Goal: Task Accomplishment & Management: Complete application form

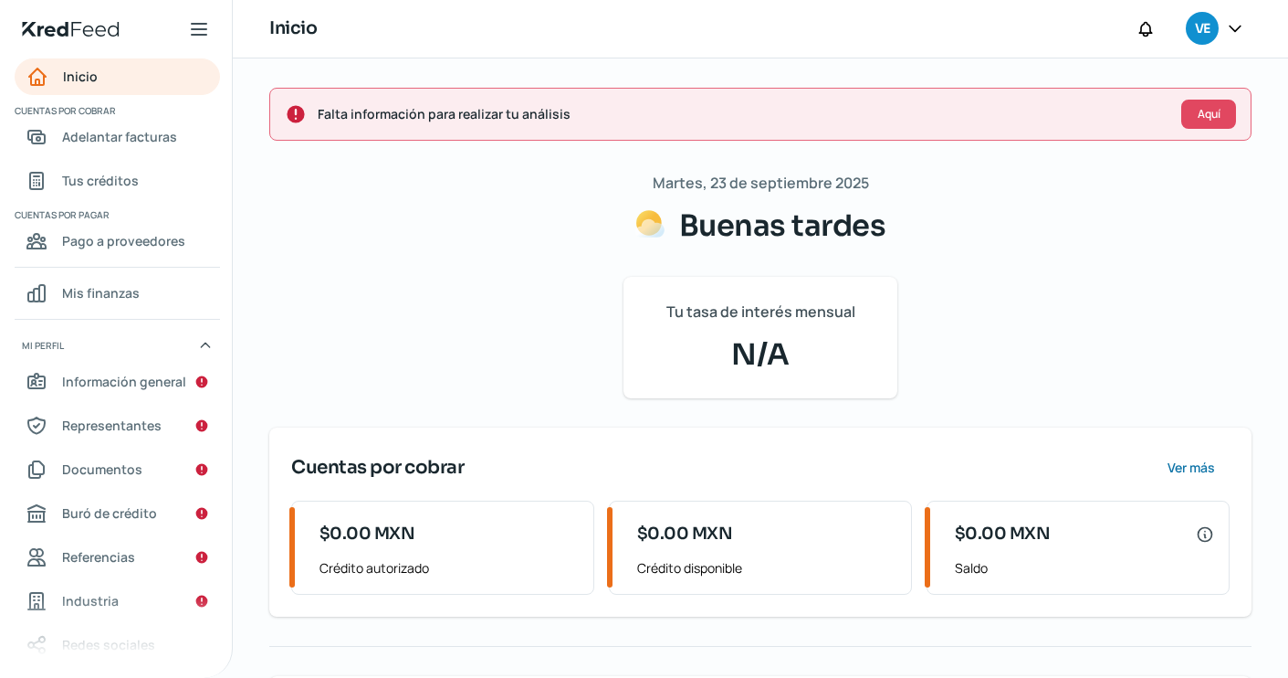
scroll to position [7, 0]
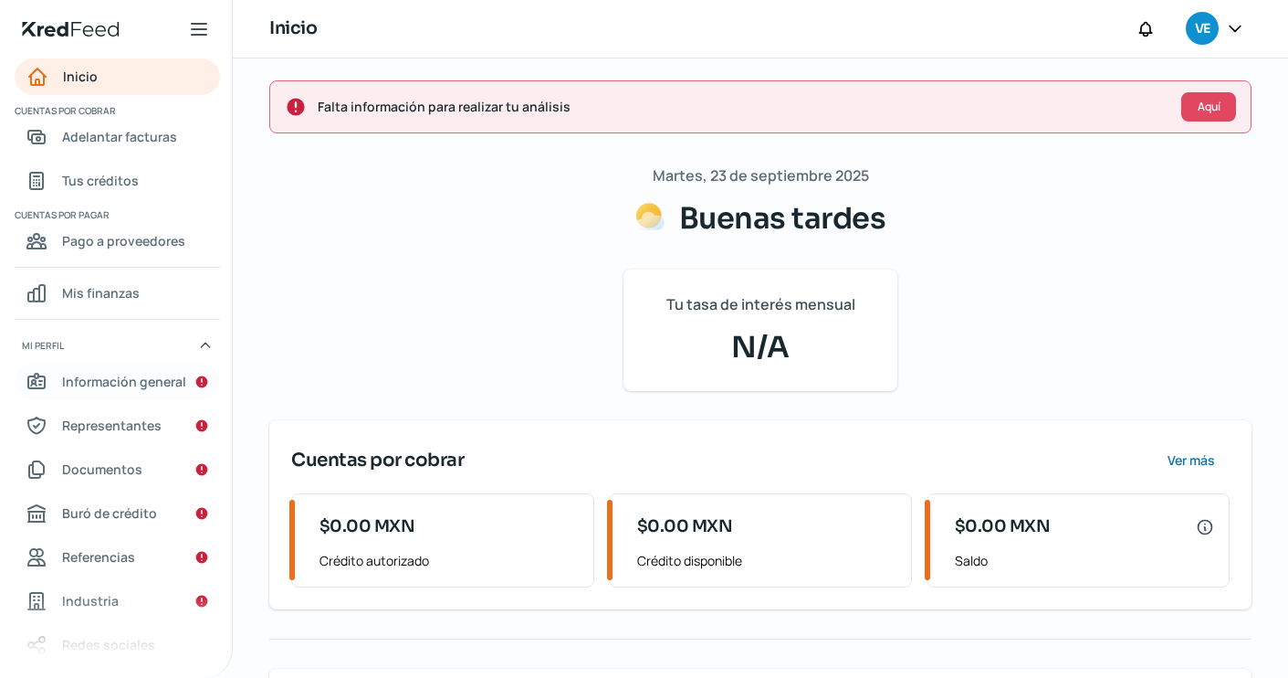
click at [76, 377] on span "Información general" at bounding box center [124, 381] width 124 height 23
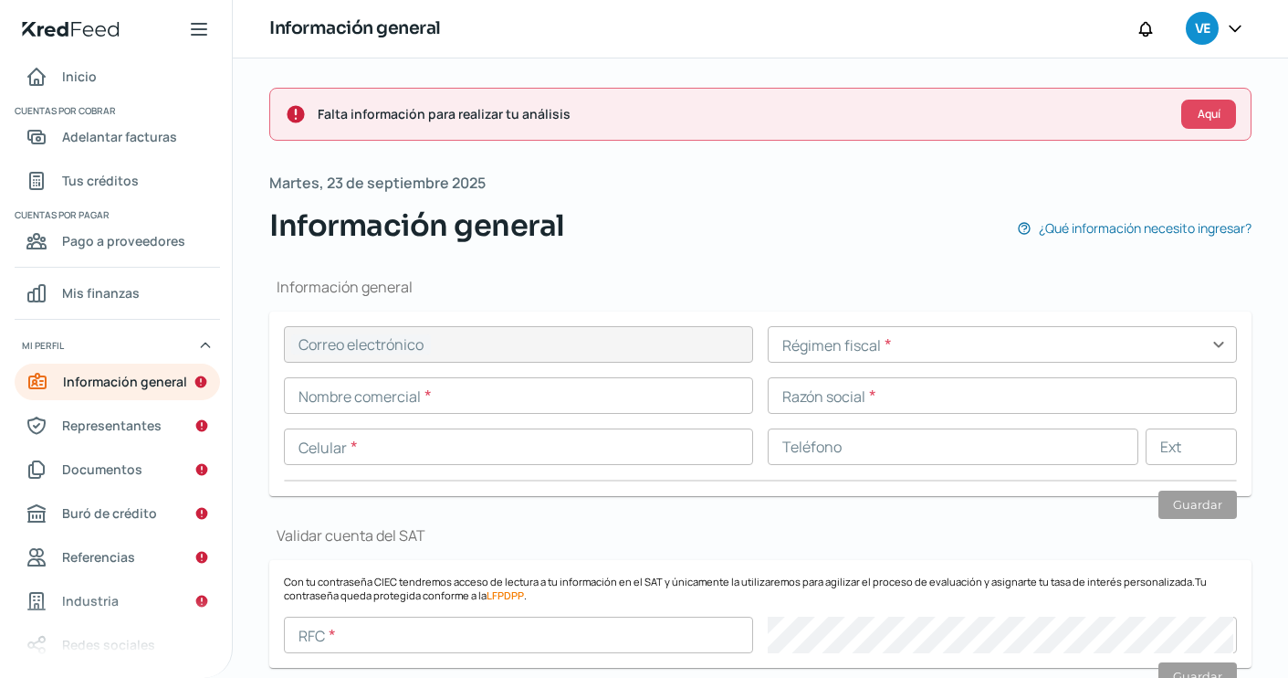
type input "[EMAIL_ADDRESS][DOMAIN_NAME]"
type input "55 - 3814 - 1243"
click at [921, 343] on input "text" at bounding box center [1002, 344] width 469 height 37
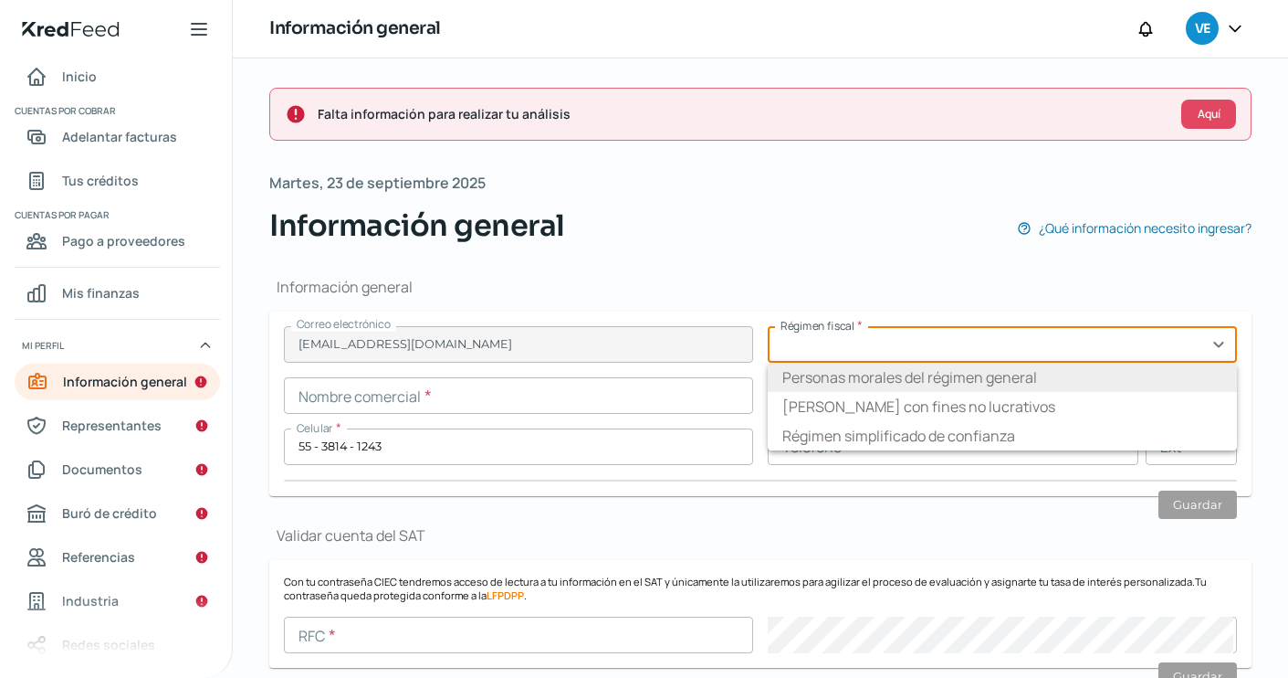
click at [933, 379] on li "Personas morales del régimen general" at bounding box center [1002, 377] width 469 height 29
type input "Personas morales del régimen general"
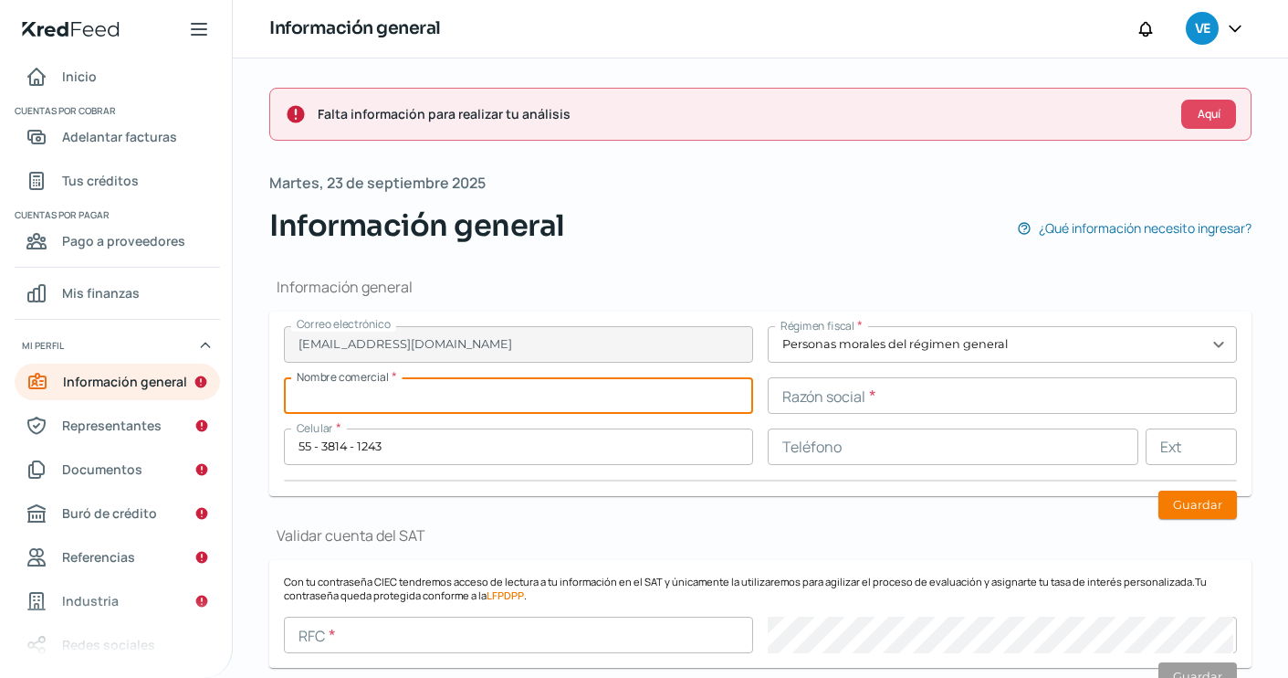
paste input "GRUPO XOCOYO IZTET"
type input "GRUPO XOCOYO IZTET"
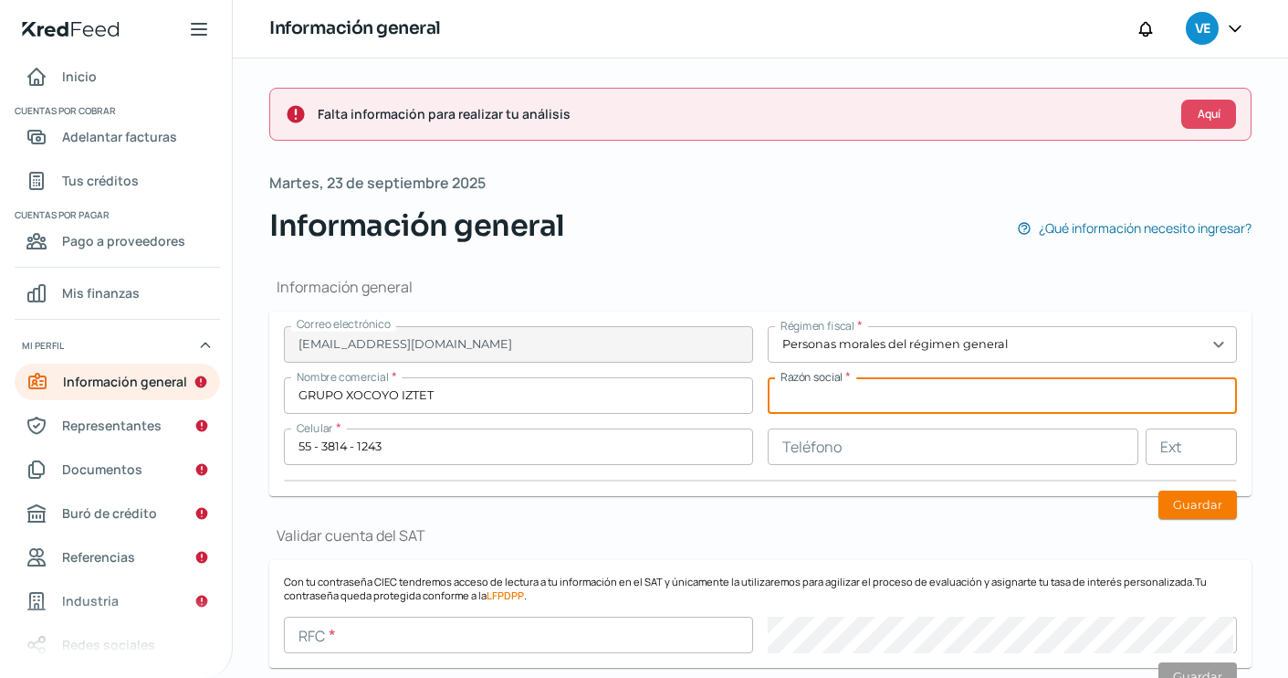
paste input "GRUPO XOCOYO IZTET"
type input "GRUPO XOCOYO IZTET"
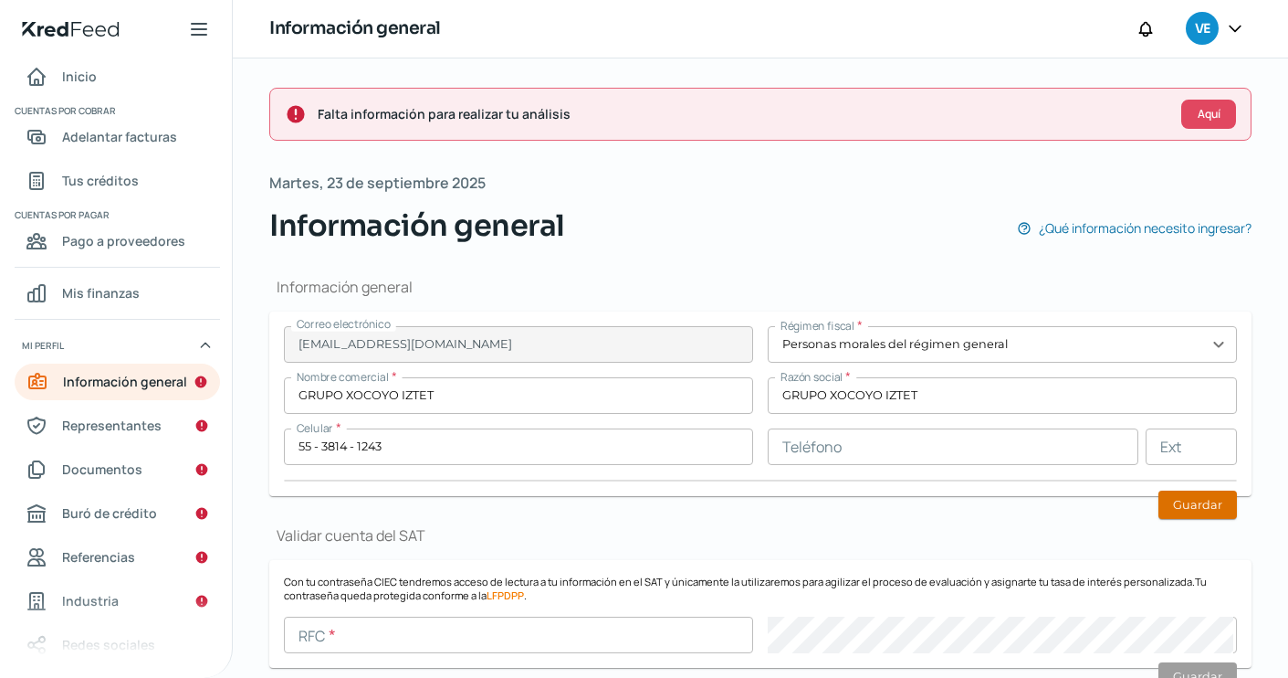
click at [1159, 511] on button "Guardar" at bounding box center [1198, 504] width 79 height 28
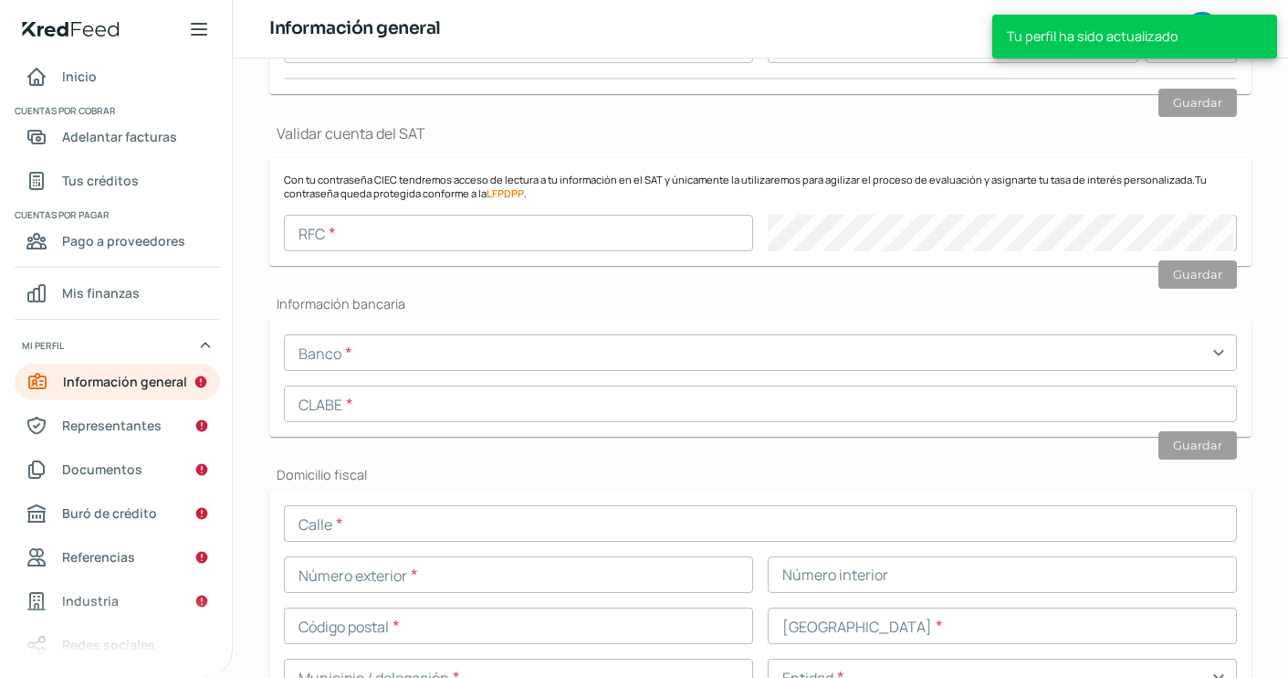
scroll to position [361, 0]
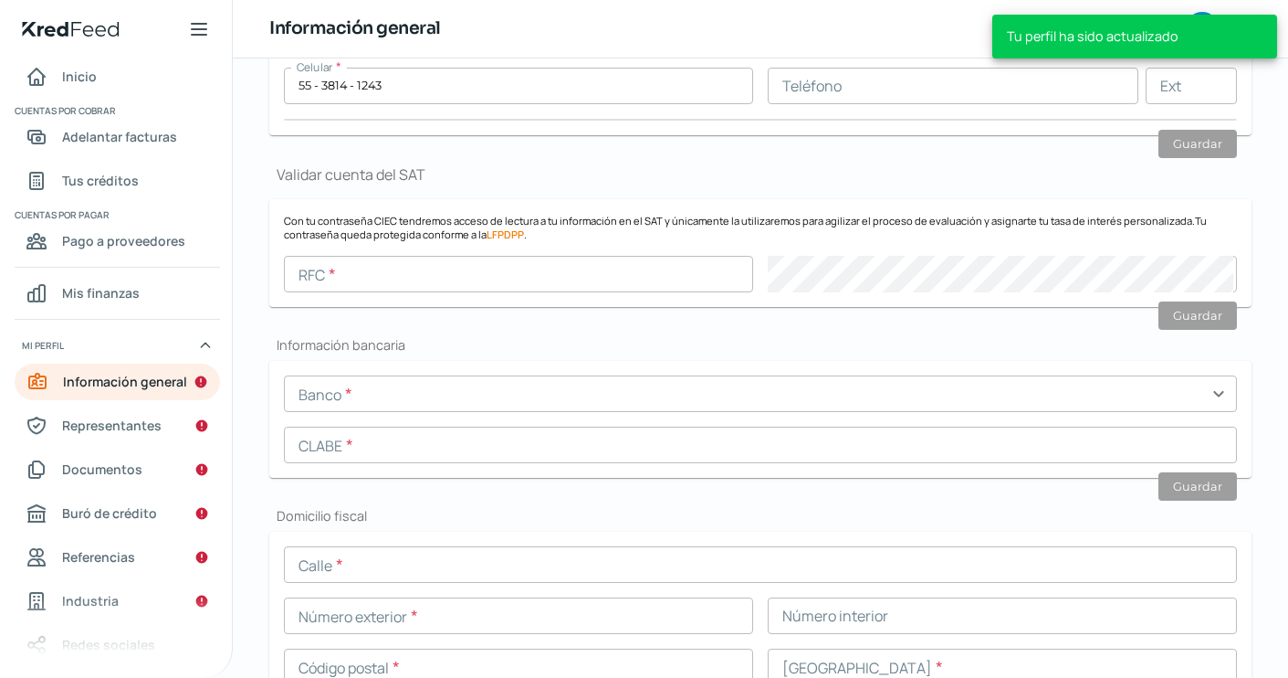
click at [424, 271] on input "text" at bounding box center [518, 274] width 469 height 37
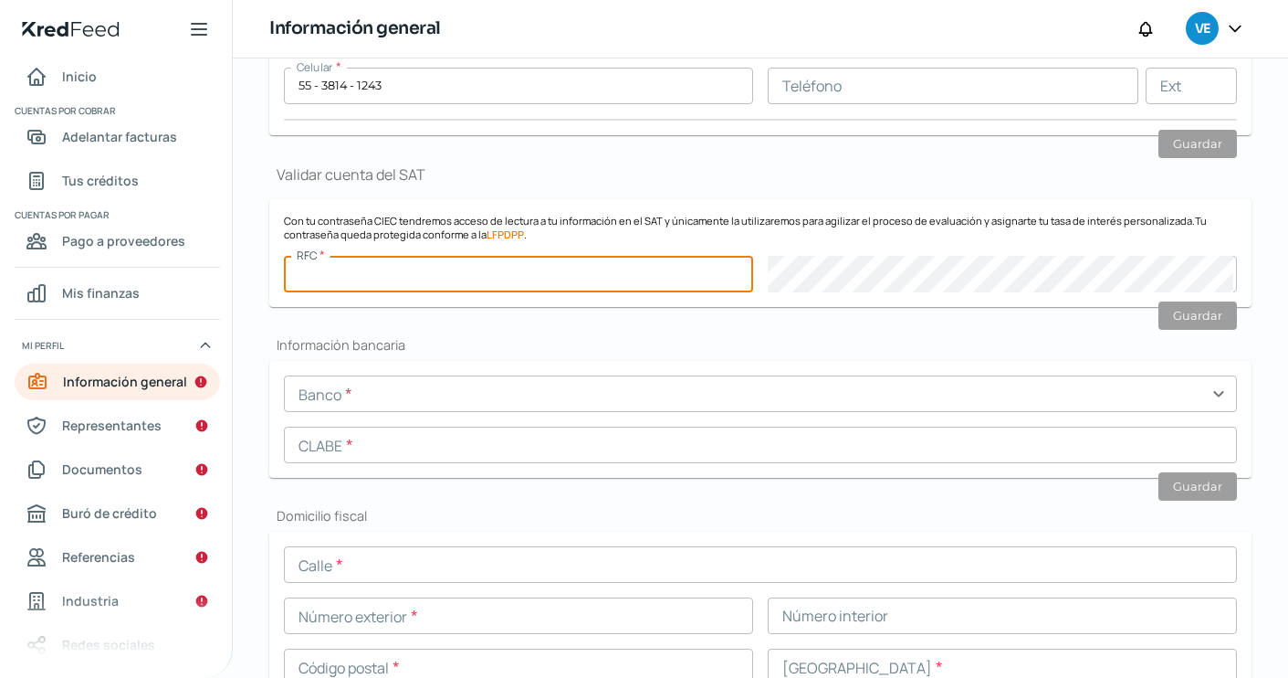
paste input "GXI231018NB4"
type input "GXI231018NB4"
click at [762, 248] on form "Con tu contraseña CIEC tendremos acceso de lectura a tu información en el SAT y…" at bounding box center [760, 253] width 983 height 108
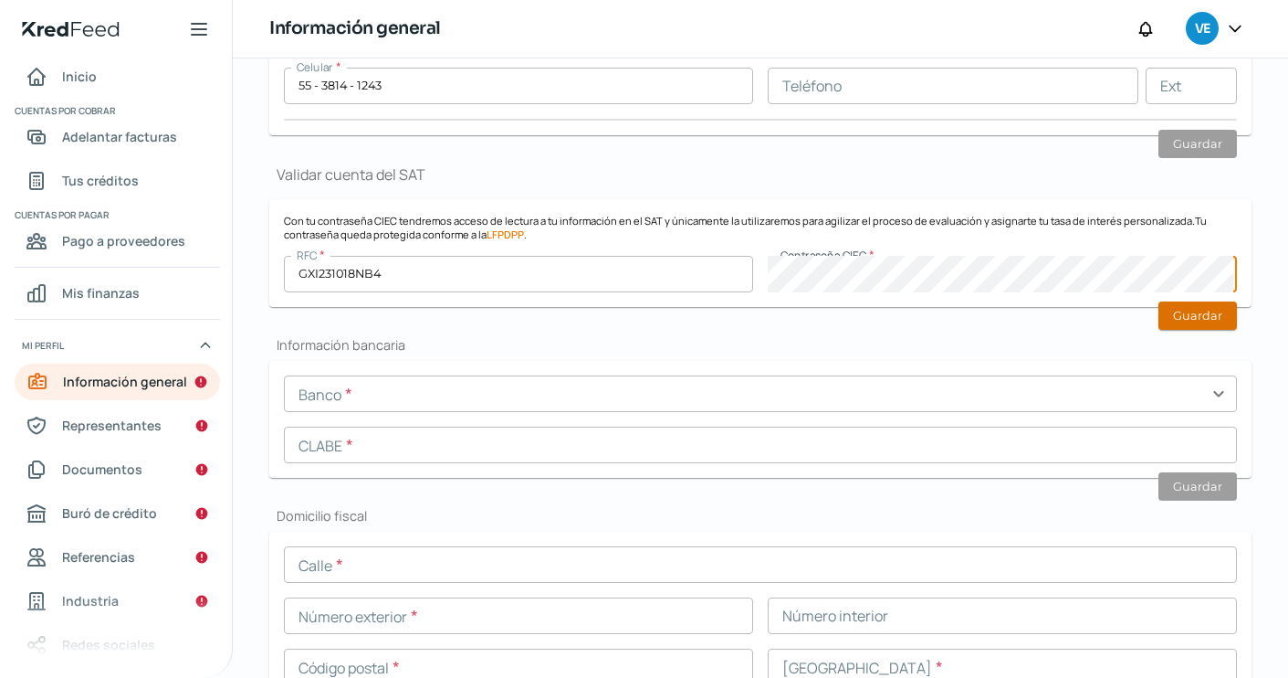
click at [1192, 319] on button "Guardar" at bounding box center [1198, 315] width 79 height 28
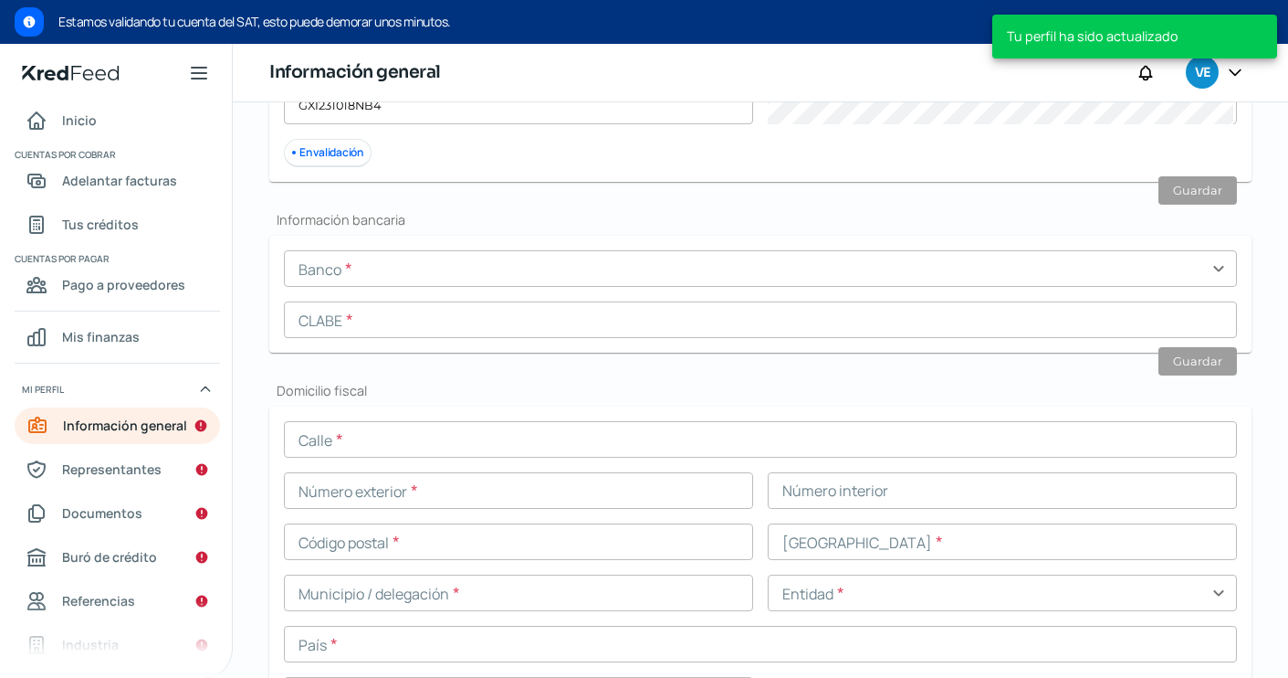
scroll to position [573, 0]
click at [336, 268] on input "text" at bounding box center [760, 267] width 953 height 37
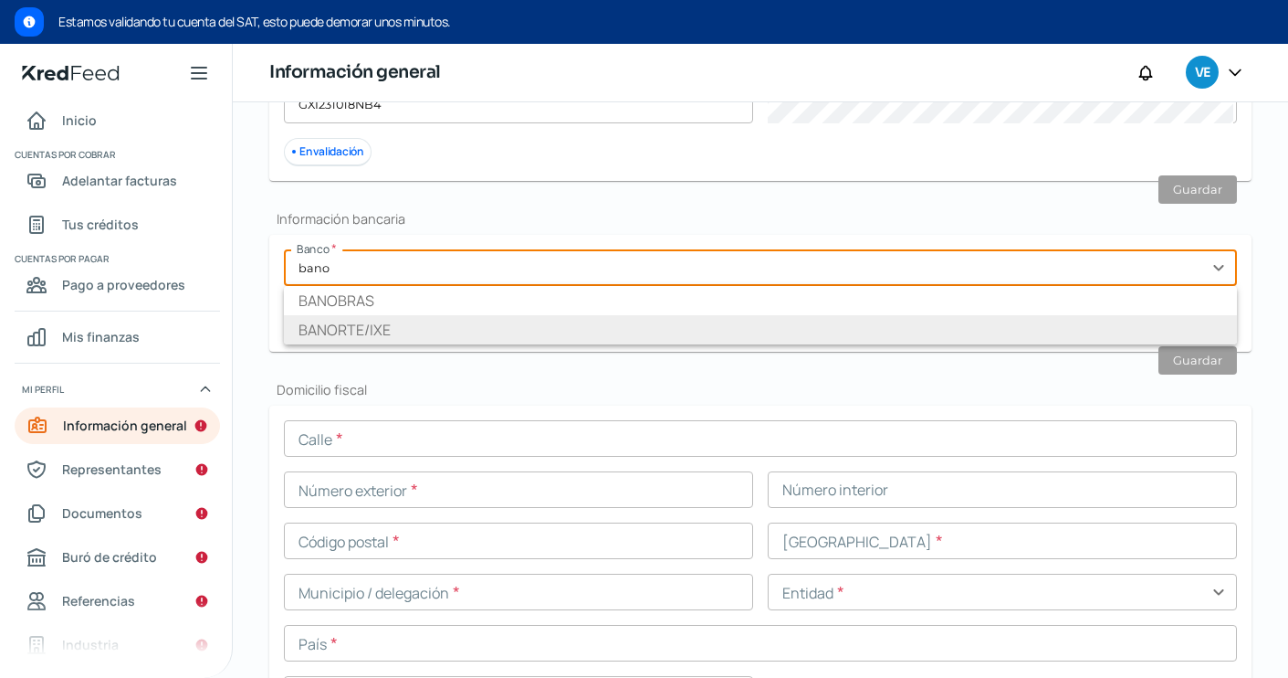
click at [331, 331] on li "BANORTE/IXE" at bounding box center [760, 329] width 953 height 29
type input "BANORTE/IXE"
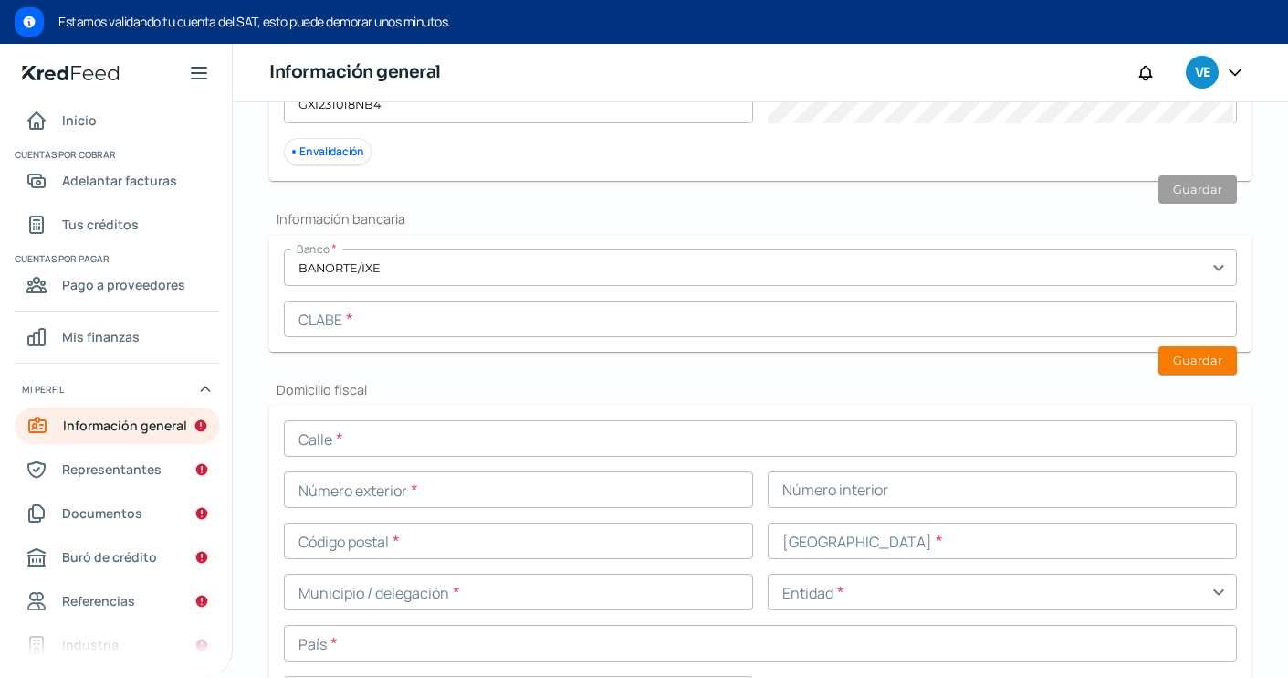
click at [338, 324] on input "text" at bounding box center [760, 318] width 953 height 37
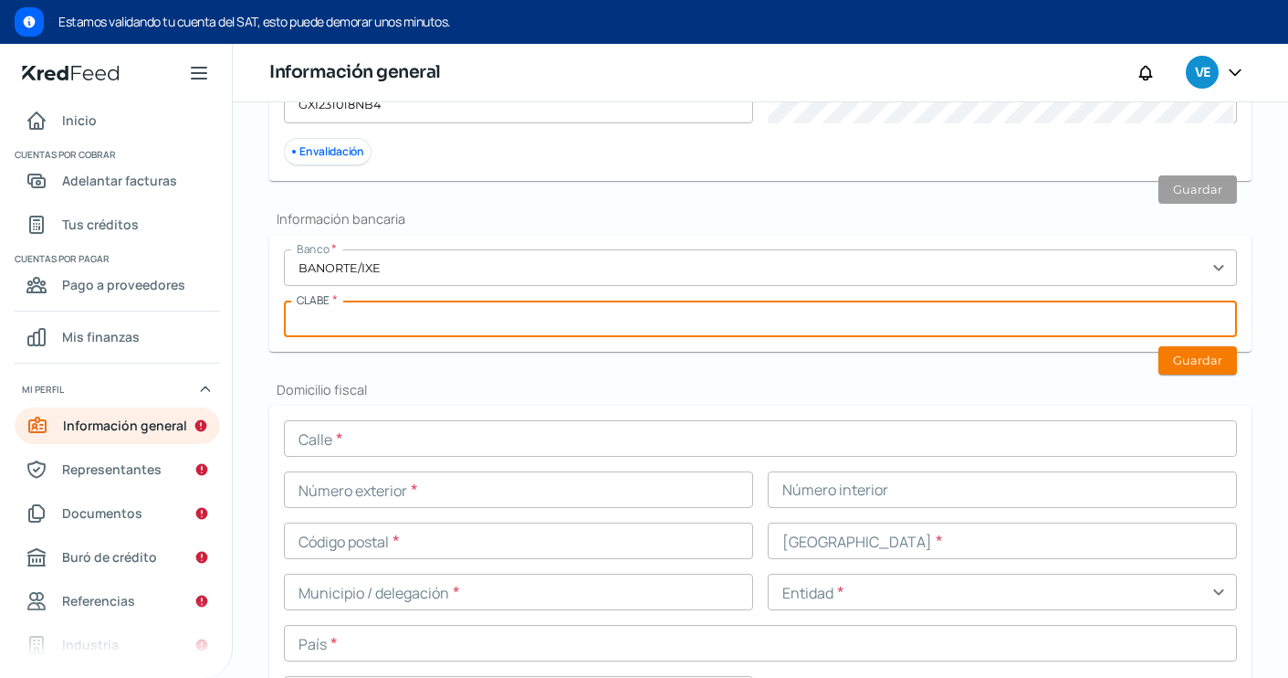
paste input "072180012550641936"
type input "072180012550641936"
click at [1193, 355] on button "Guardar" at bounding box center [1198, 360] width 79 height 28
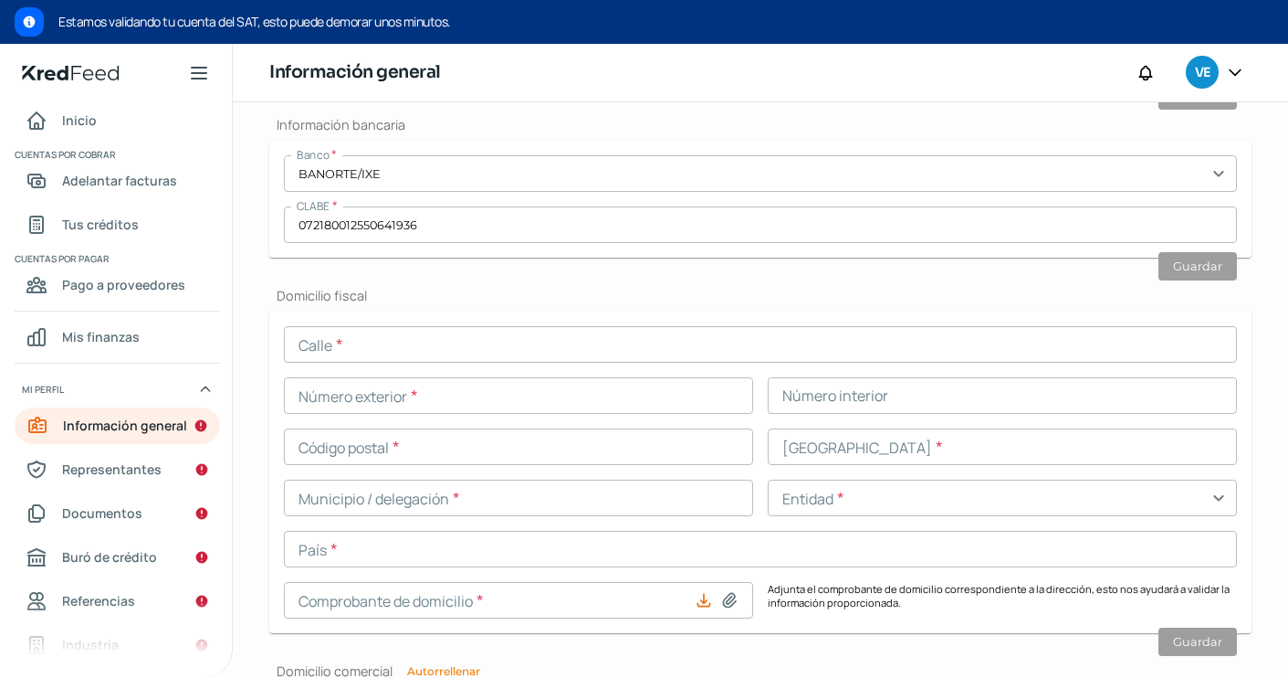
scroll to position [671, 0]
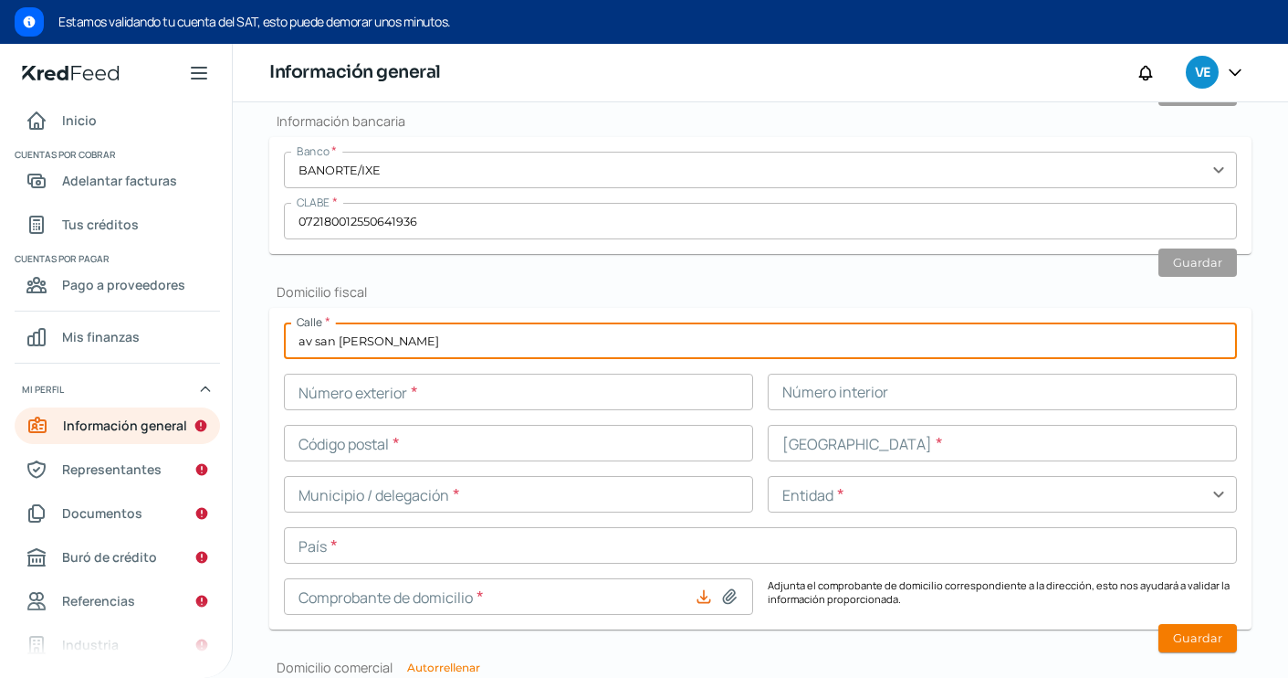
type input "av san [PERSON_NAME]"
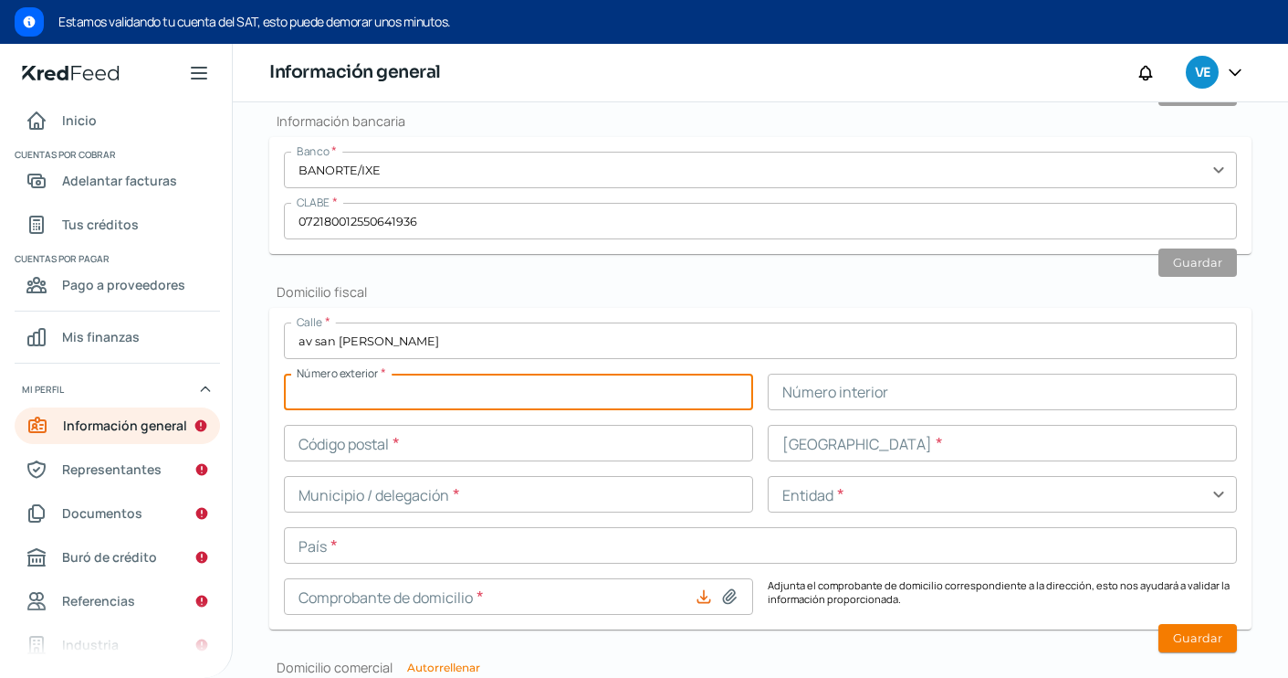
click at [540, 394] on input "text" at bounding box center [518, 391] width 469 height 37
type input "29"
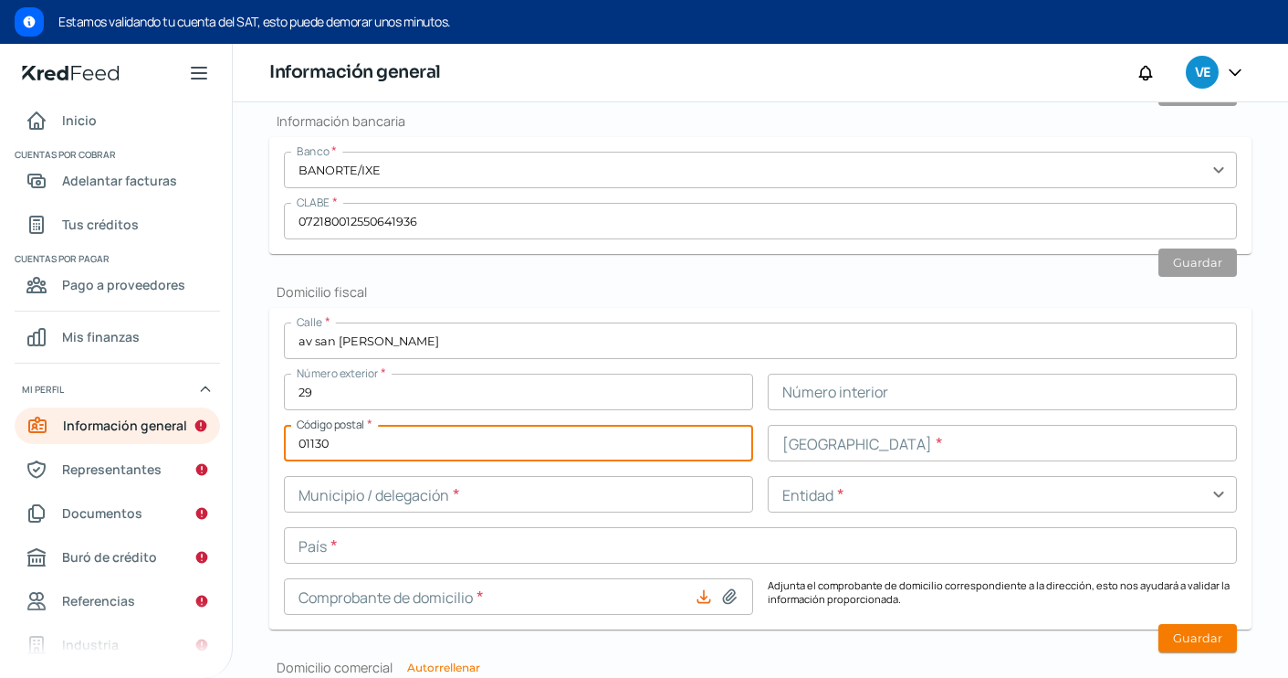
type input "01130"
click at [773, 451] on input "text" at bounding box center [1002, 443] width 469 height 37
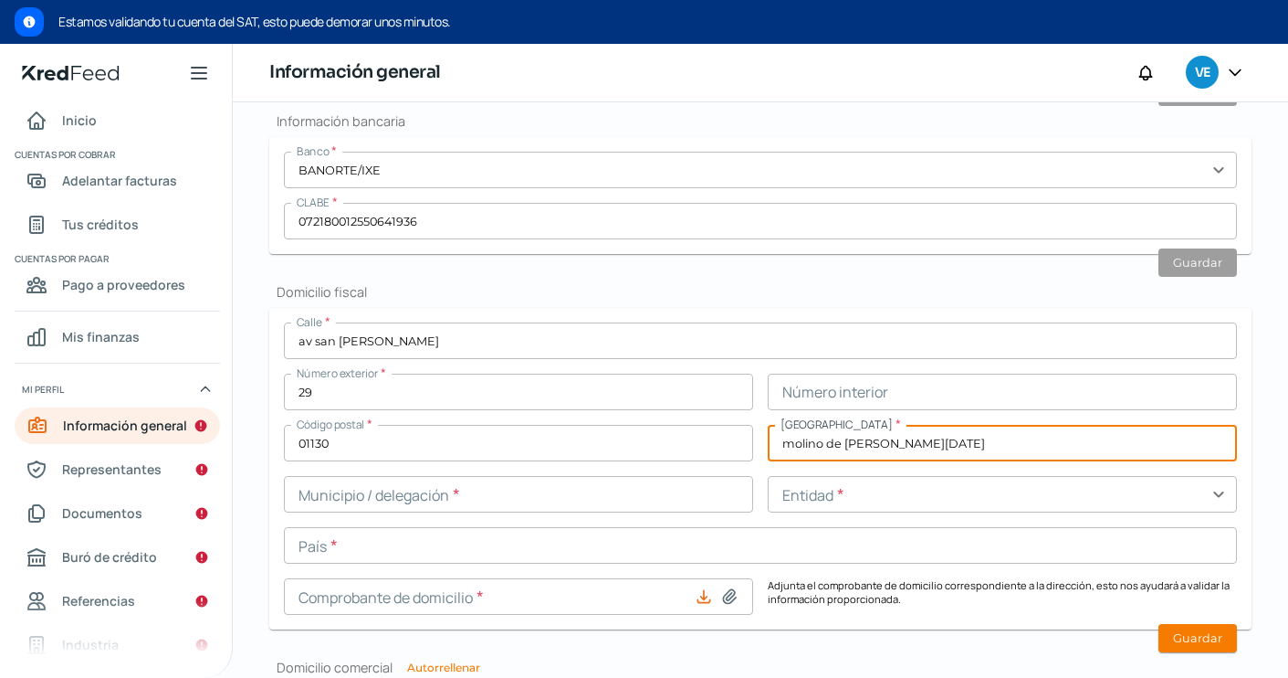
type input "molino de [PERSON_NAME][DATE]"
drag, startPoint x: 806, startPoint y: 448, endPoint x: 576, endPoint y: 496, distance: 235.0
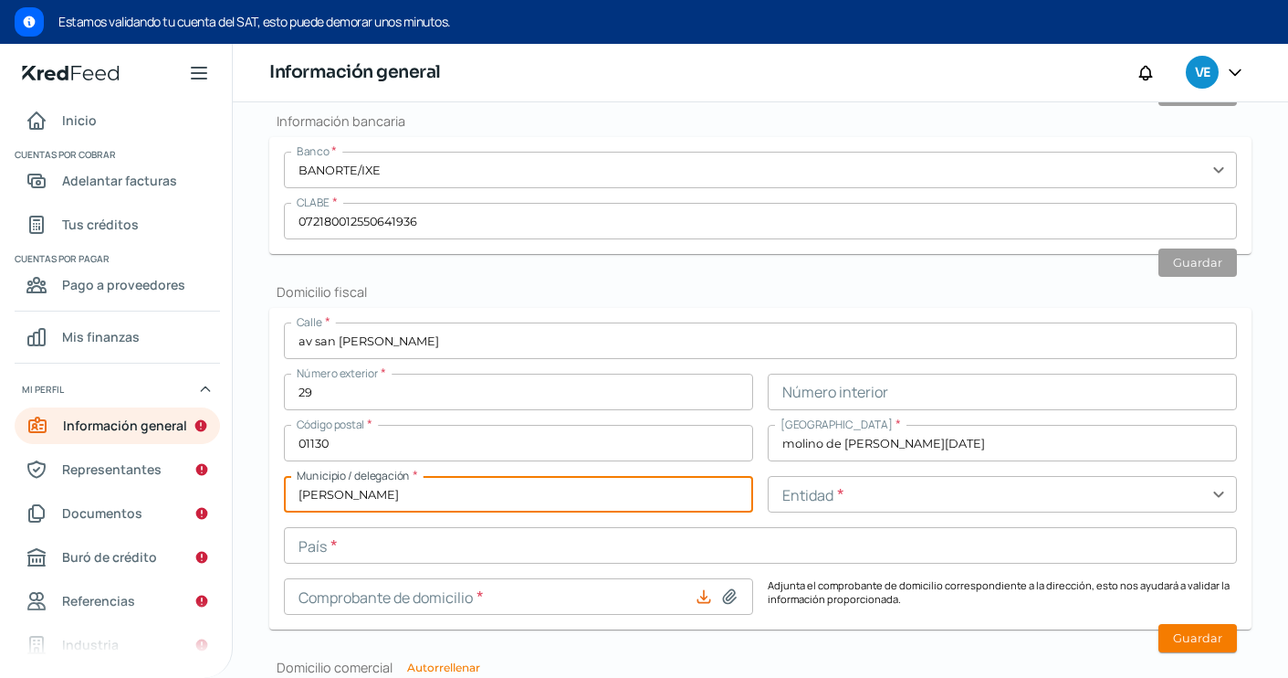
type input "[PERSON_NAME]"
click at [920, 512] on div "Calle * av san [PERSON_NAME] Número exterior * 29 Número interior Código postal…" at bounding box center [760, 468] width 953 height 292
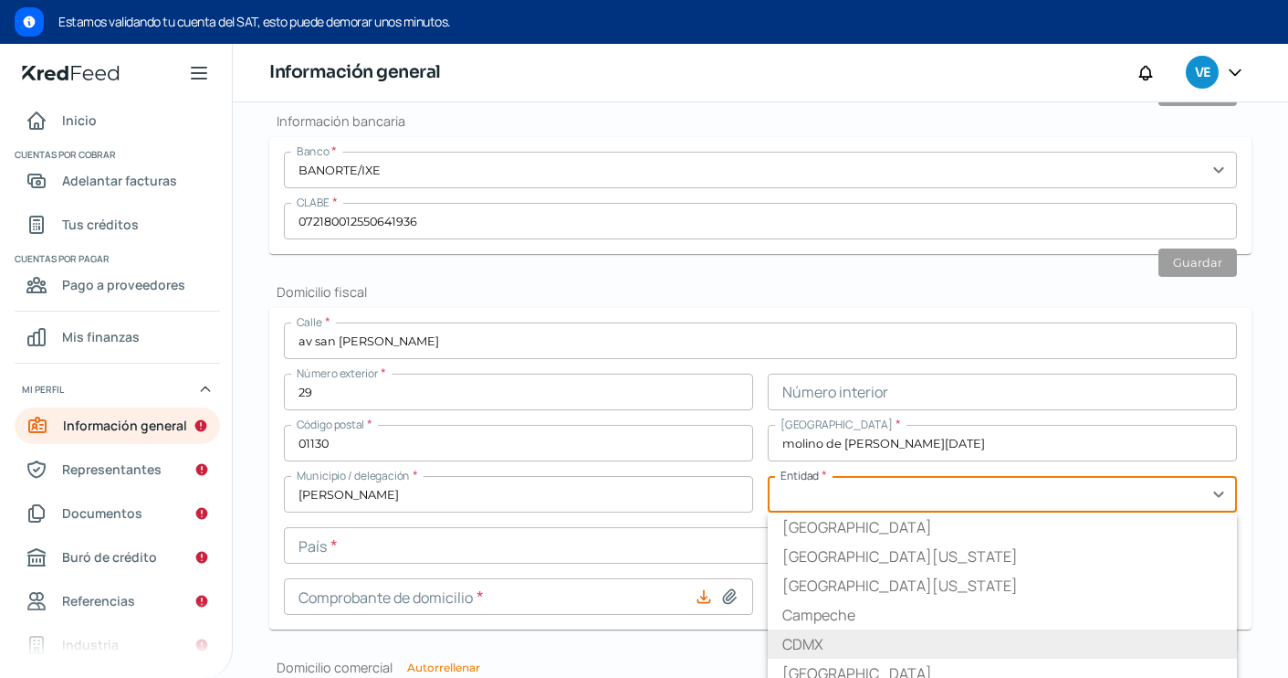
click at [868, 639] on li "CDMX" at bounding box center [1002, 643] width 469 height 29
type input "CDMX"
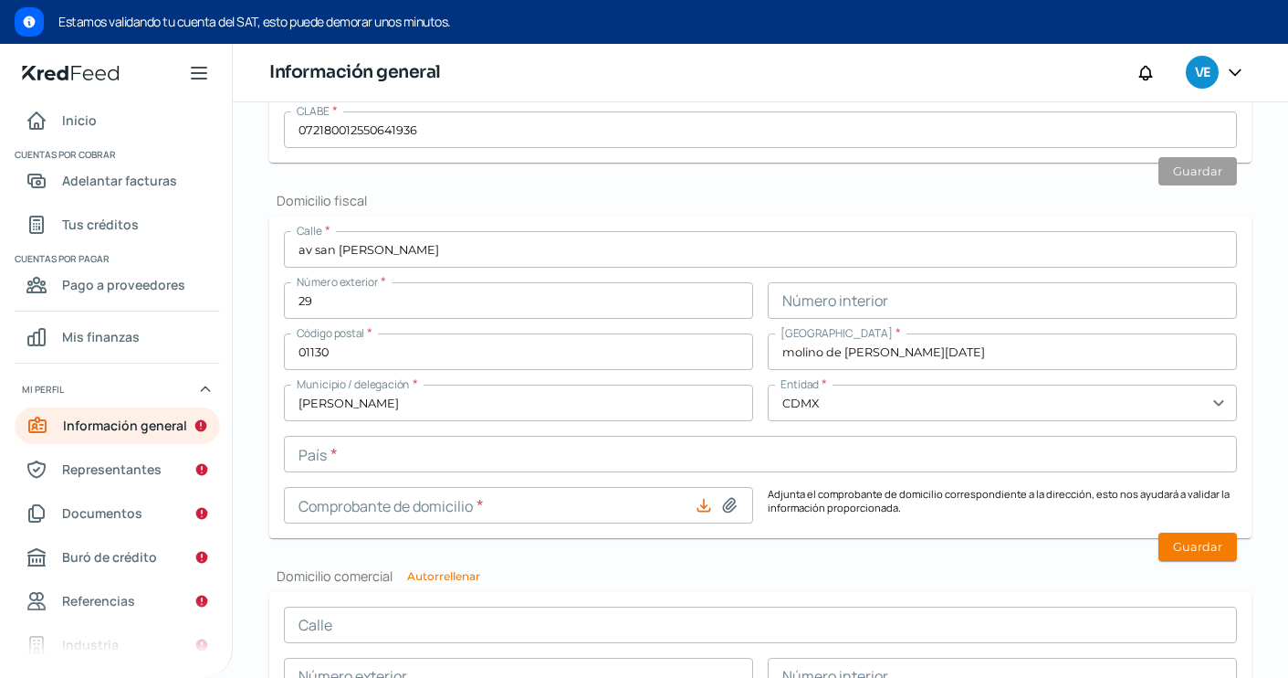
scroll to position [774, 0]
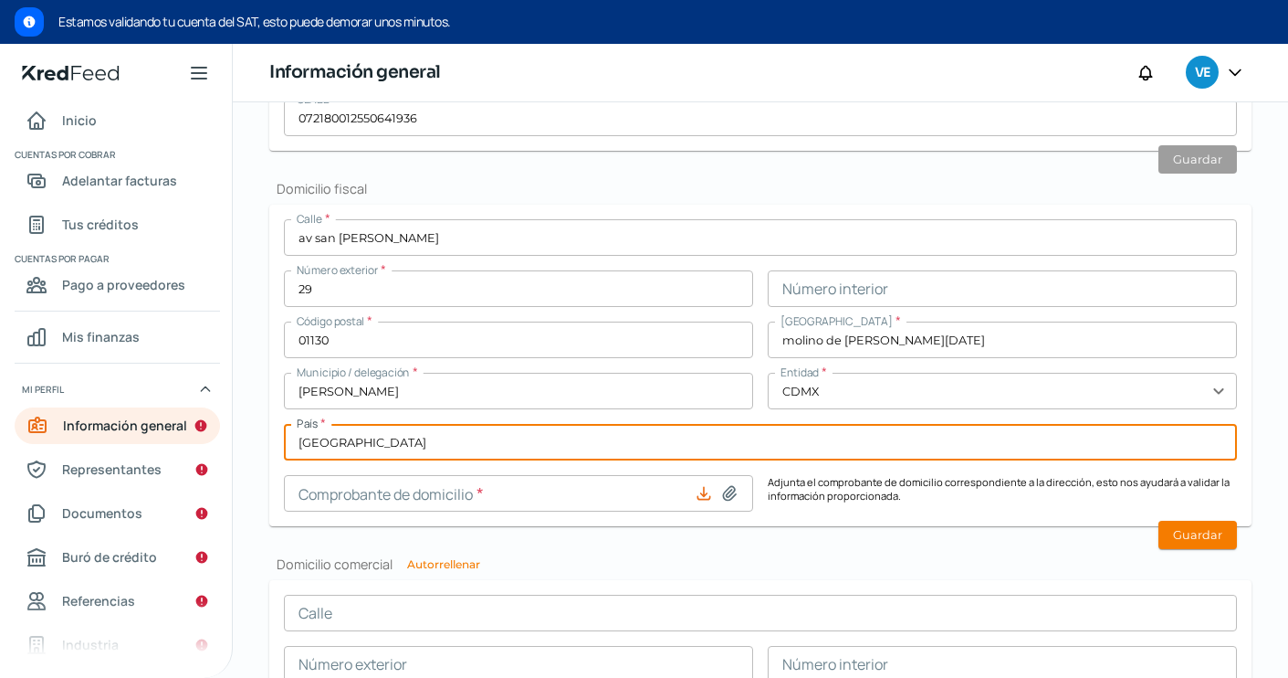
type input "[GEOGRAPHIC_DATA]"
click at [839, 512] on form "Calle * av san [PERSON_NAME] Número exterior * 29 Número interior Código postal…" at bounding box center [760, 365] width 983 height 321
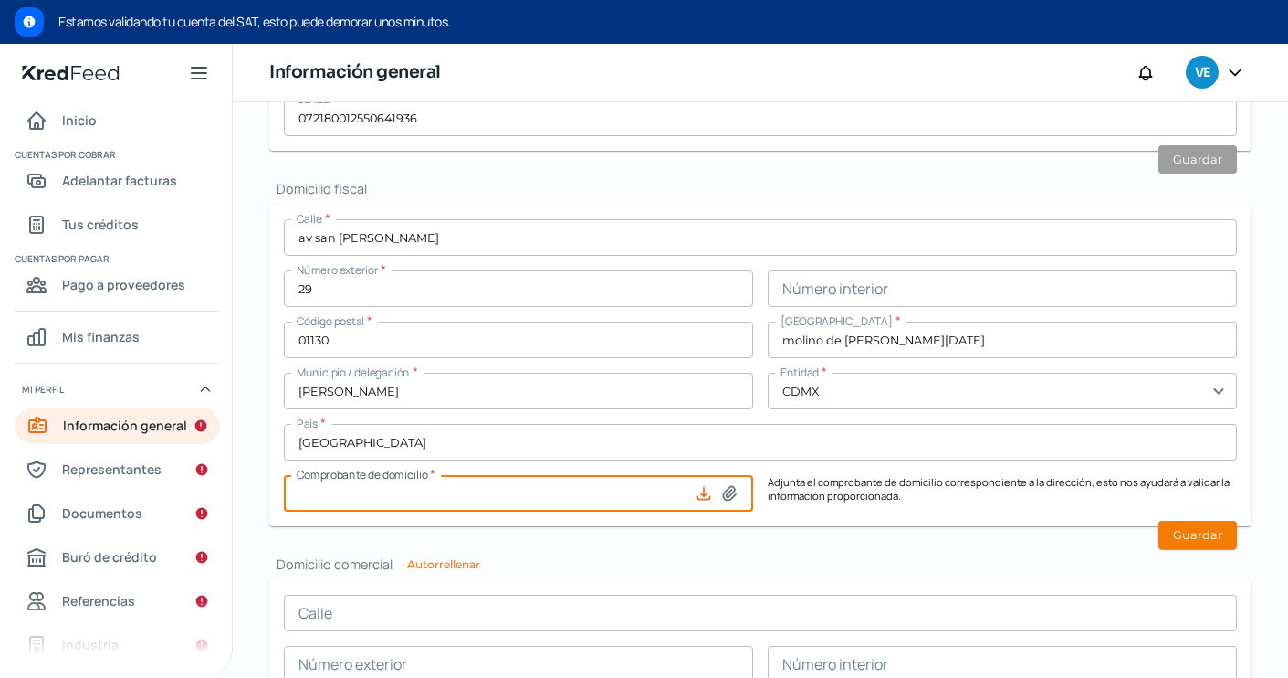
click at [728, 493] on icon at bounding box center [729, 494] width 13 height 14
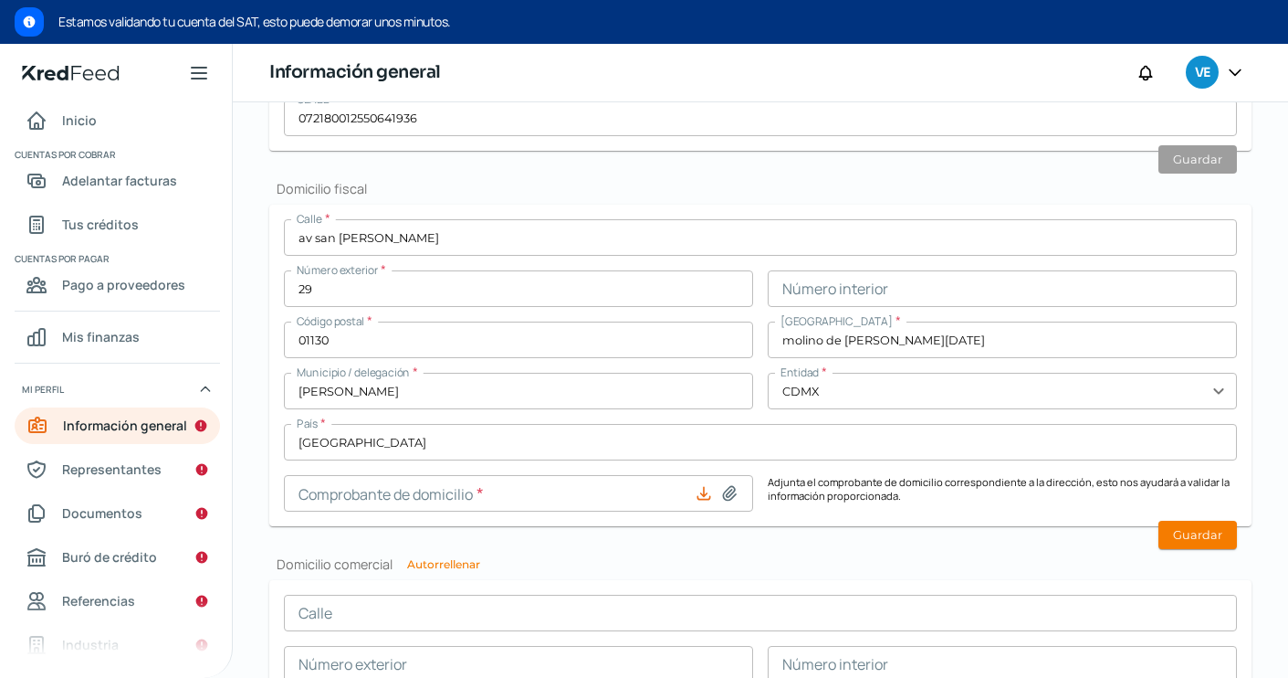
type input "C:\fakepath\estado-cuenta-agosto - GRUPO XOCOYO IZTET.pdf"
type input "estado-cuenta-agosto - GRUPO XOCOYO IZTET.pdf"
click at [1209, 528] on button "Guardar" at bounding box center [1198, 534] width 79 height 28
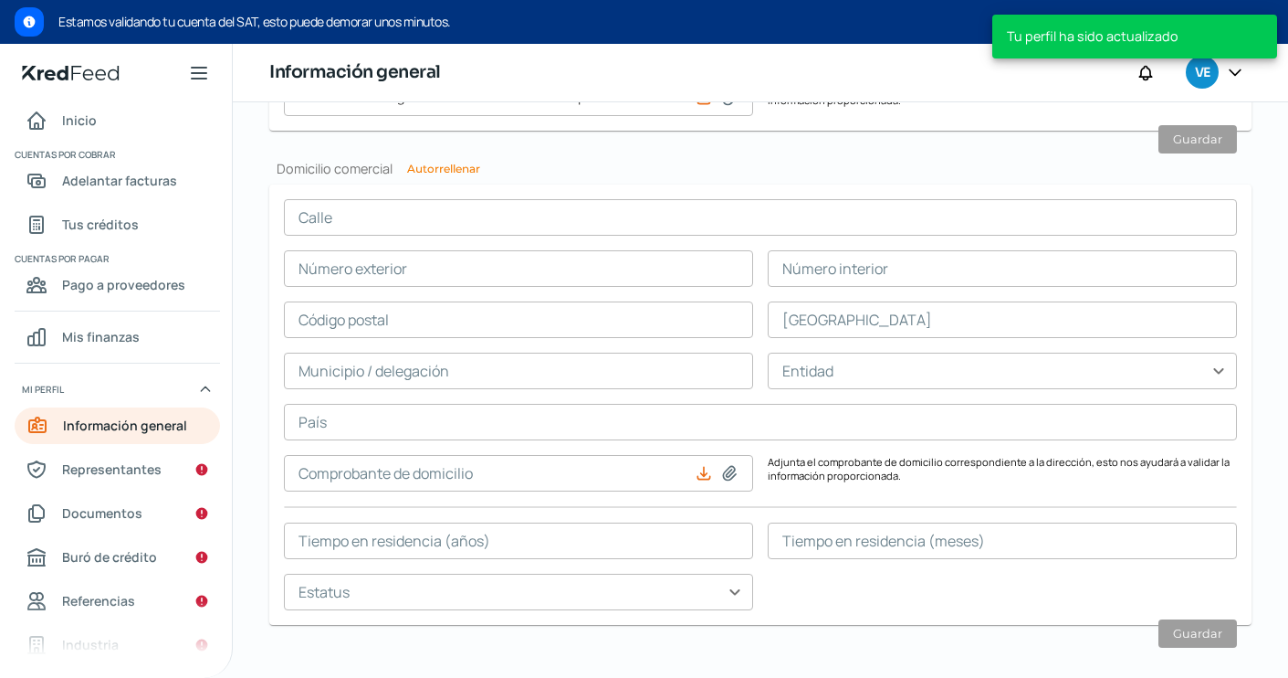
scroll to position [1114, 0]
click at [456, 166] on button "Autorrellenar" at bounding box center [443, 171] width 73 height 11
type input "av san [PERSON_NAME]"
type input "29"
type input "01130"
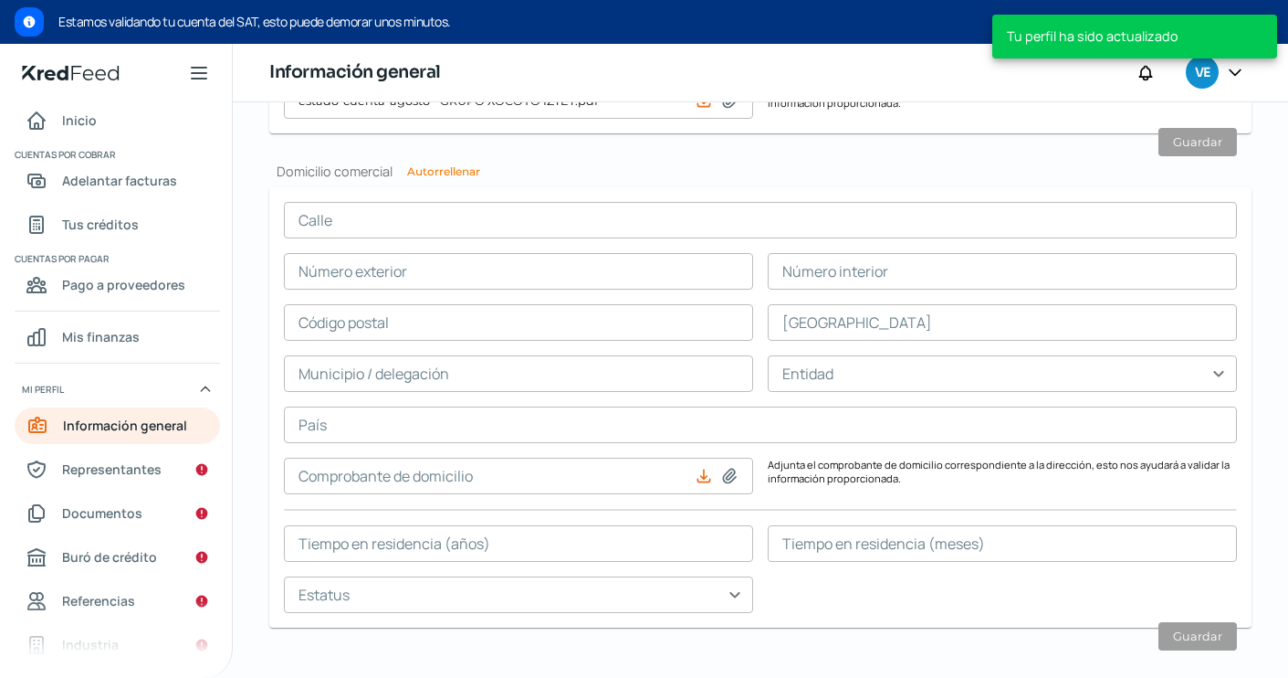
type input "molino de [PERSON_NAME][DATE]"
type input "[PERSON_NAME]"
type input "CDMX"
type input "[GEOGRAPHIC_DATA]"
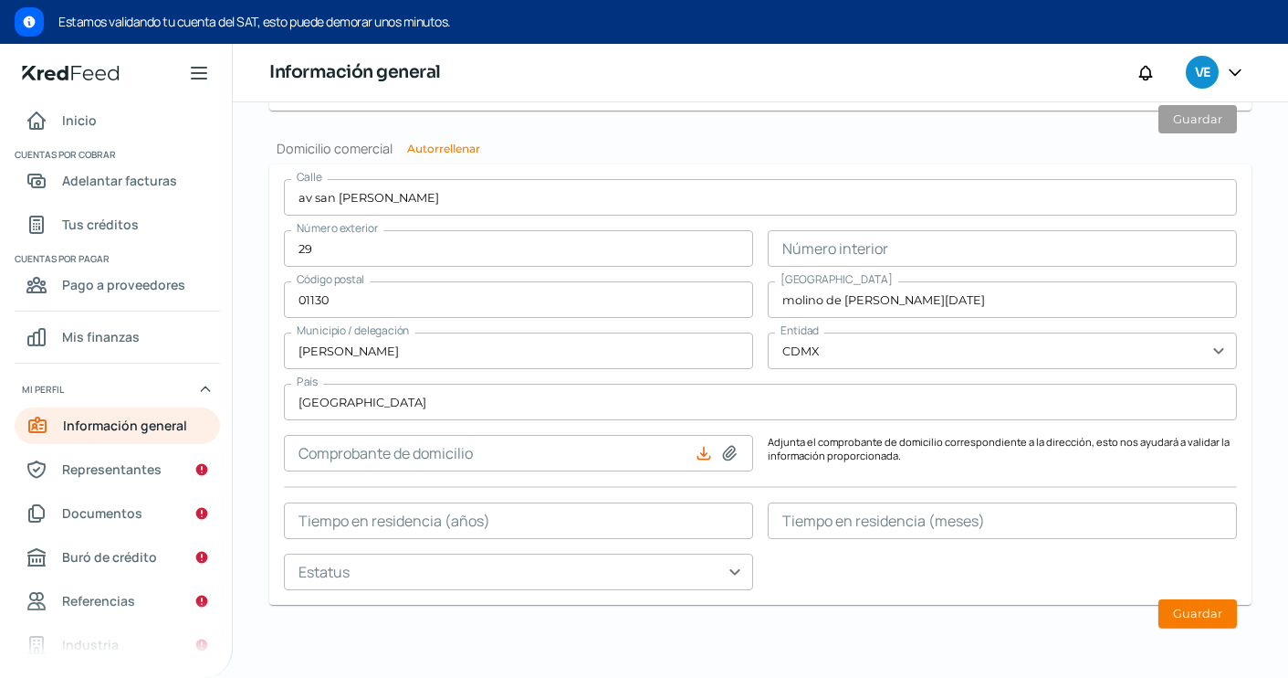
scroll to position [1136, 0]
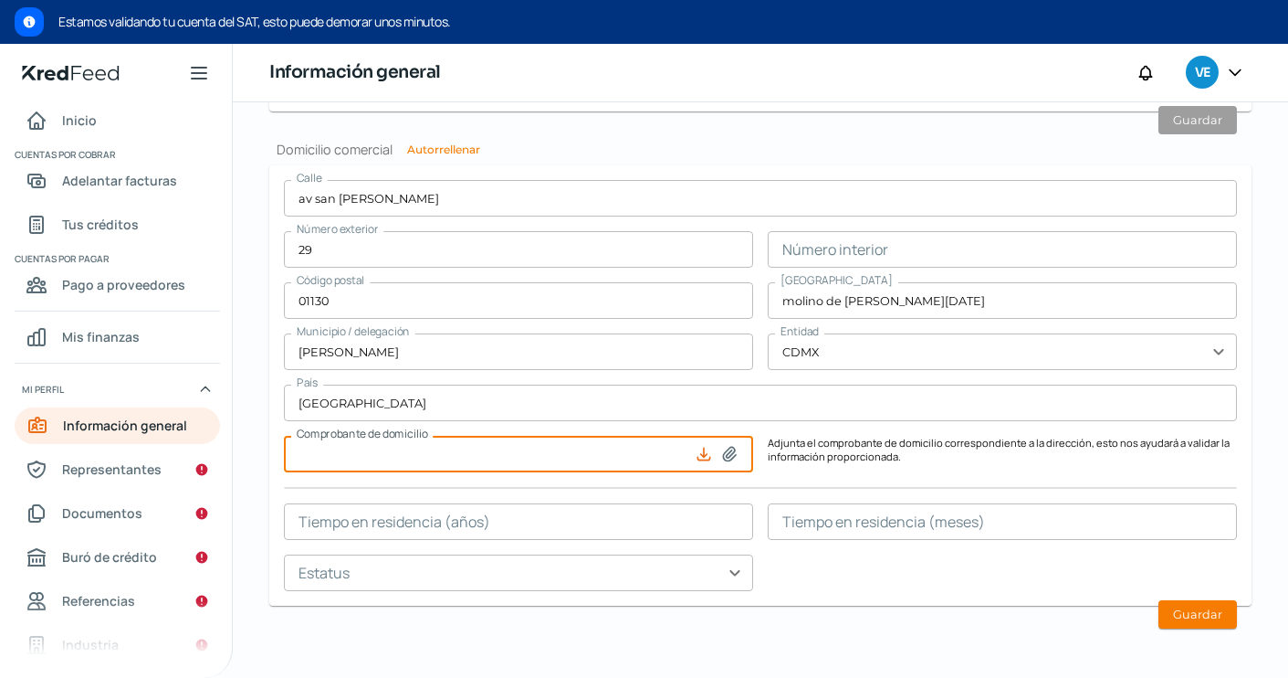
click at [723, 451] on icon at bounding box center [729, 454] width 18 height 18
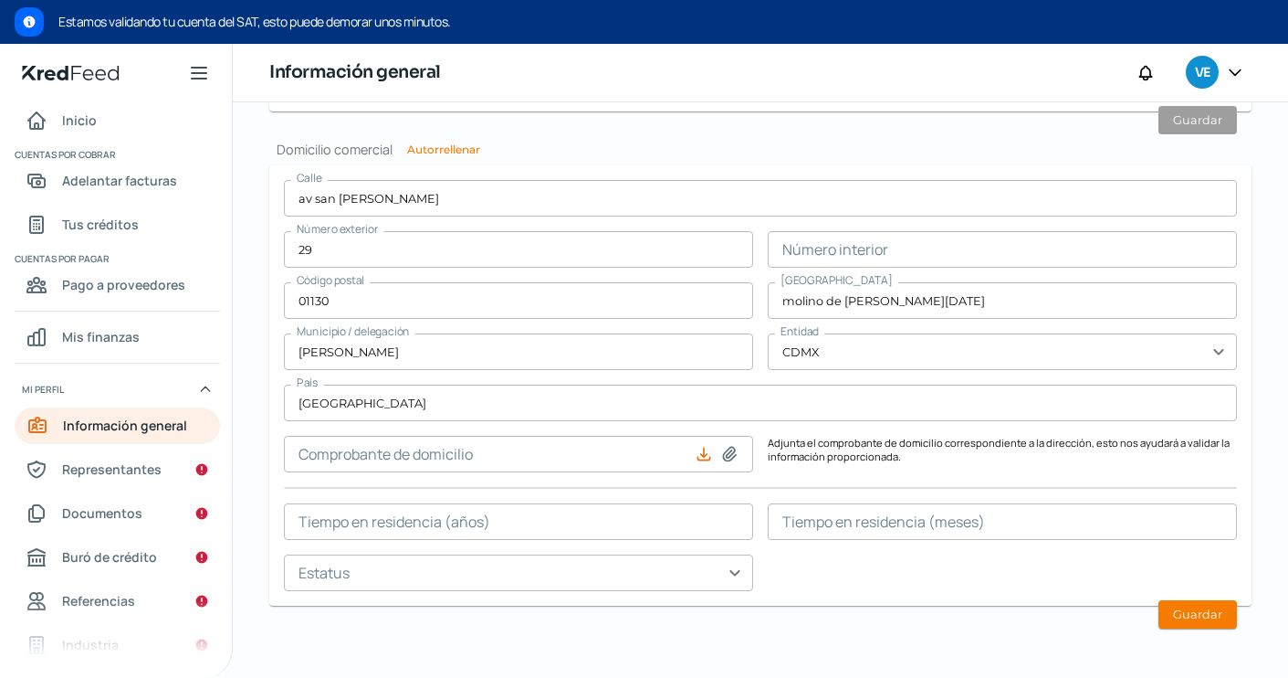
type input "C:\fakepath\estado-cuenta-agosto - GRUPO XOCOYO IZTET.pdf"
type input "estado-cuenta-agosto - GRUPO XOCOYO IZTET.pdf"
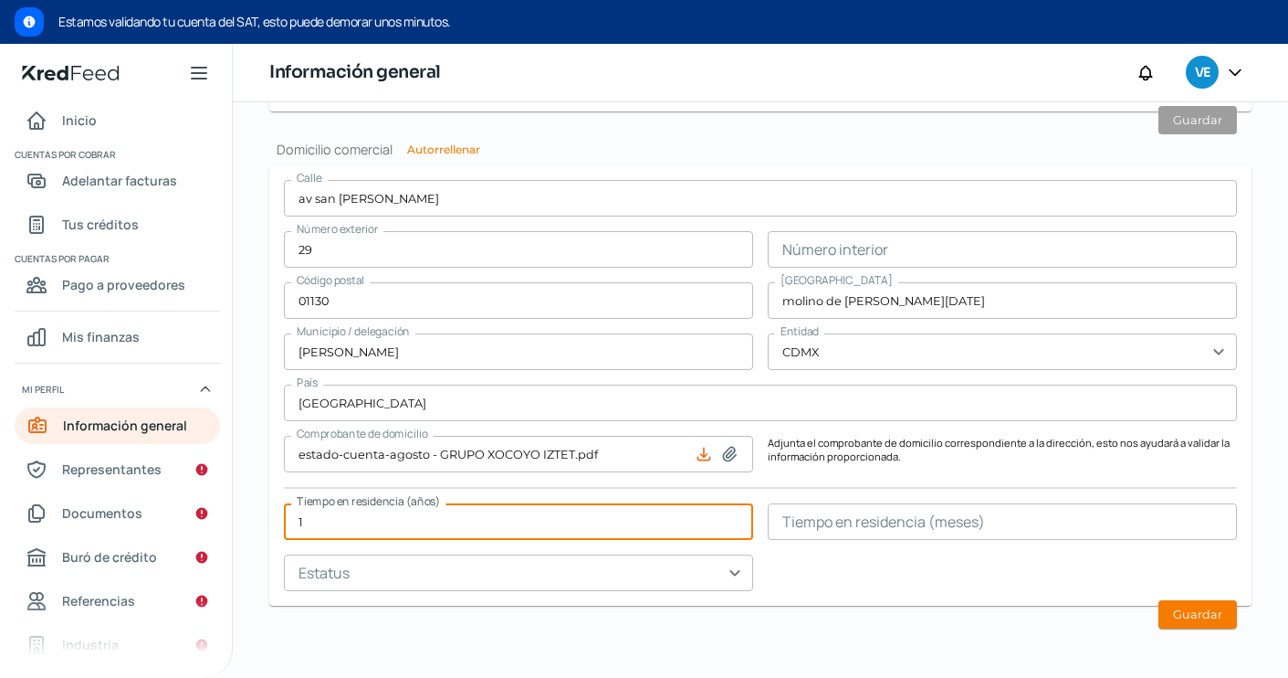
type input "1"
click at [697, 570] on input "text" at bounding box center [518, 572] width 469 height 37
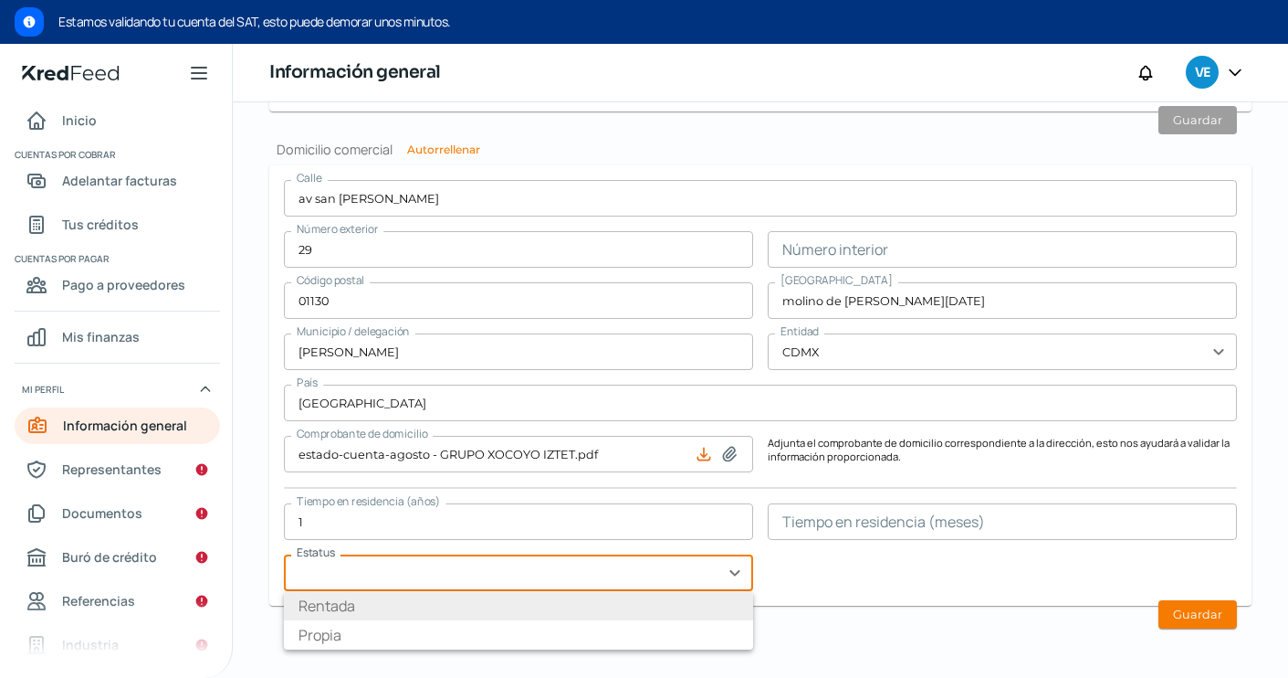
click at [415, 613] on li "Rentada" at bounding box center [518, 605] width 469 height 29
type input "Rentada"
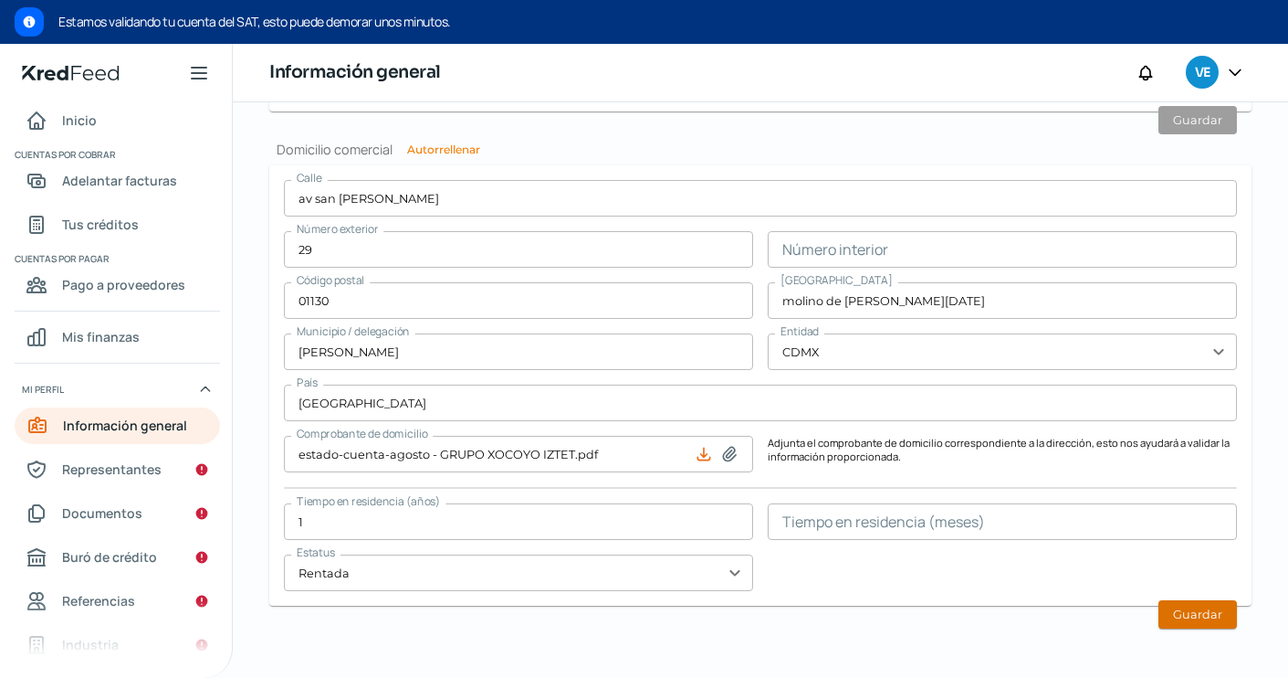
click at [1197, 613] on button "Guardar" at bounding box center [1198, 614] width 79 height 28
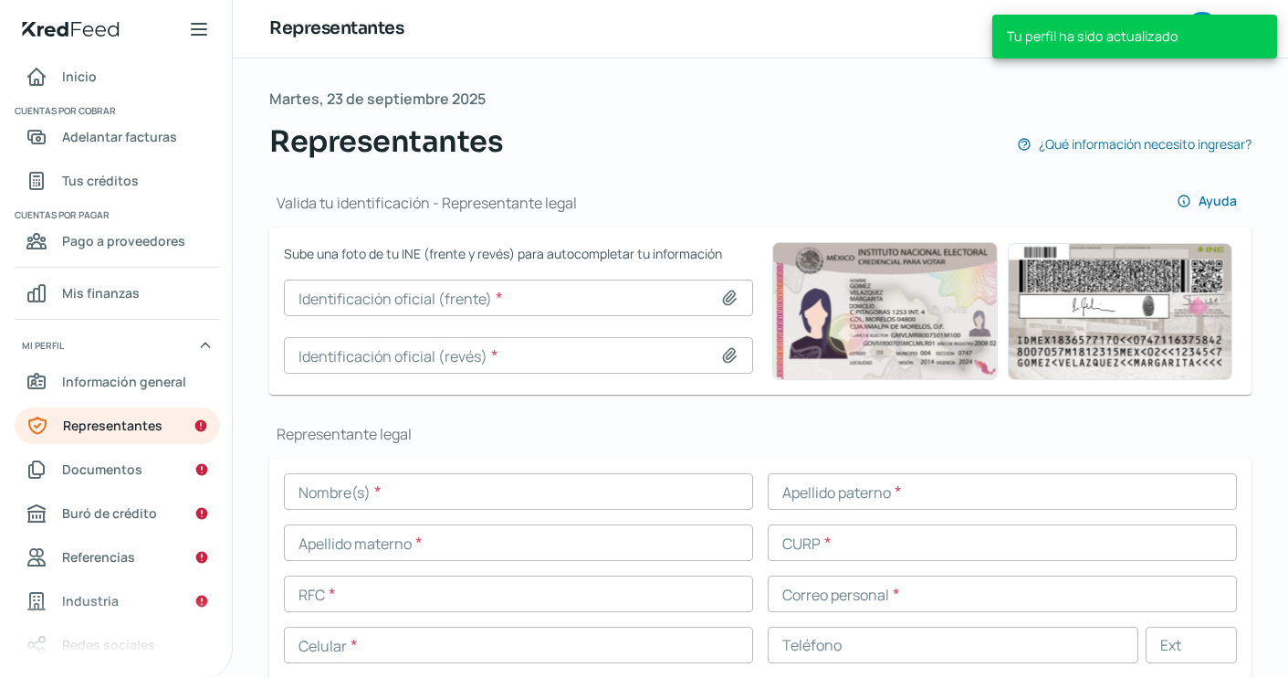
scroll to position [90, 0]
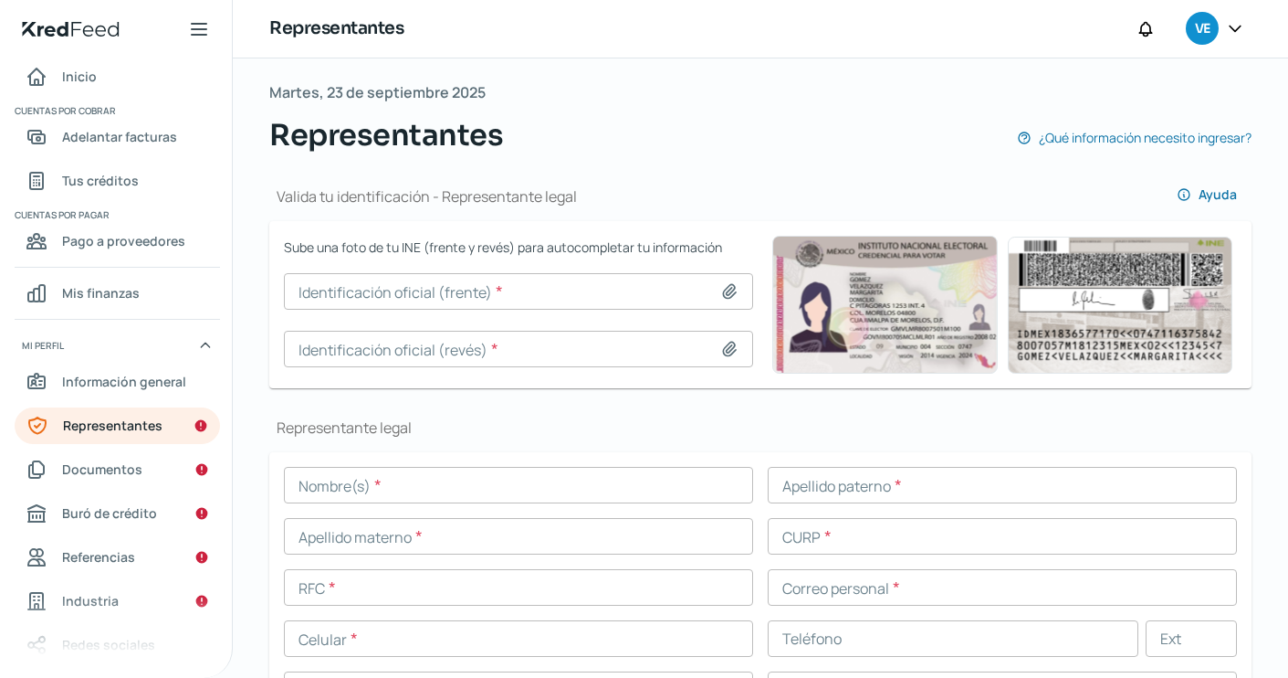
type input "Captura de pantalla [DATE] a la(s) 5.14.16 p.m..png"
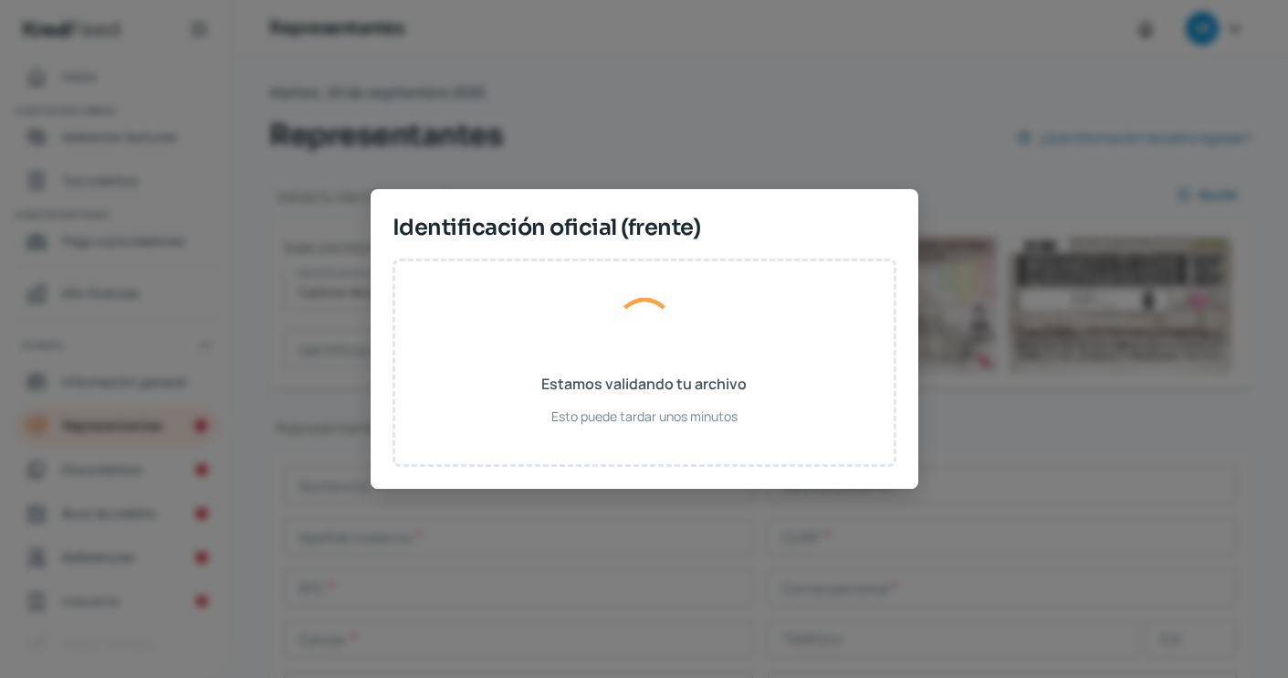
click at [555, 279] on div "Identificación oficial (frente) Estamos validando tu archivo Esto puede tardar …" at bounding box center [645, 339] width 548 height 300
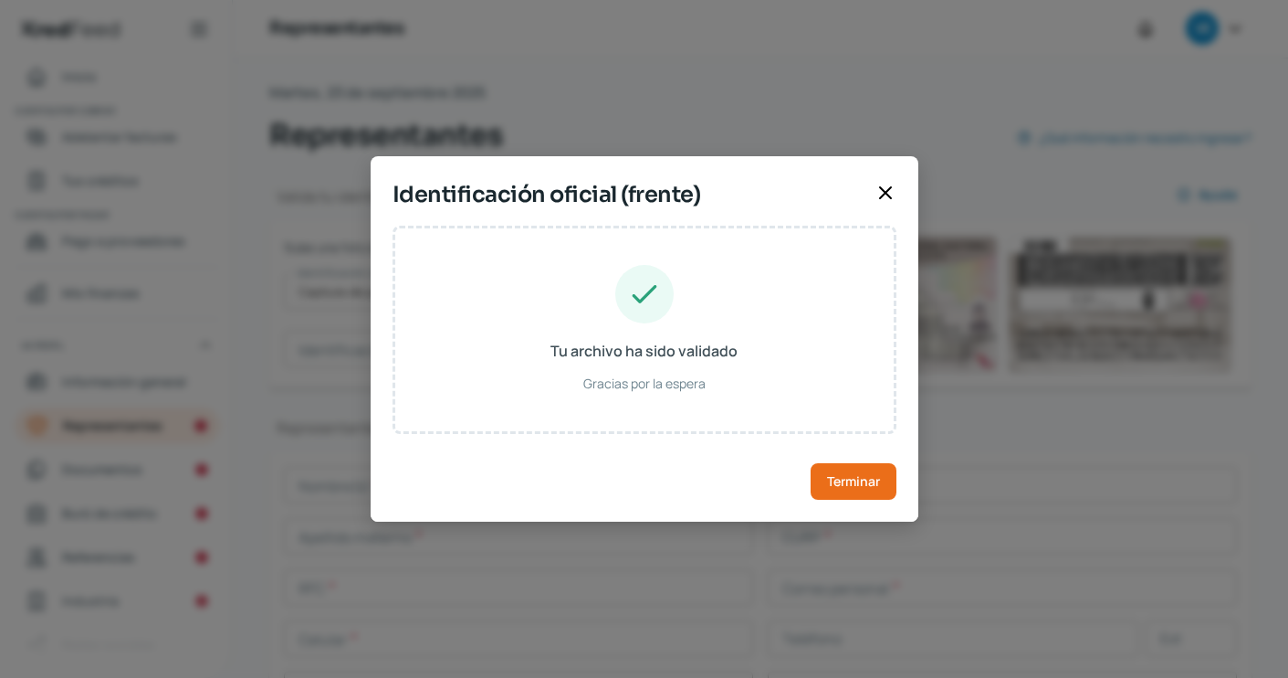
type input "[PERSON_NAME]"
type input "SICA631119HOFNSD06"
type input "SNCSAD63111909H400"
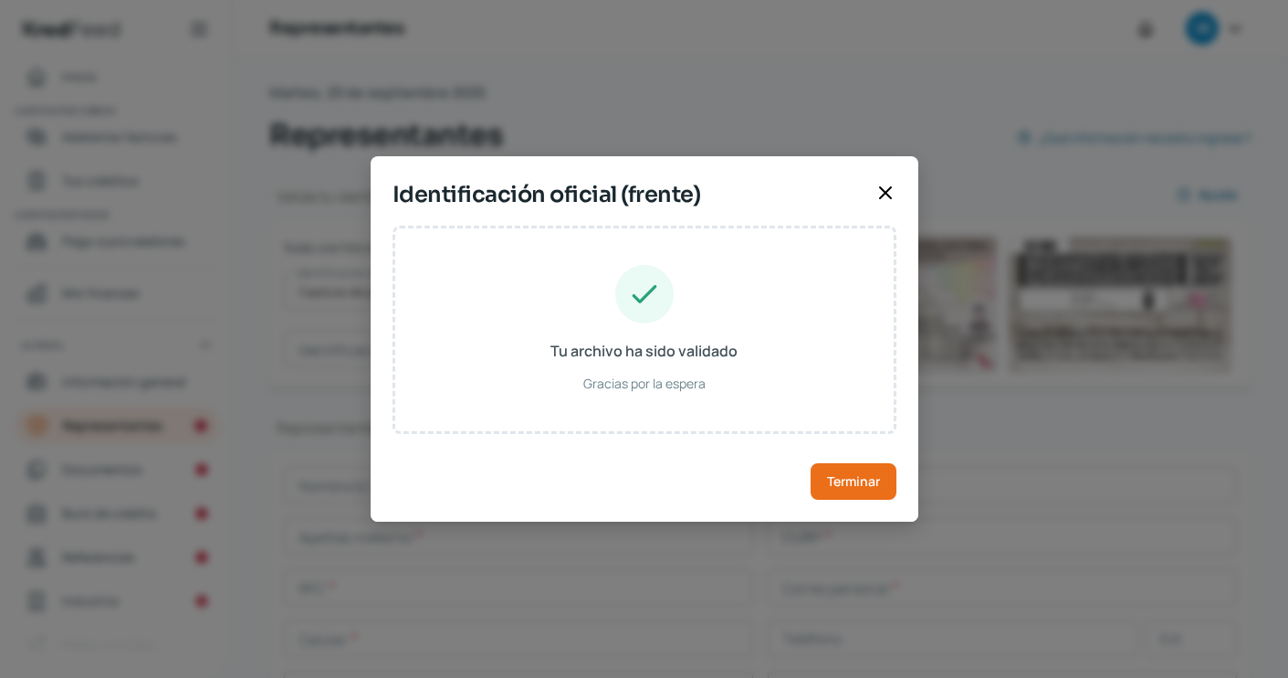
type input "[DATE]"
type input "Hombre"
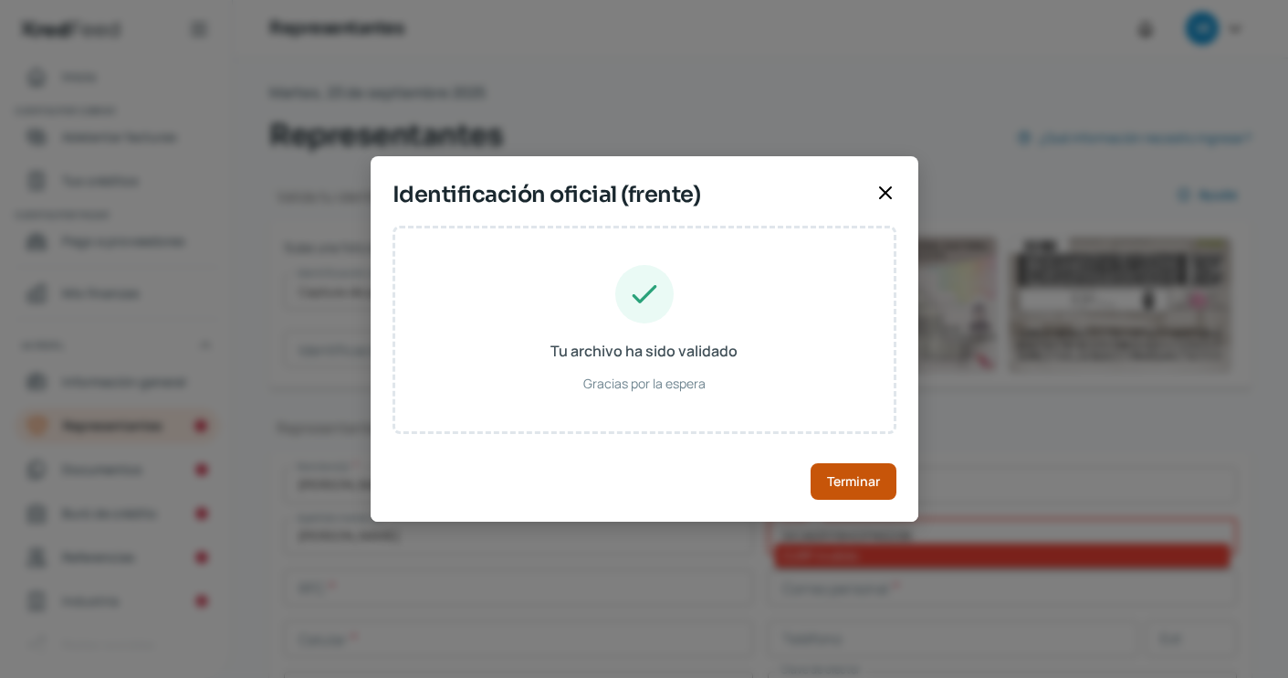
click at [854, 488] on span "Terminar" at bounding box center [853, 481] width 53 height 13
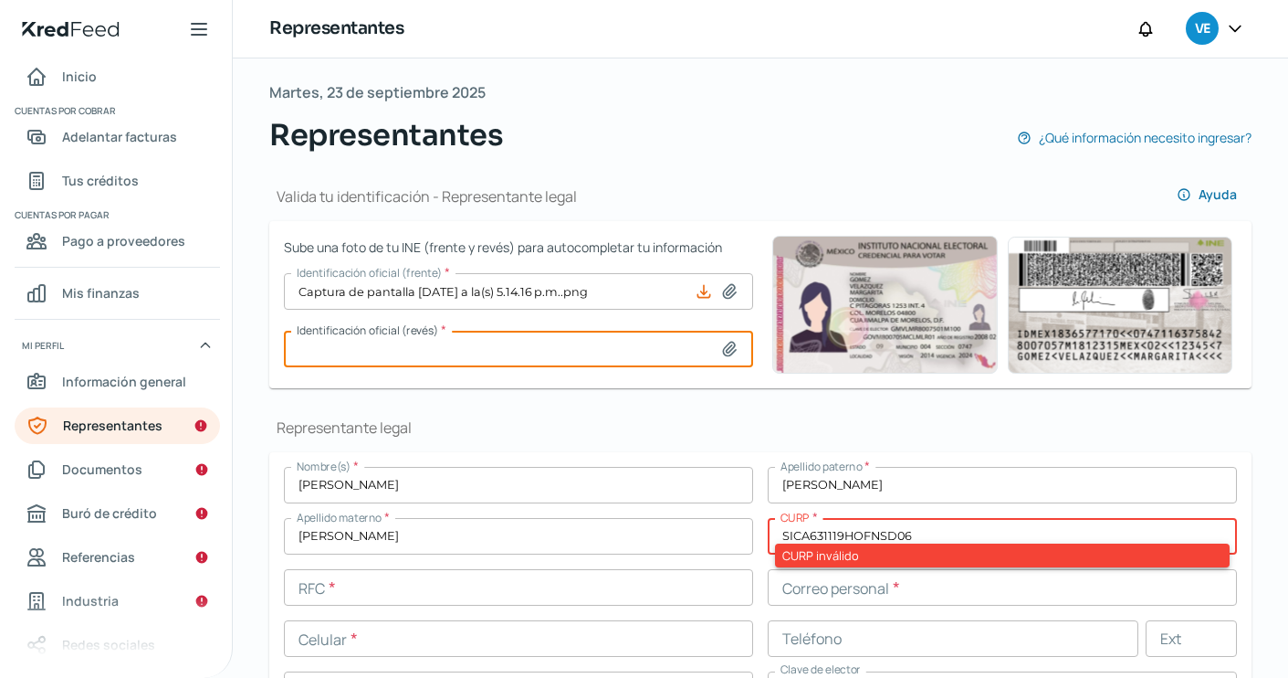
click at [621, 351] on input at bounding box center [518, 349] width 469 height 37
click at [624, 369] on div "Identificación oficial (revés) *" at bounding box center [518, 352] width 469 height 43
click at [624, 352] on input at bounding box center [518, 349] width 469 height 37
type input "C:\fakepath\Captura de pantalla [DATE] a la(s) 5.14.58 p.m..png"
type input "Captura de pantalla [DATE] a la(s) 5.14.58 p.m..png"
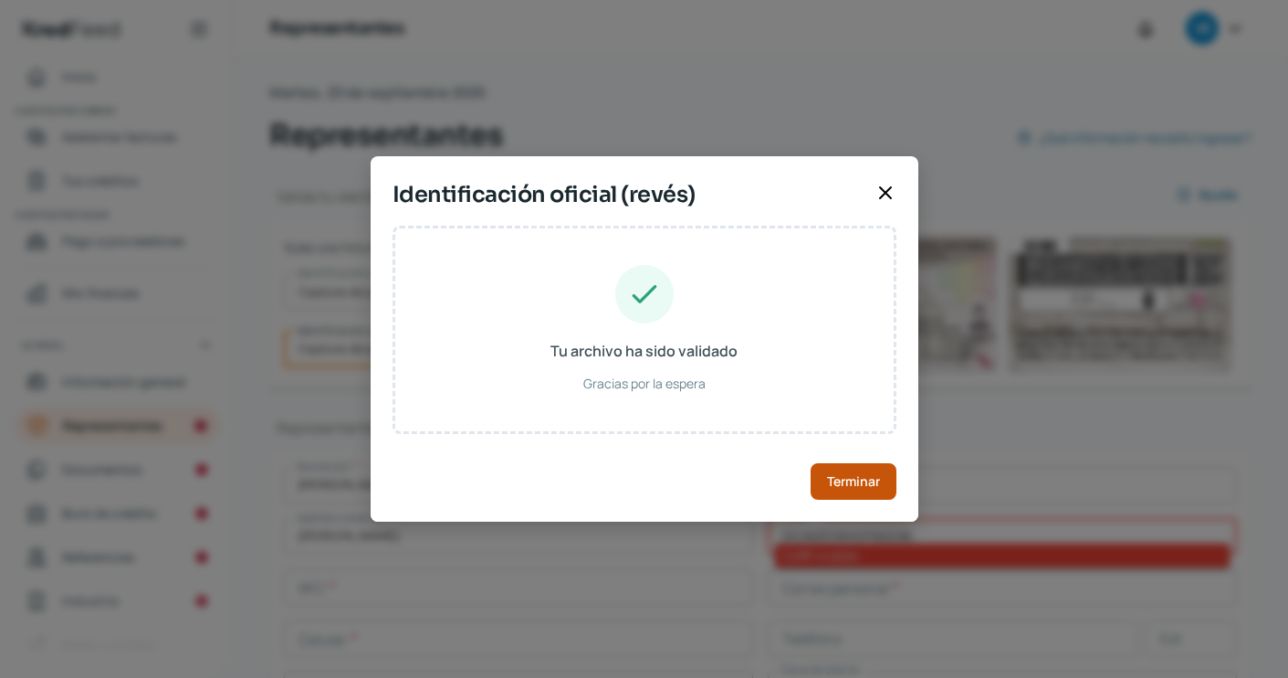
click at [863, 485] on span "Terminar" at bounding box center [853, 481] width 53 height 13
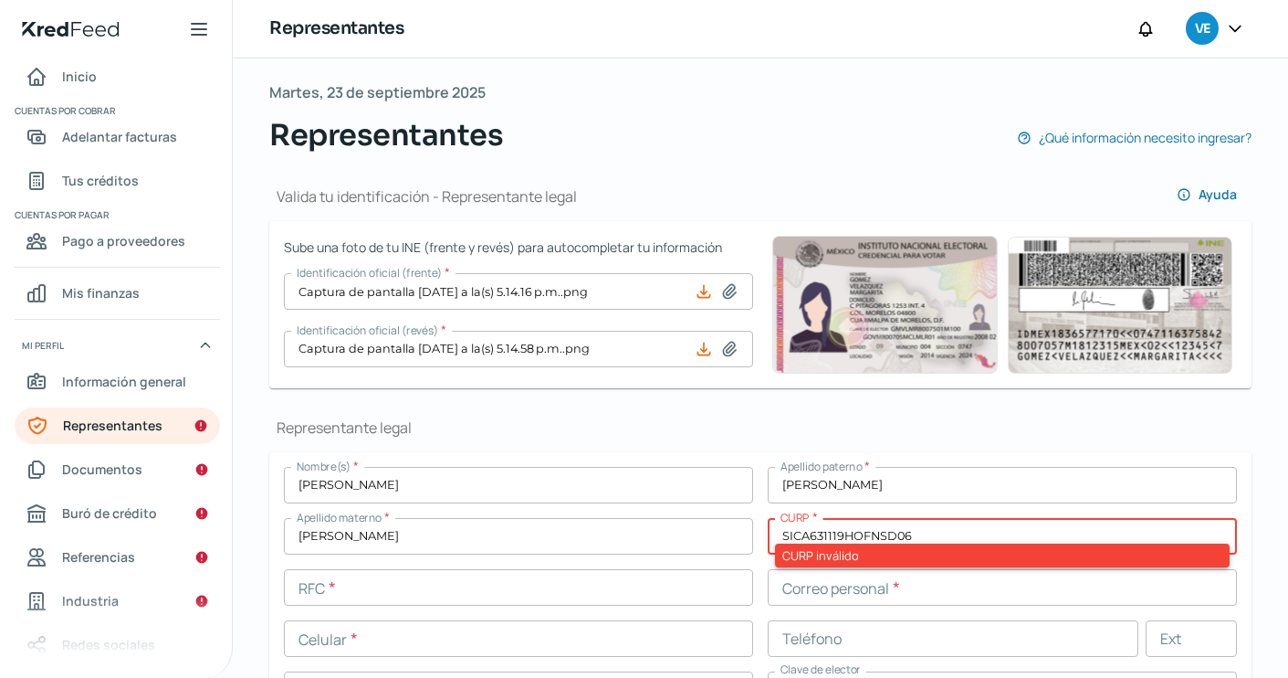
click at [945, 533] on input "SICA631119HOFNSD06" at bounding box center [1002, 536] width 469 height 37
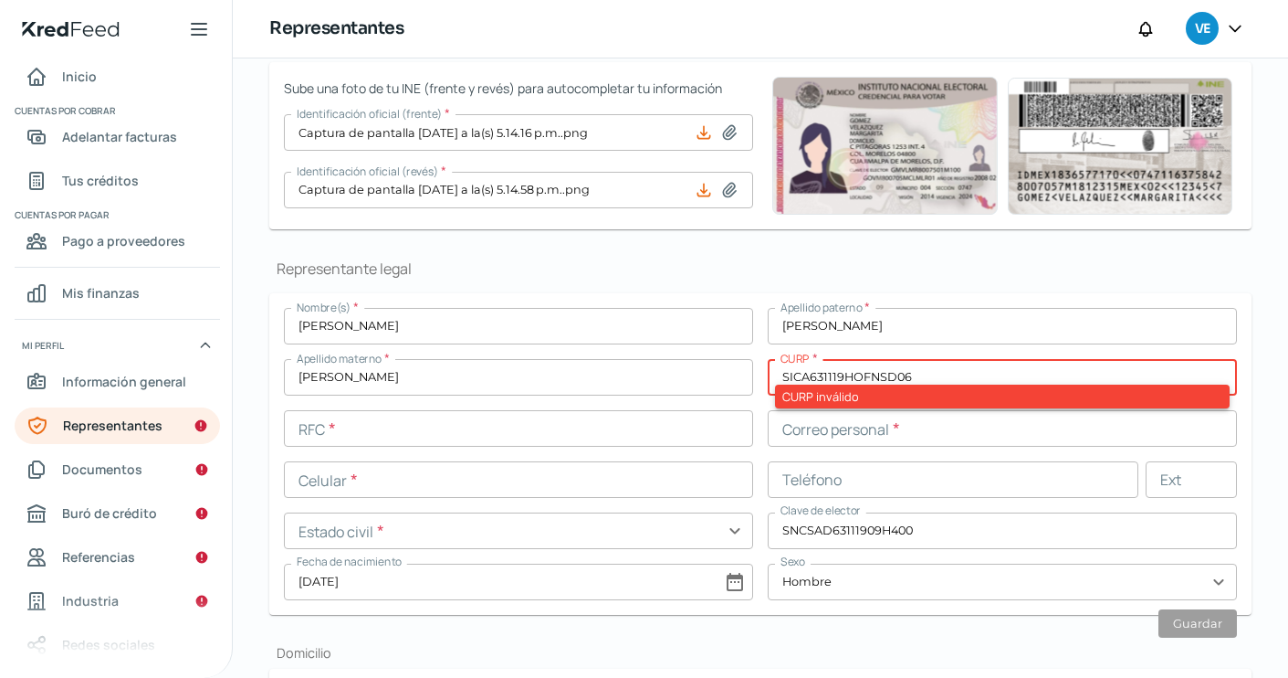
scroll to position [268, 0]
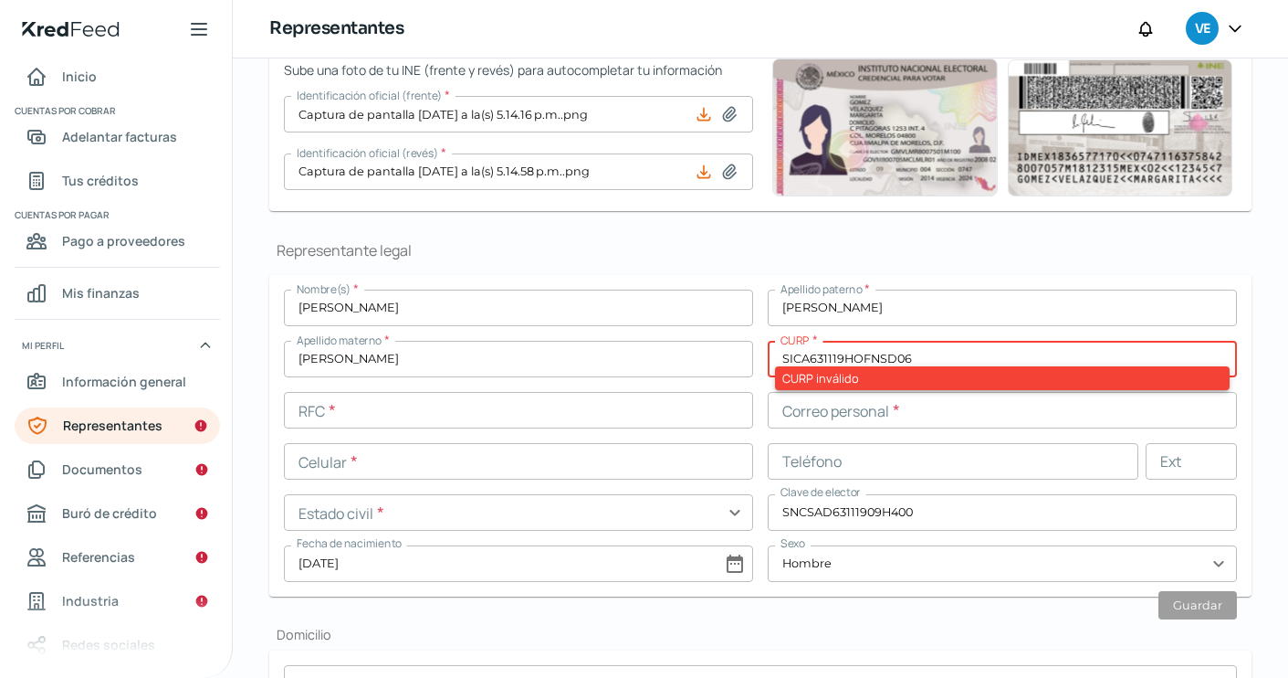
click at [798, 374] on div "CURP inválido" at bounding box center [1002, 378] width 455 height 24
click at [928, 353] on input "SICA631119HOFNSD06" at bounding box center [1002, 359] width 469 height 37
paste input "D"
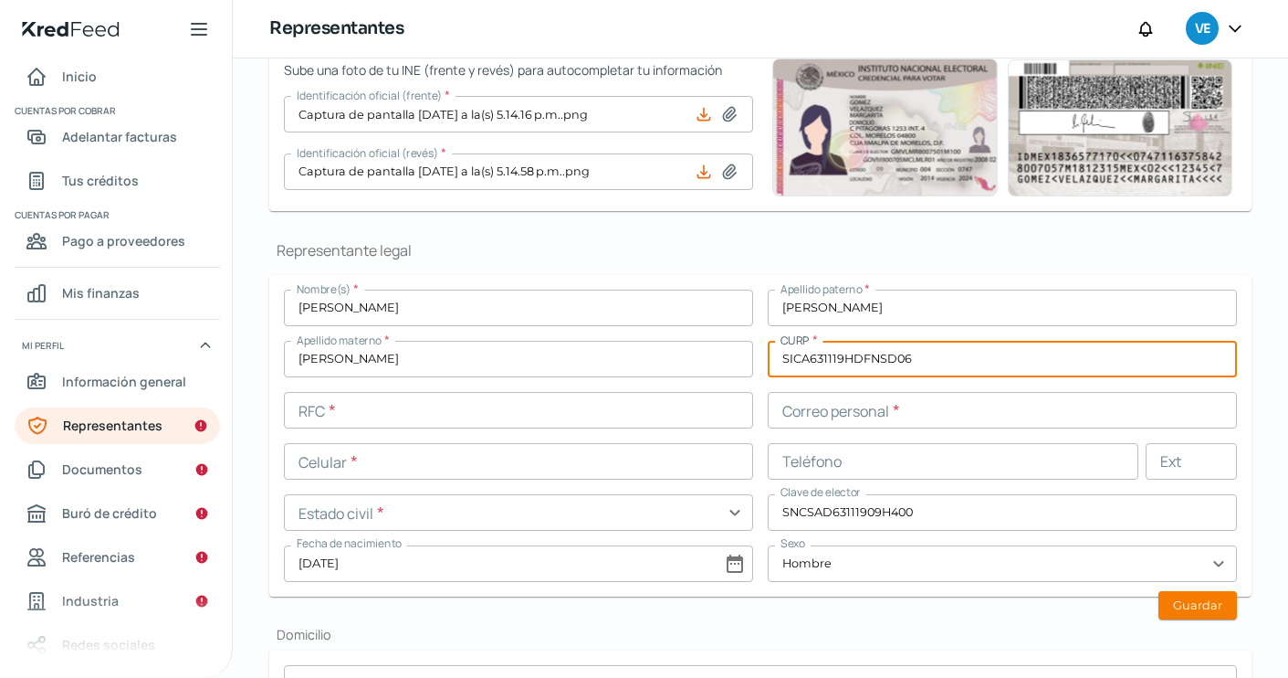
type input "SICA631119HDFNSD06"
click at [475, 406] on input "text" at bounding box center [518, 410] width 469 height 37
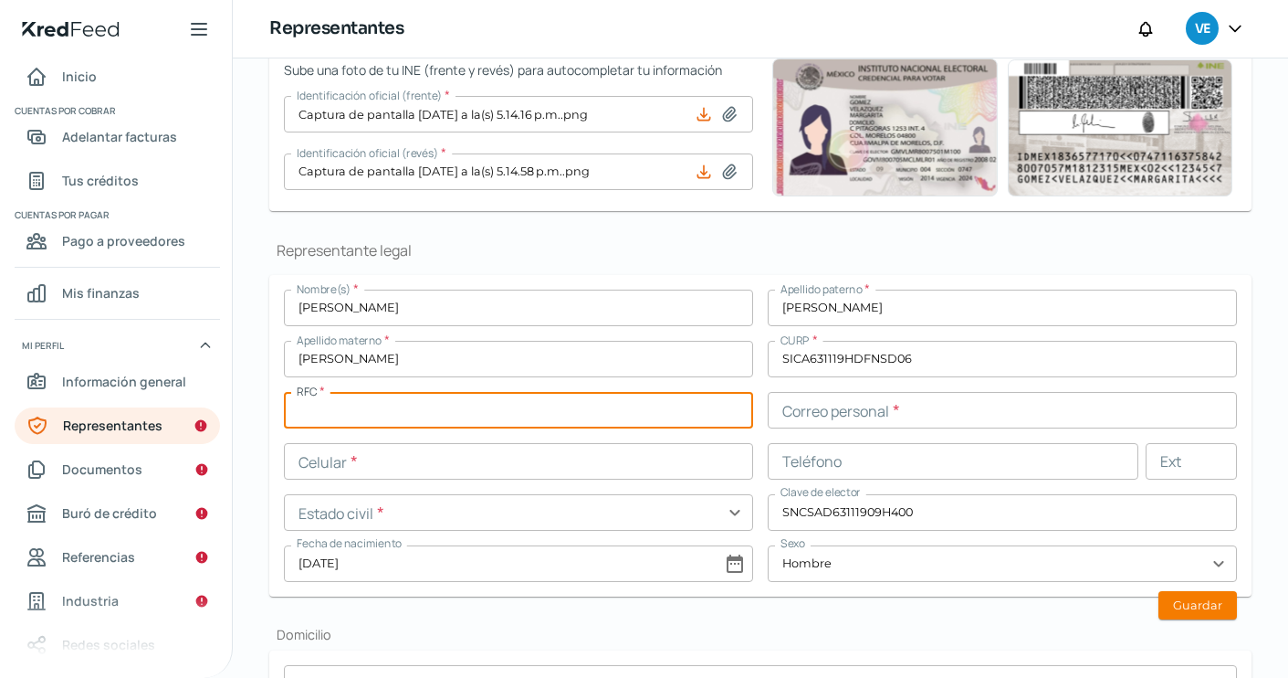
paste input "SICA6311194K3"
type input "SICA6311194K3"
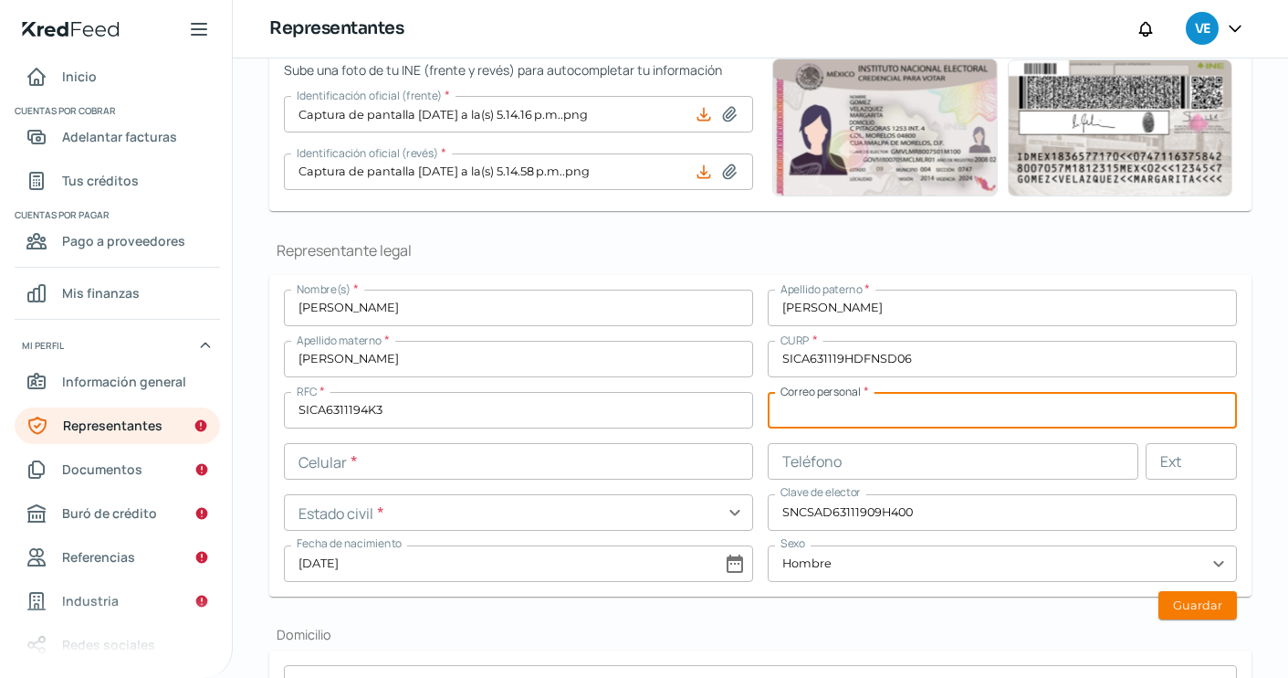
paste input "[EMAIL_ADDRESS][DOMAIN_NAME]"
type input "[EMAIL_ADDRESS][DOMAIN_NAME]"
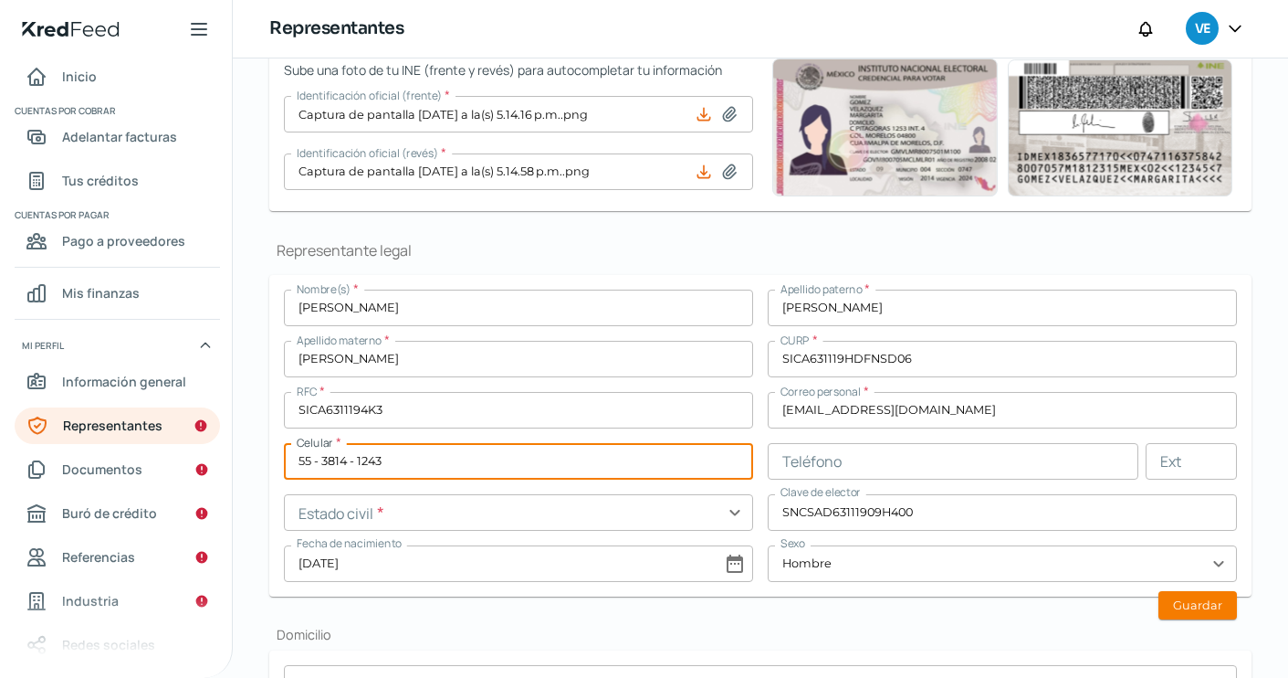
type input "55 - 3814 - 1243"
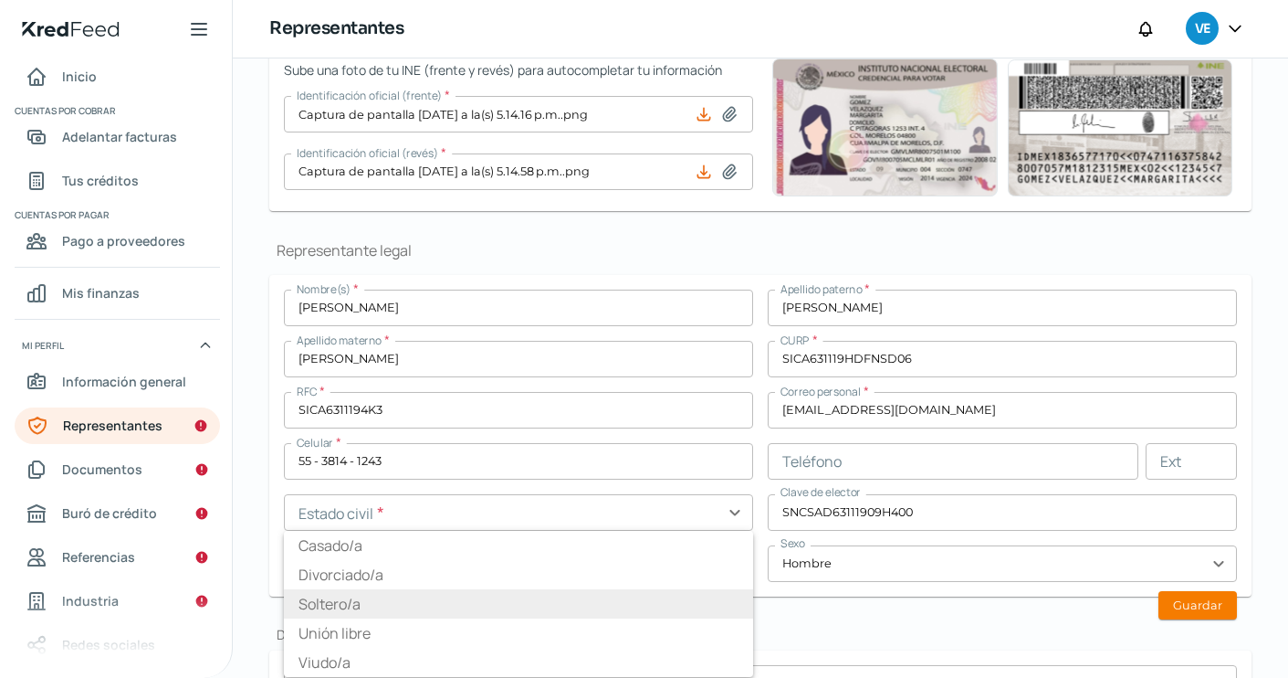
click at [355, 599] on li "Soltero/a" at bounding box center [518, 603] width 469 height 29
type input "Soltero/a"
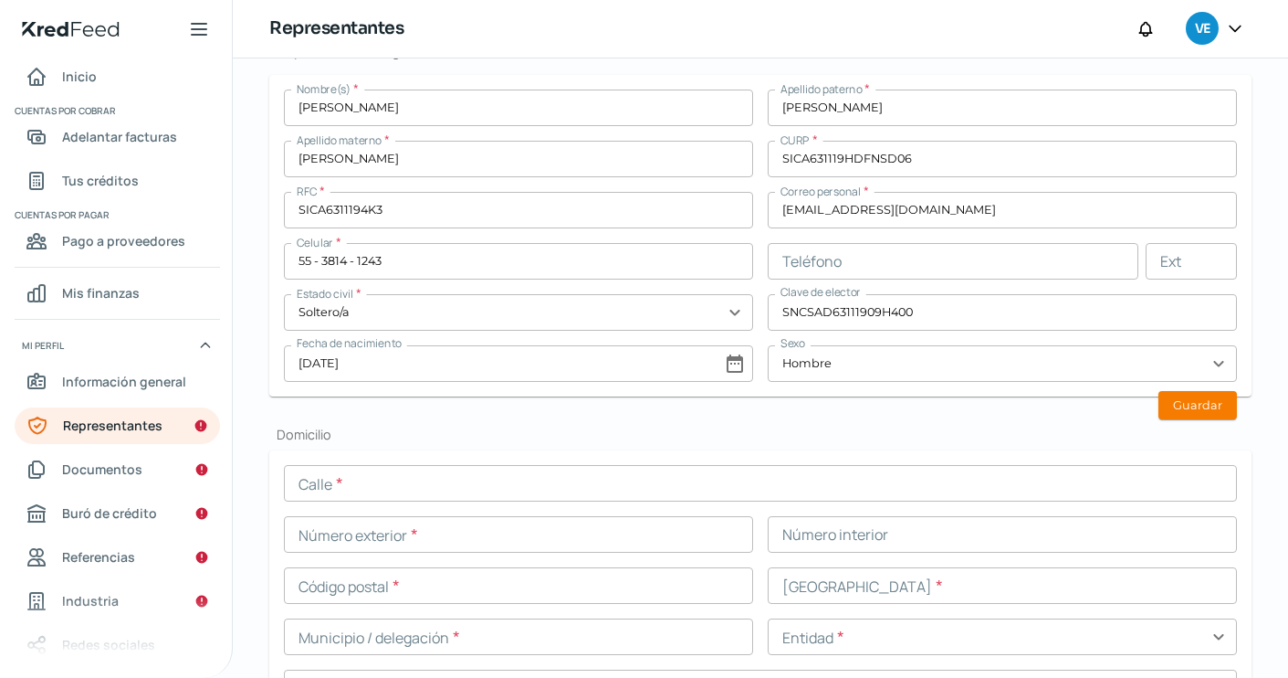
scroll to position [537, 0]
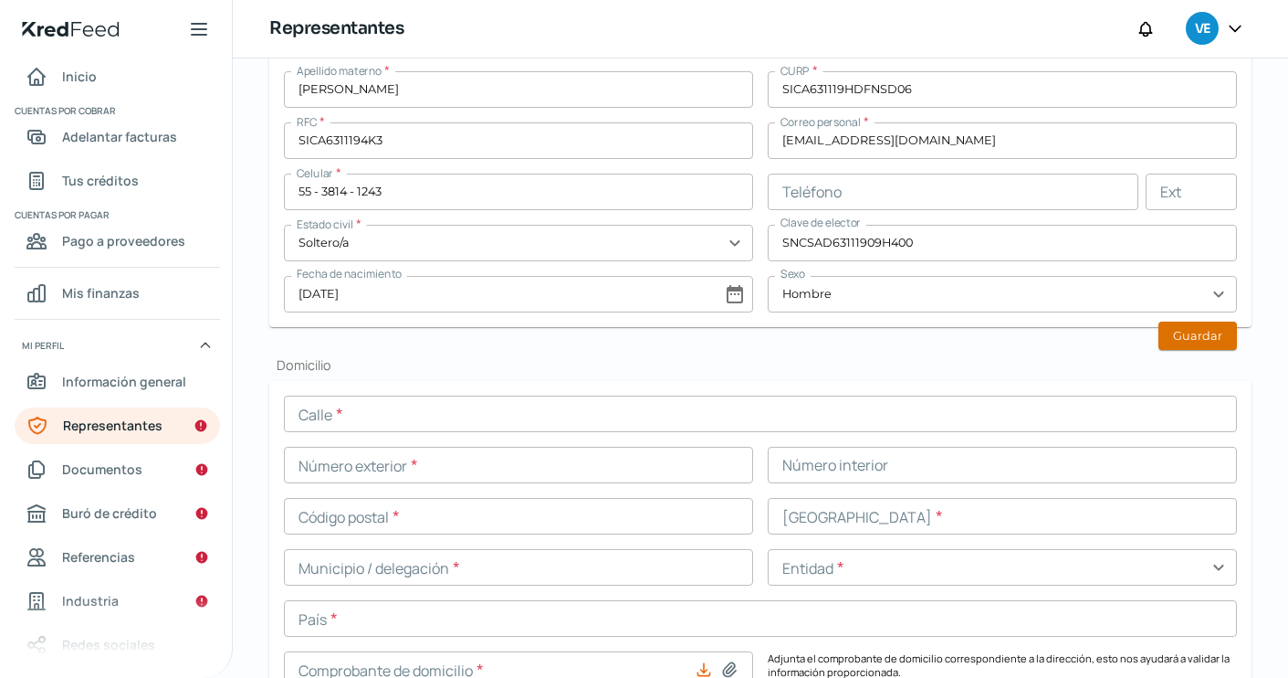
click at [1190, 330] on button "Guardar" at bounding box center [1198, 335] width 79 height 28
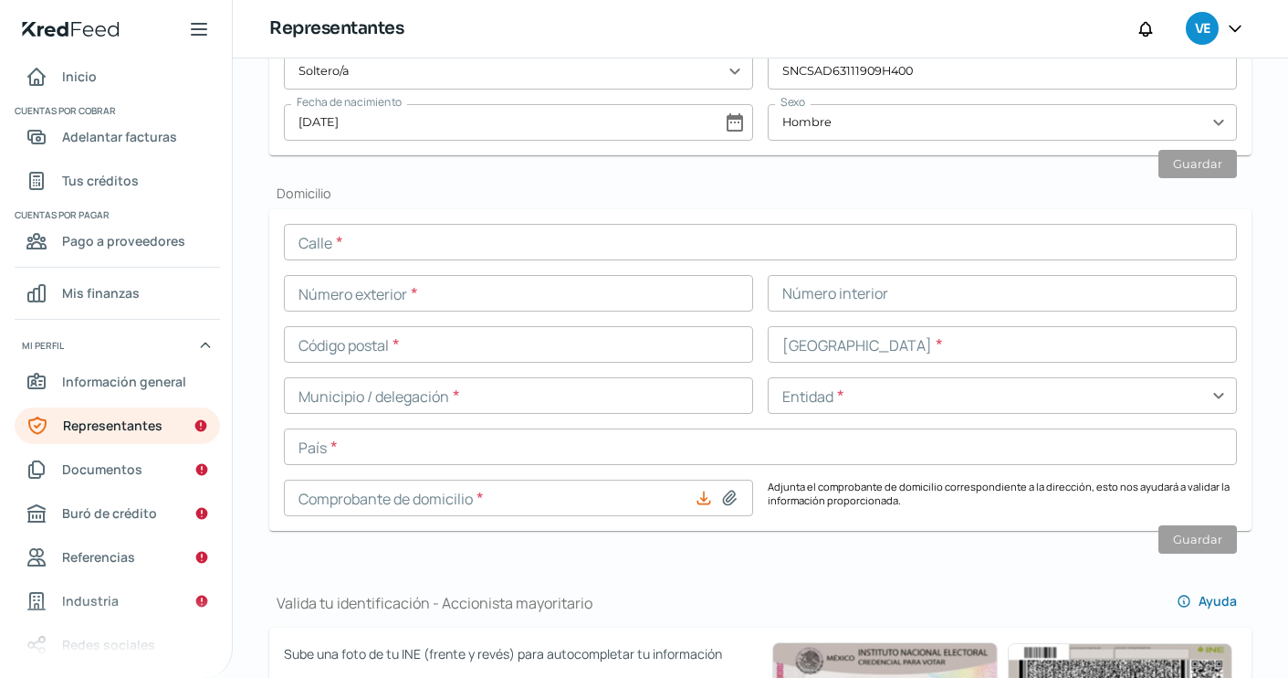
scroll to position [703, 0]
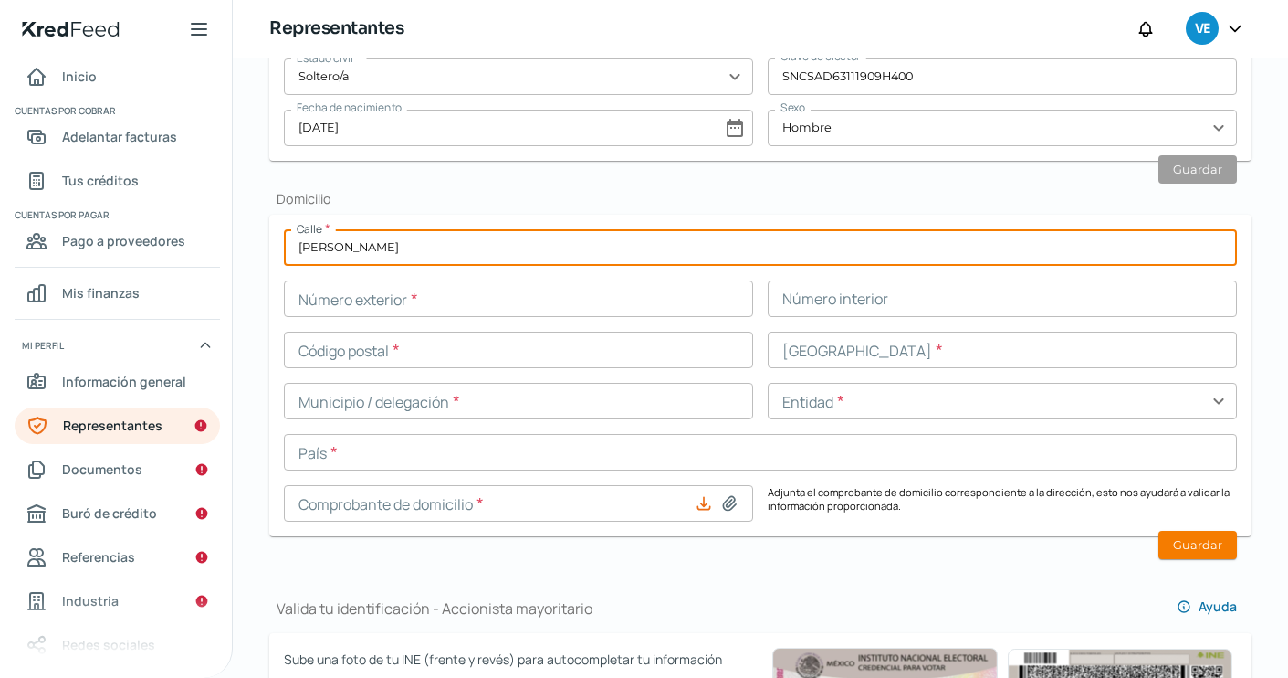
type input "[PERSON_NAME]"
click at [427, 298] on input "text" at bounding box center [518, 298] width 469 height 37
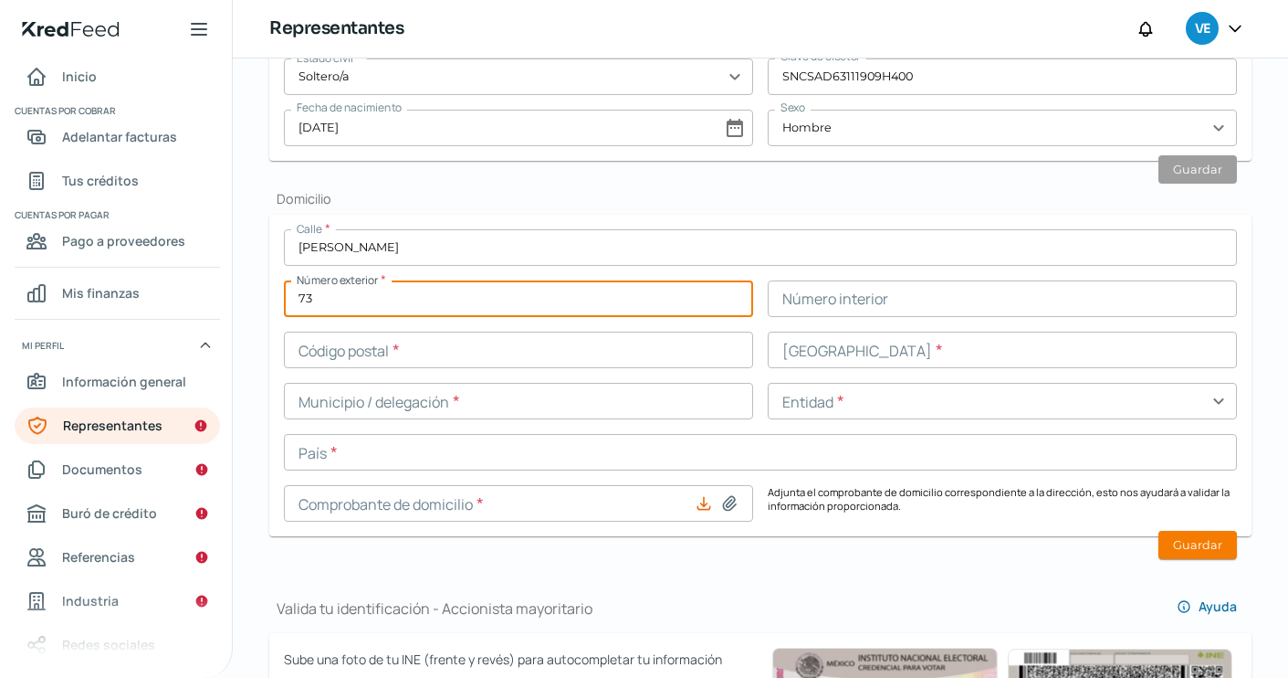
type input "73"
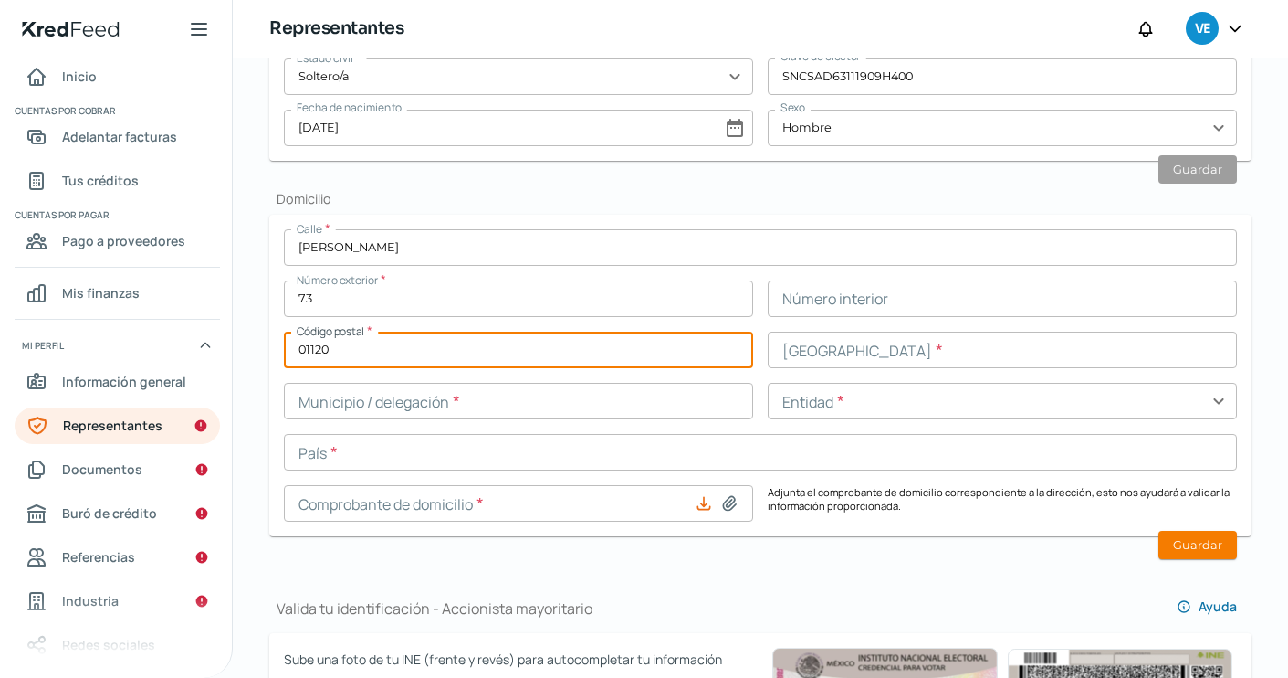
type input "01120"
click at [806, 369] on div "Calle * [PERSON_NAME] Número exterior * 73 Número interior Código postal * 0112…" at bounding box center [760, 375] width 953 height 292
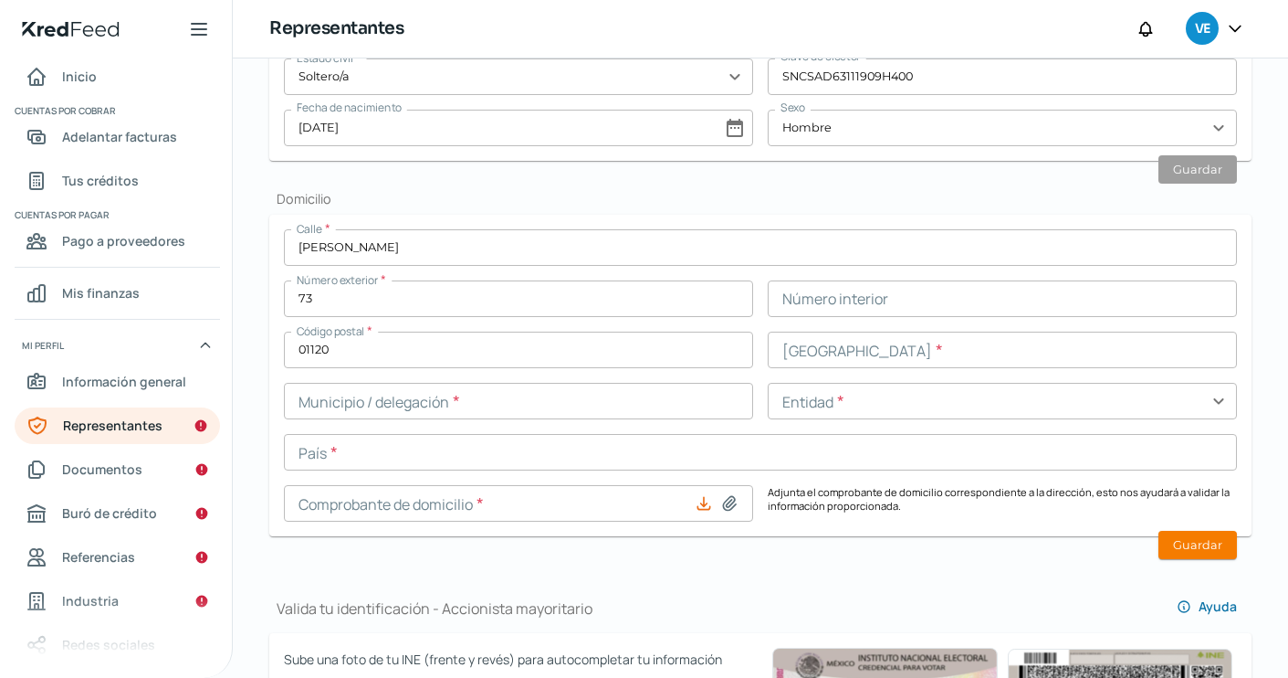
click at [794, 354] on input "text" at bounding box center [1002, 349] width 469 height 37
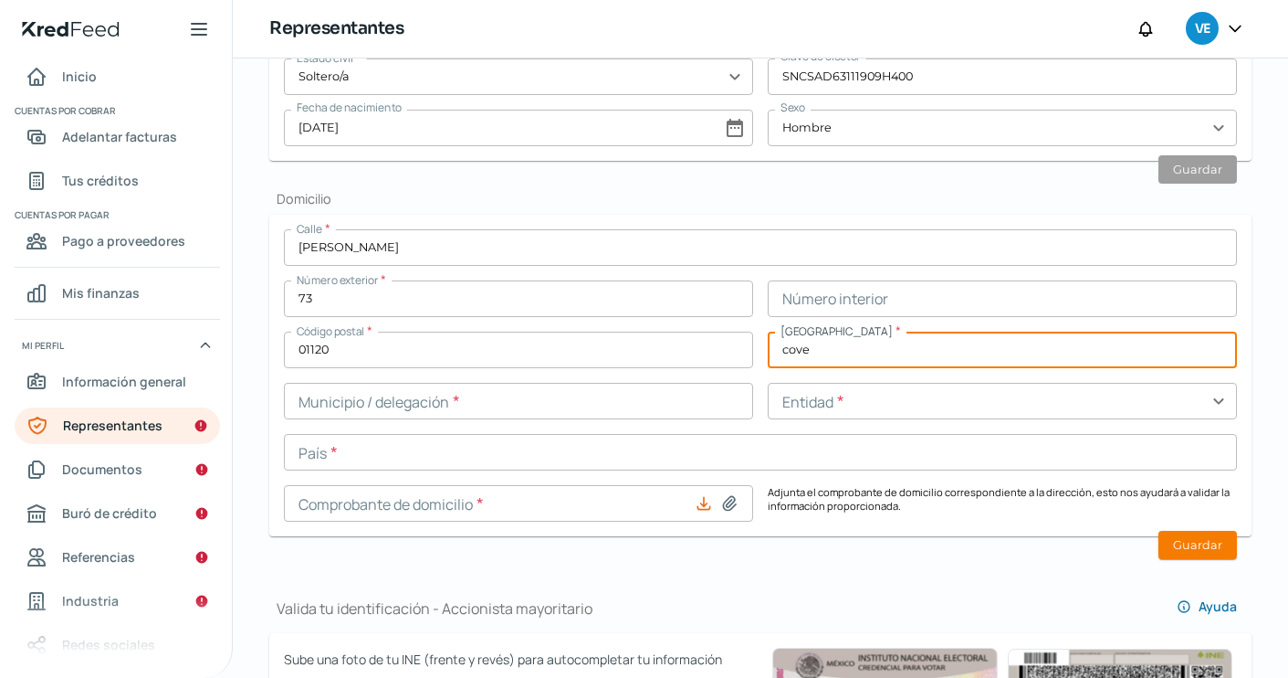
type input "cove"
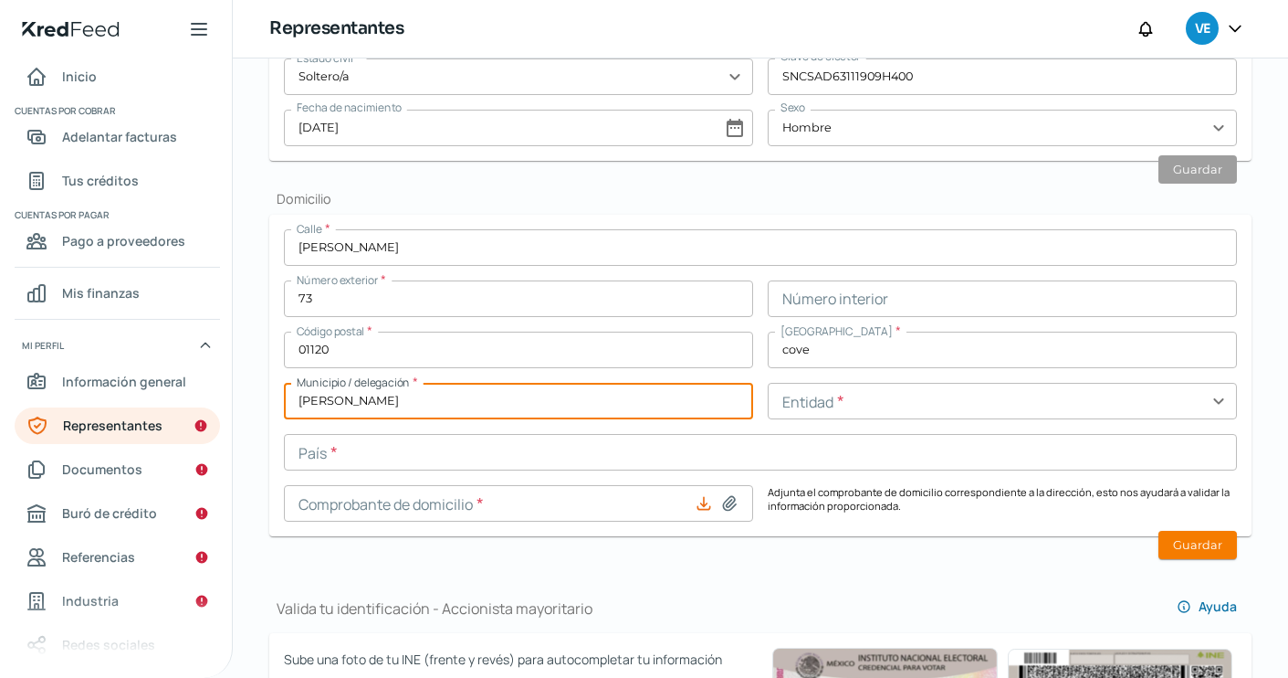
type input "[PERSON_NAME]"
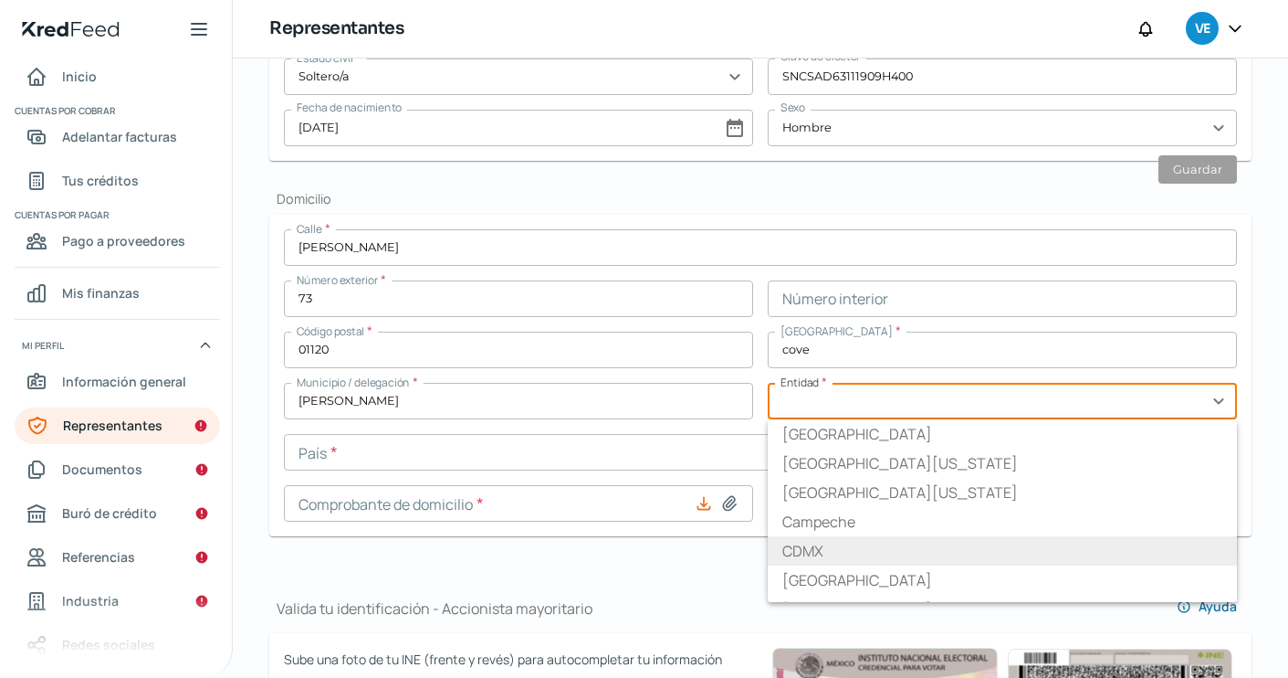
click at [820, 547] on li "CDMX" at bounding box center [1002, 550] width 469 height 29
type input "CDMX"
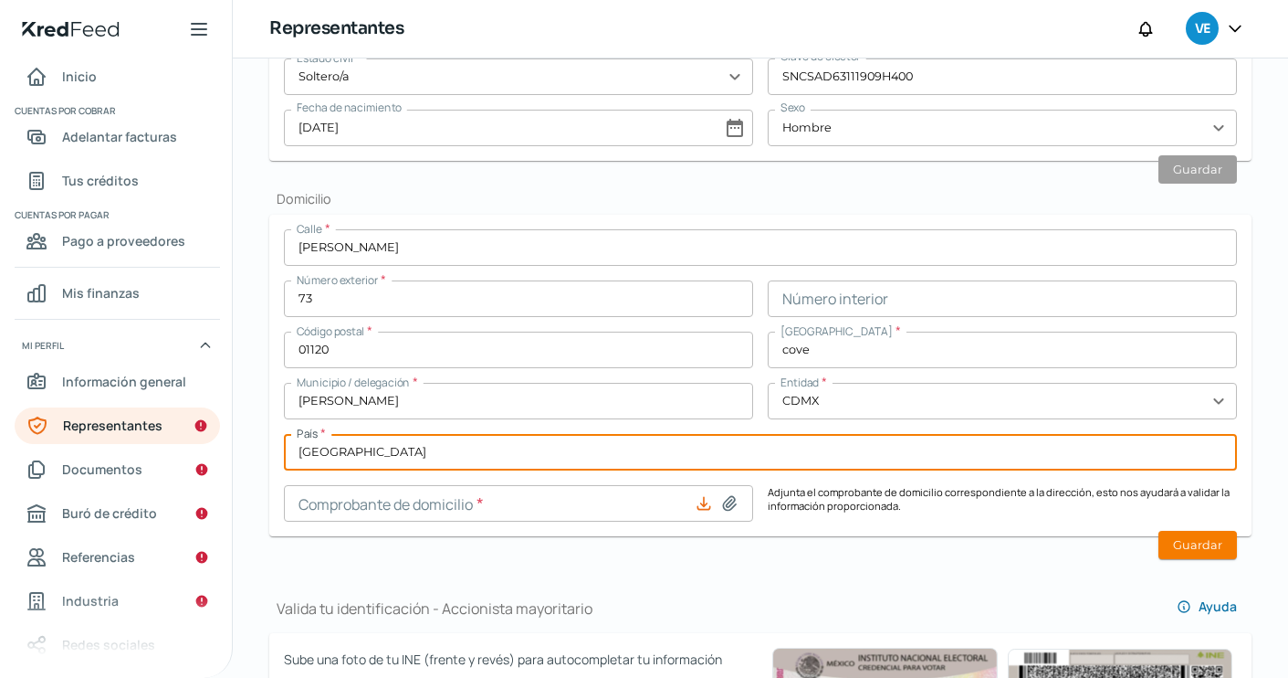
type input "[GEOGRAPHIC_DATA]"
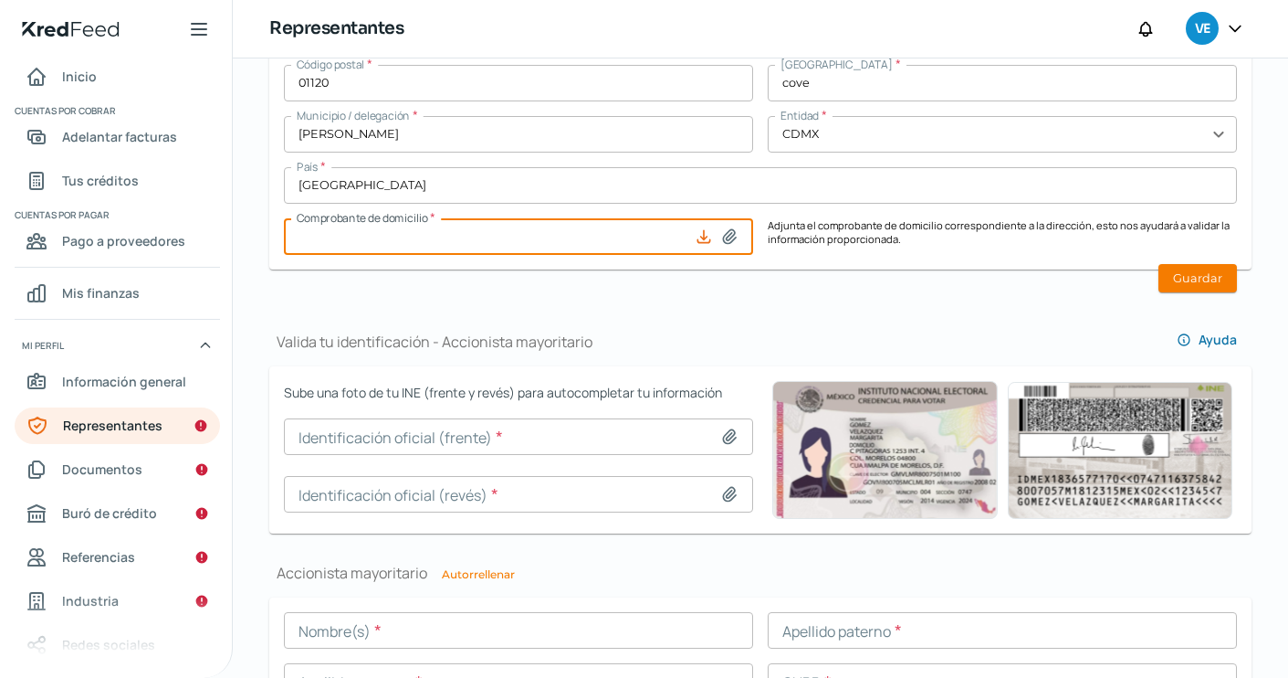
scroll to position [972, 0]
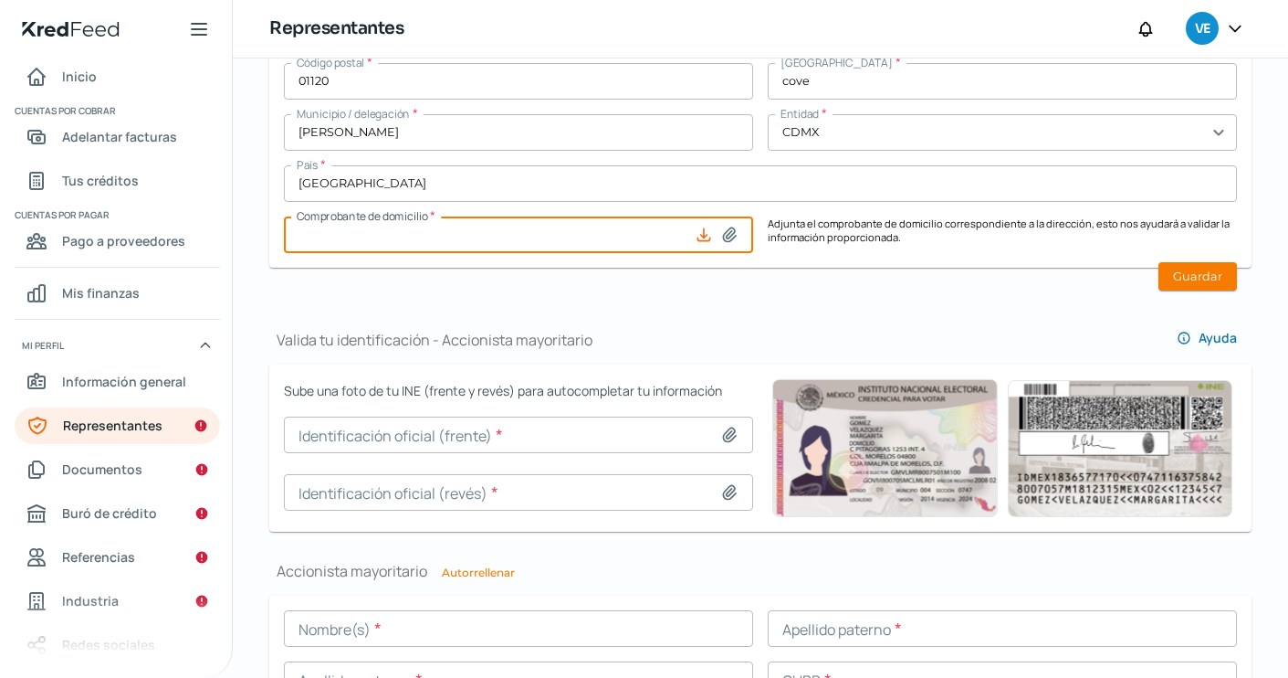
click at [734, 235] on icon at bounding box center [729, 235] width 18 height 18
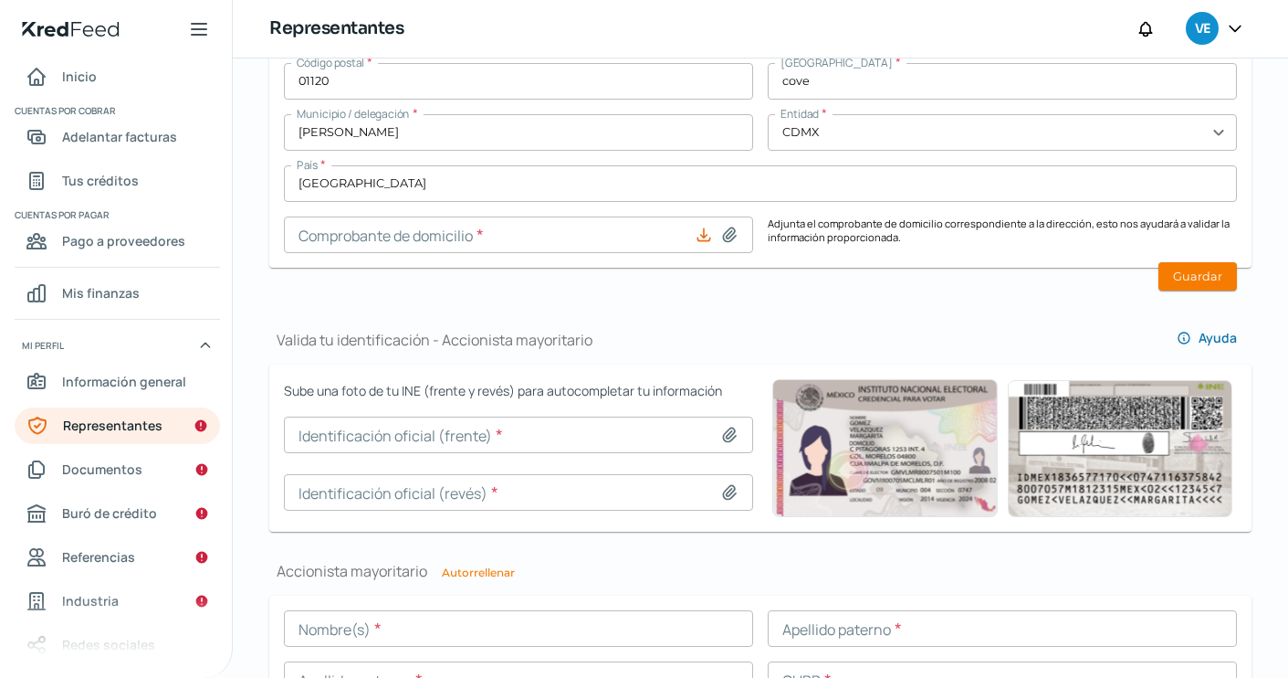
type input "C:\fakepath\estado-cuenta-agosto - GRUPO XOCOYO IZTET.pdf"
type input "estado-cuenta-agosto - GRUPO XOCOYO IZTET.pdf"
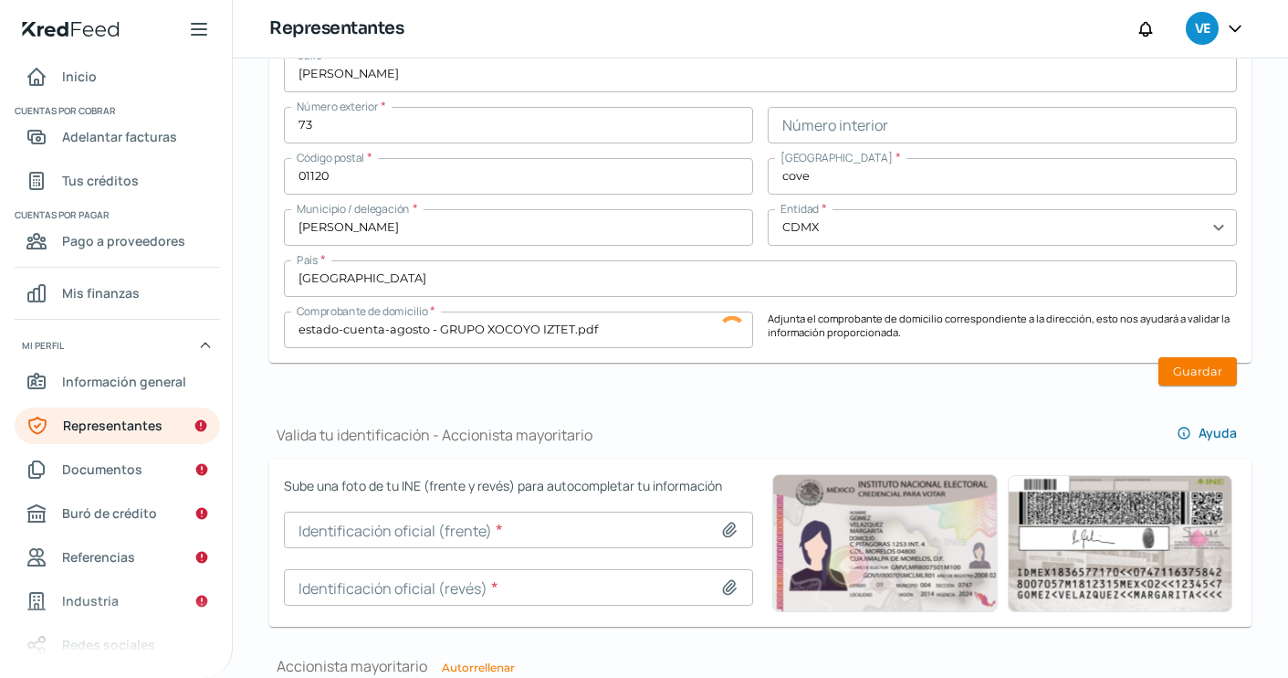
scroll to position [833, 0]
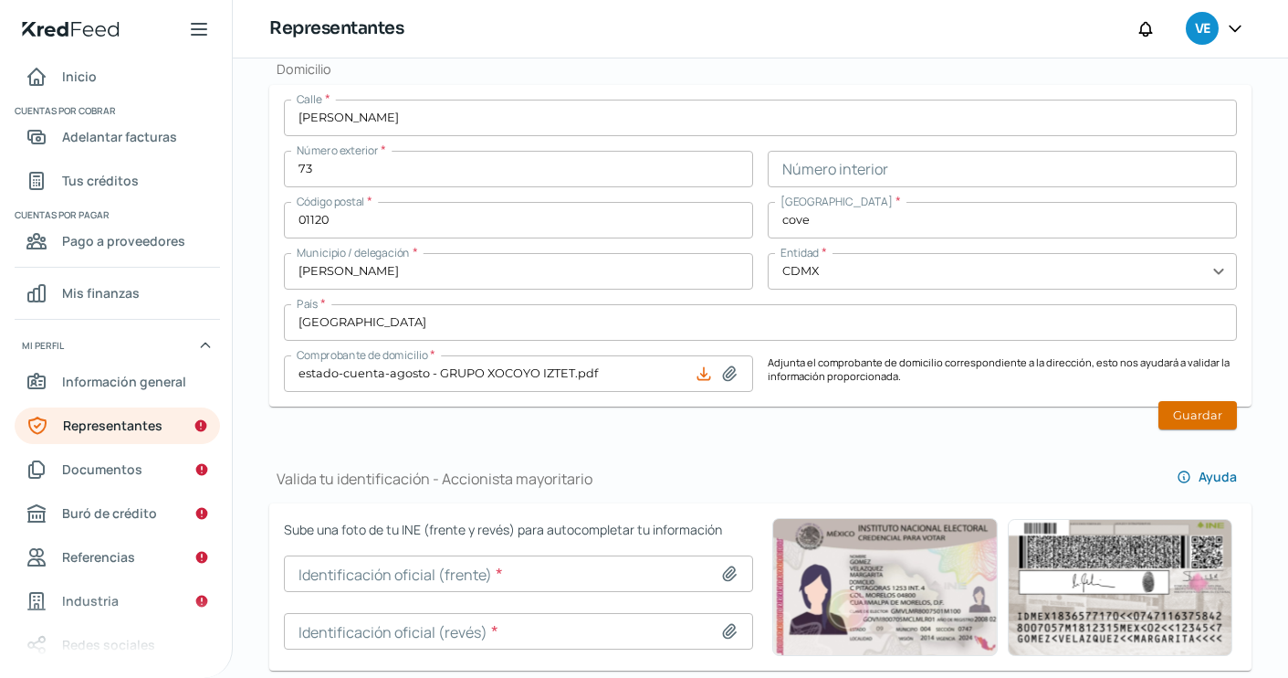
click at [1186, 415] on button "Guardar" at bounding box center [1198, 415] width 79 height 28
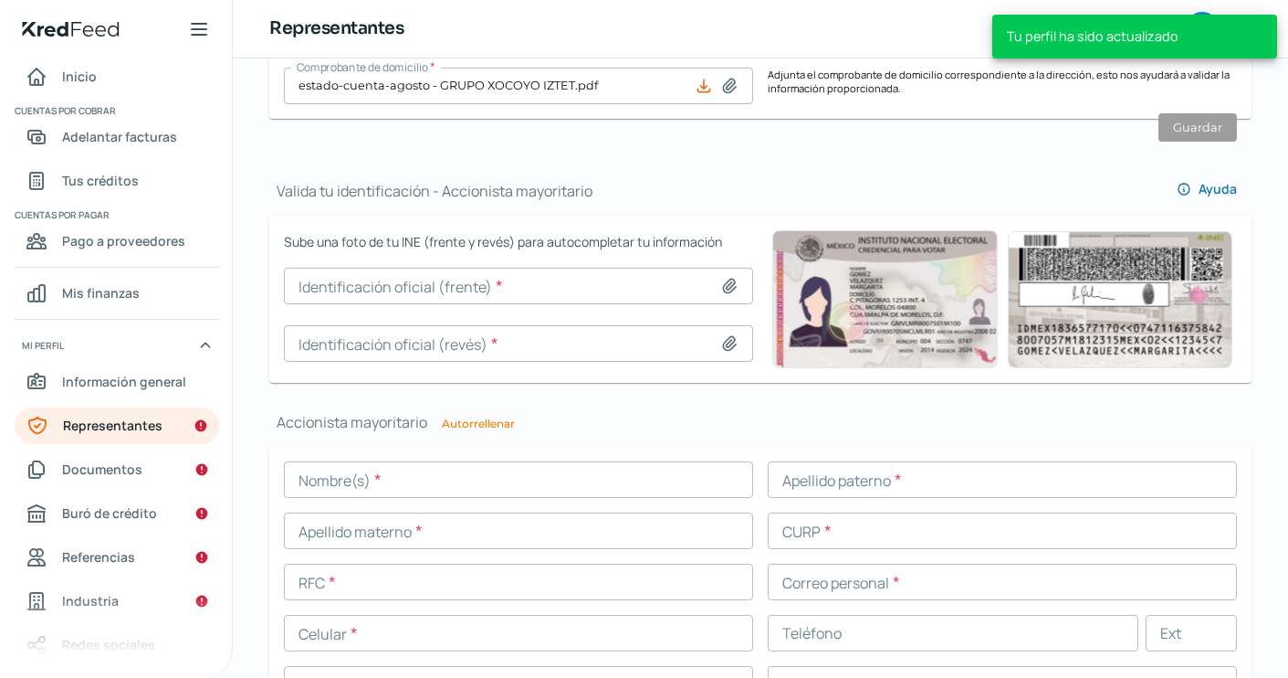
scroll to position [1126, 0]
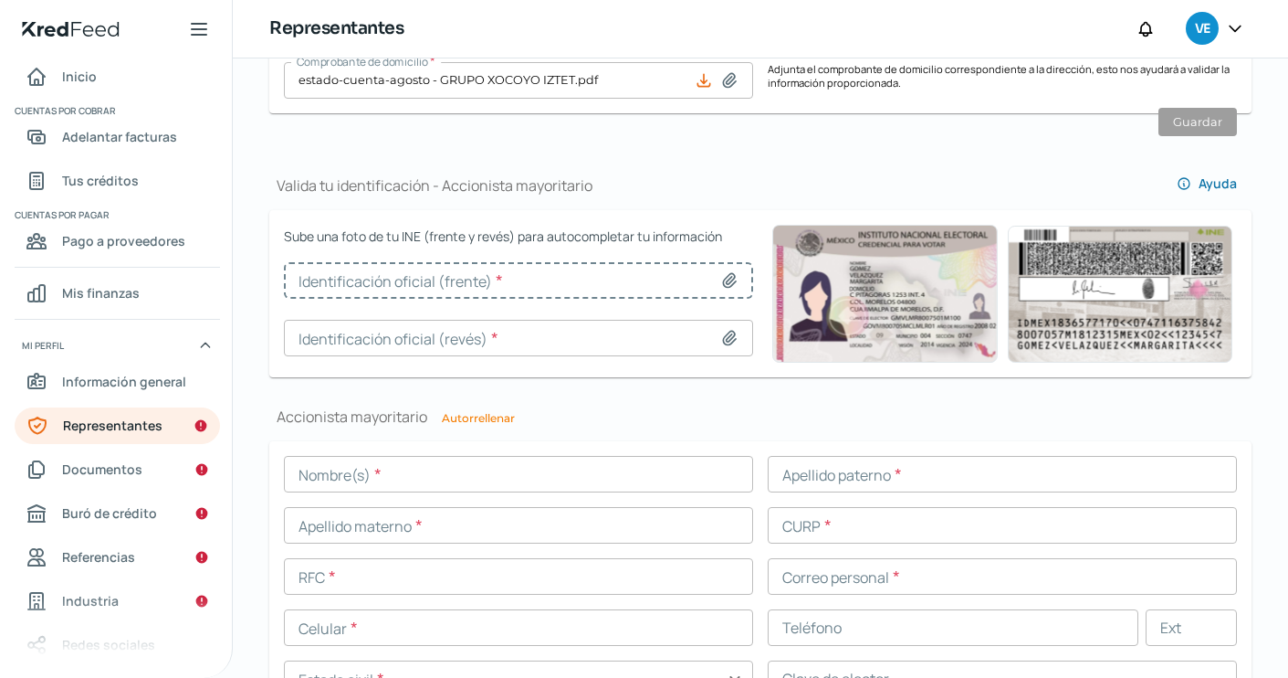
type input "Captura de pantalla [DATE] a la(s) 5.22.16 p.m..png"
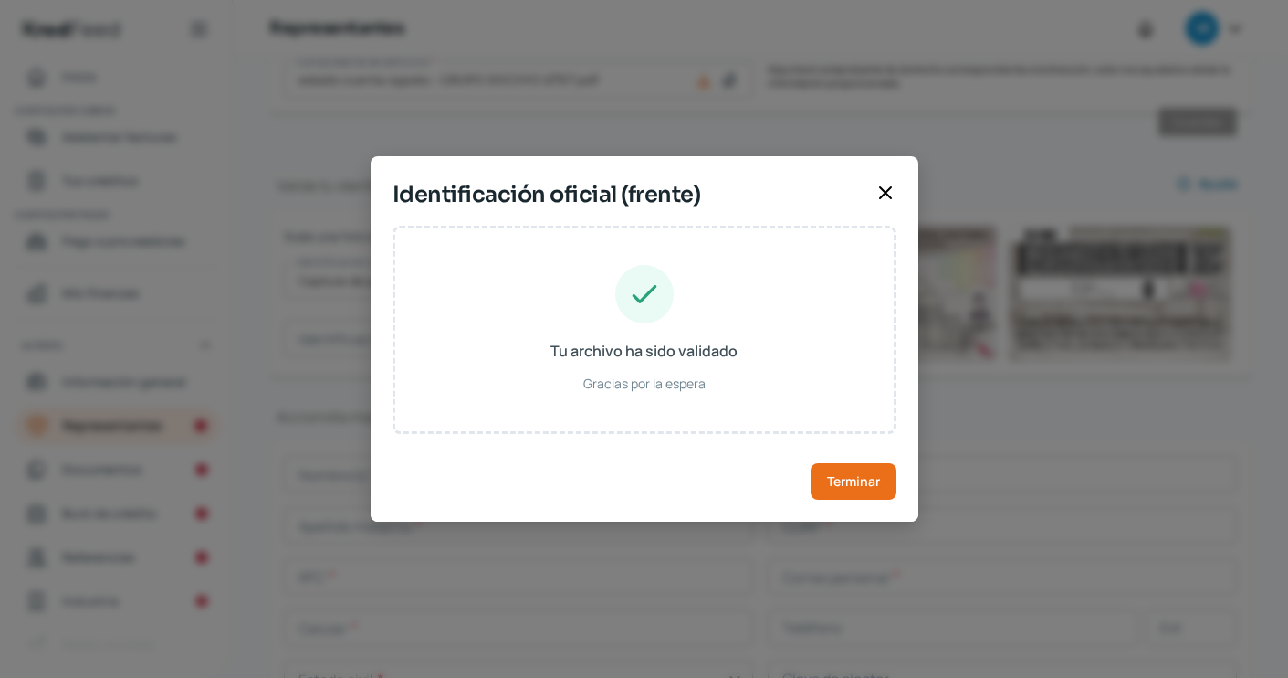
type input "[PERSON_NAME]"
type input "SICA631119HDFNSD06"
type input "SNCSAD63111909H400"
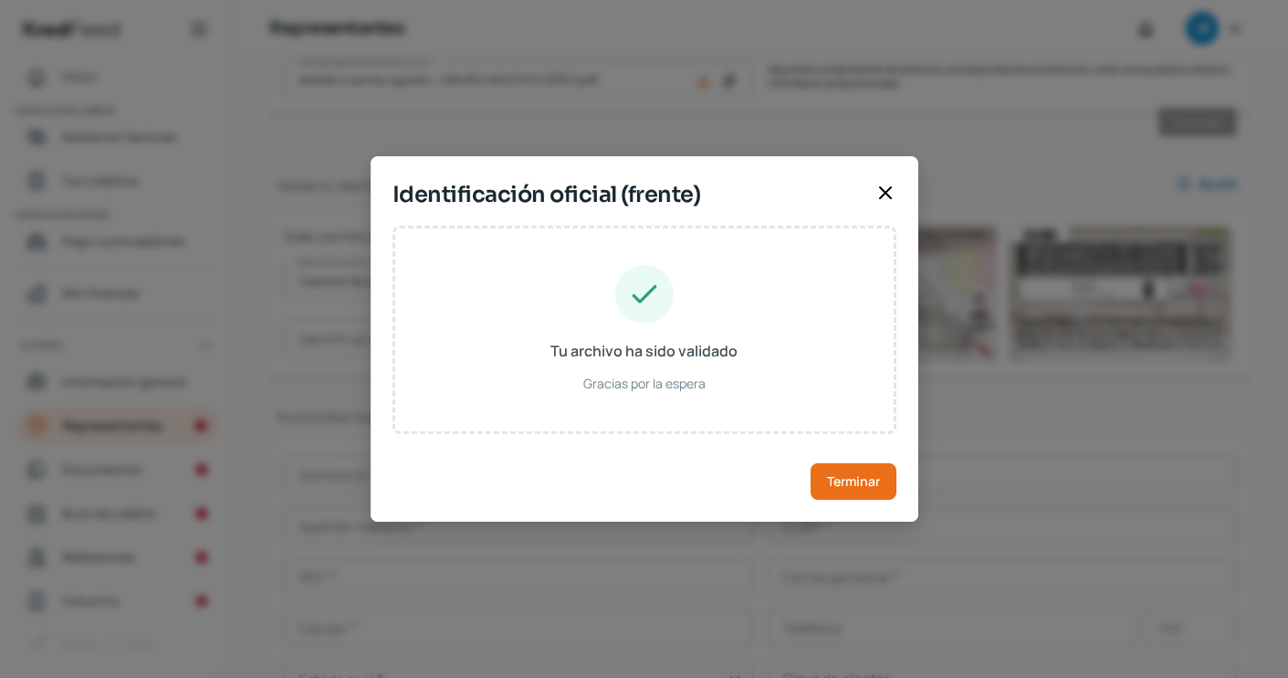
type input "[DATE]"
type input "Hombre"
click at [854, 470] on button "Terminar" at bounding box center [854, 481] width 86 height 37
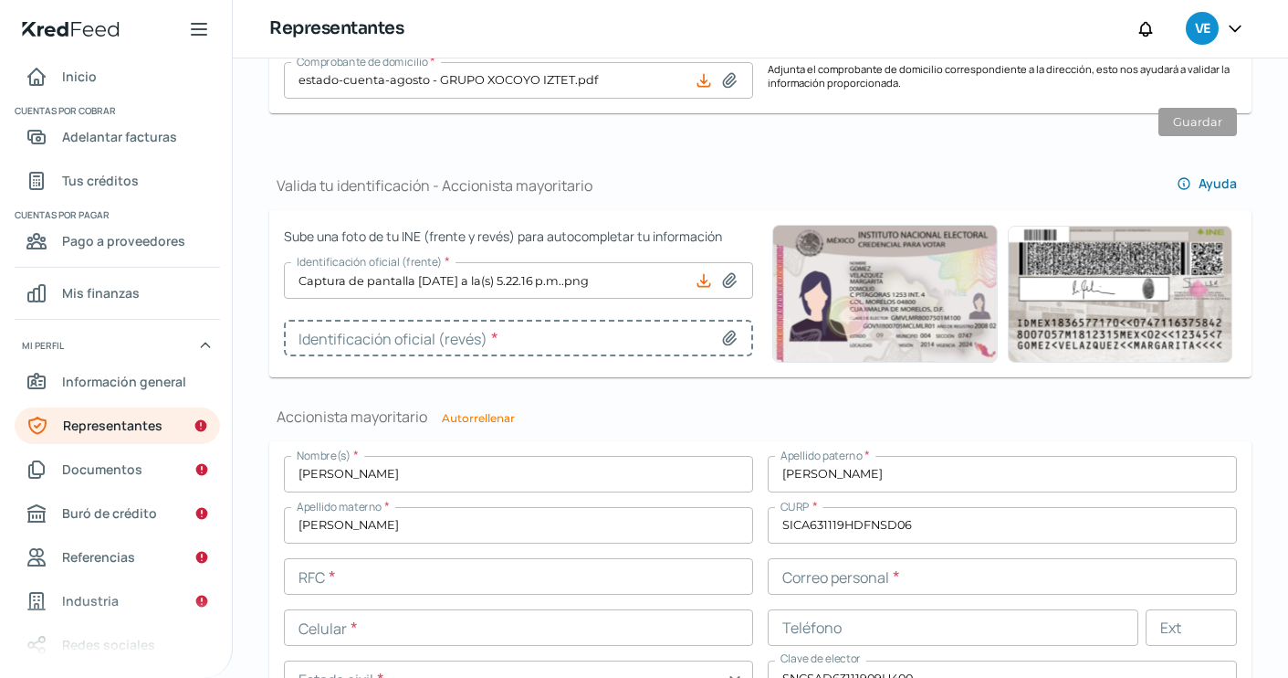
type input "Captura de pantalla [DATE] a la(s) 5.22.36 p.m..png"
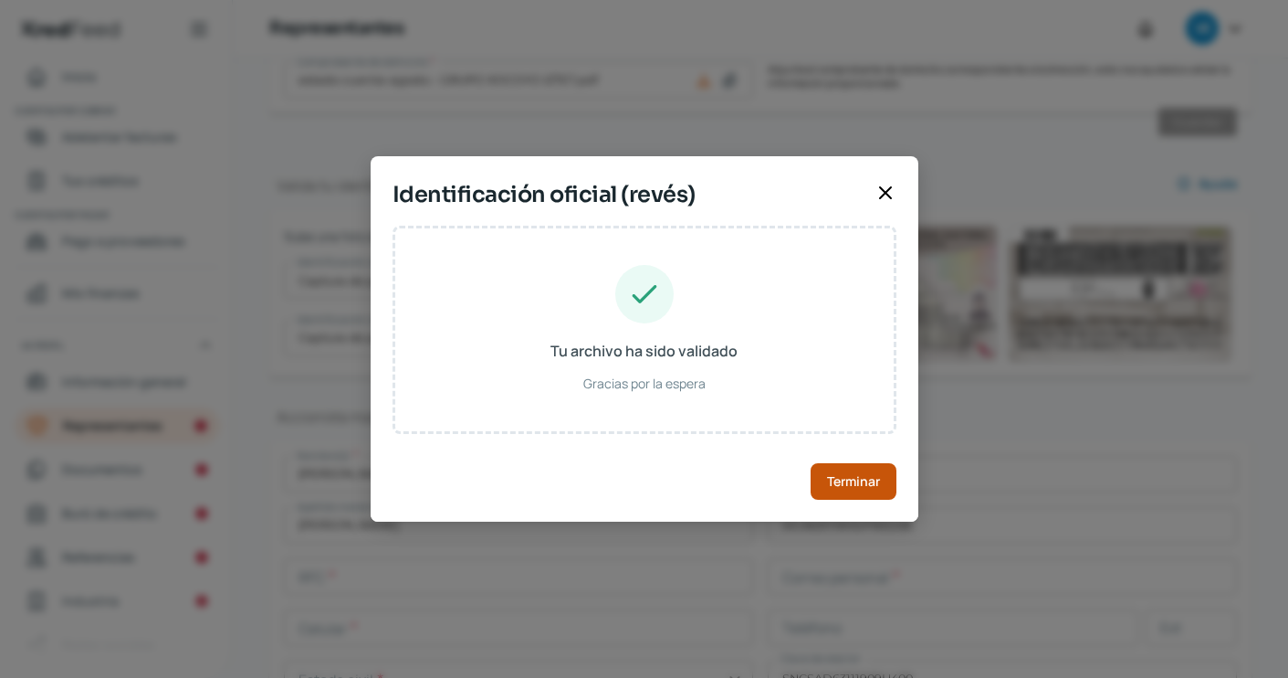
click at [836, 476] on span "Terminar" at bounding box center [853, 481] width 53 height 13
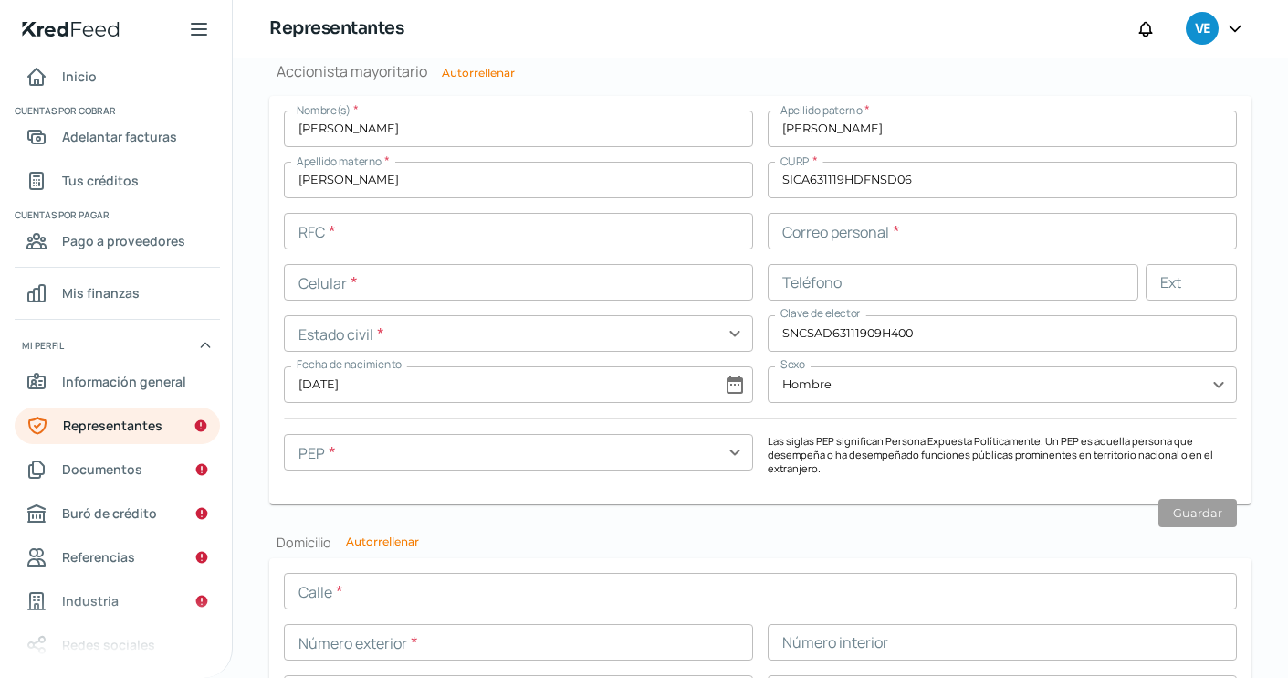
scroll to position [1446, 0]
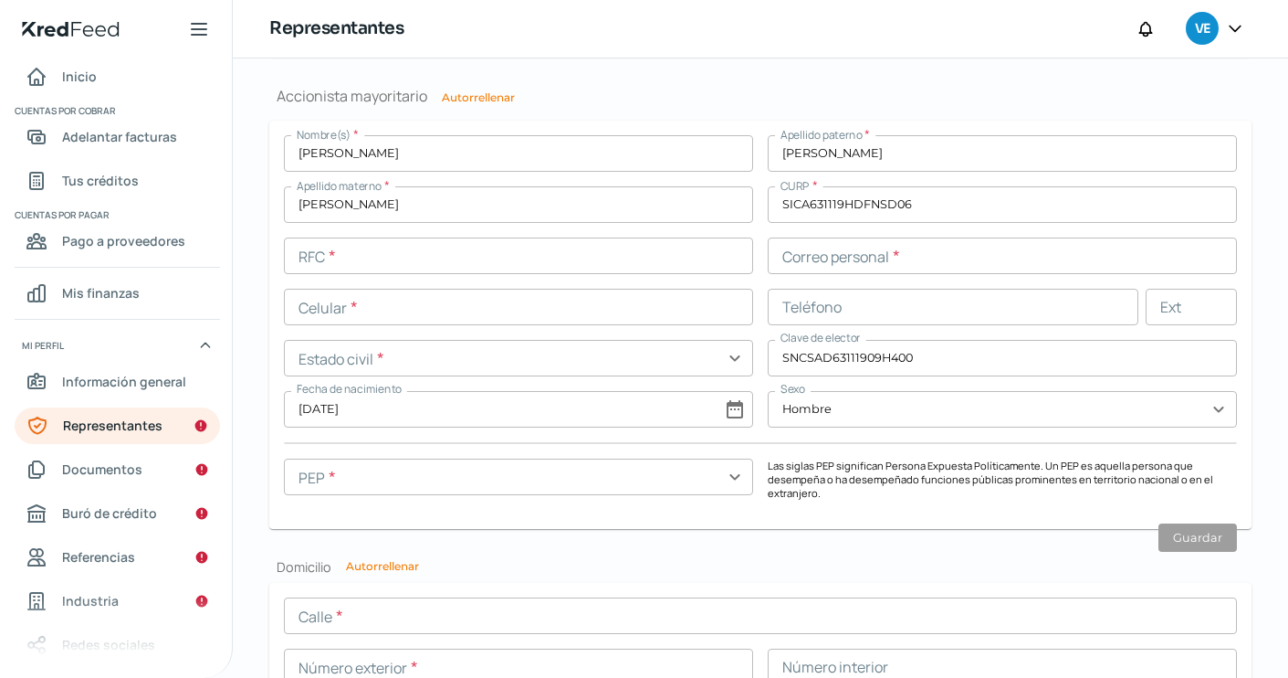
click at [494, 92] on button "Autorrellenar" at bounding box center [478, 97] width 73 height 11
type input "[PERSON_NAME]"
type input "SICA6311194K3"
type input "[EMAIL_ADDRESS][DOMAIN_NAME]"
type input "55 - 3814 - 1243"
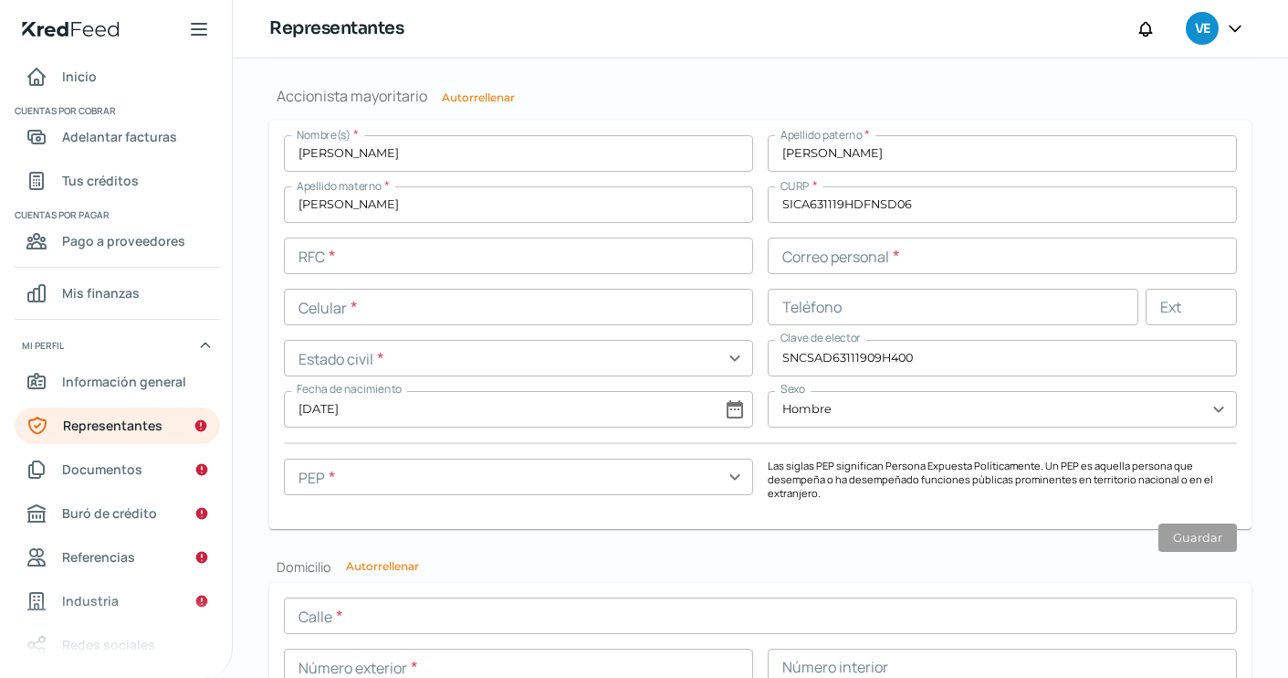
type input "Soltero/a"
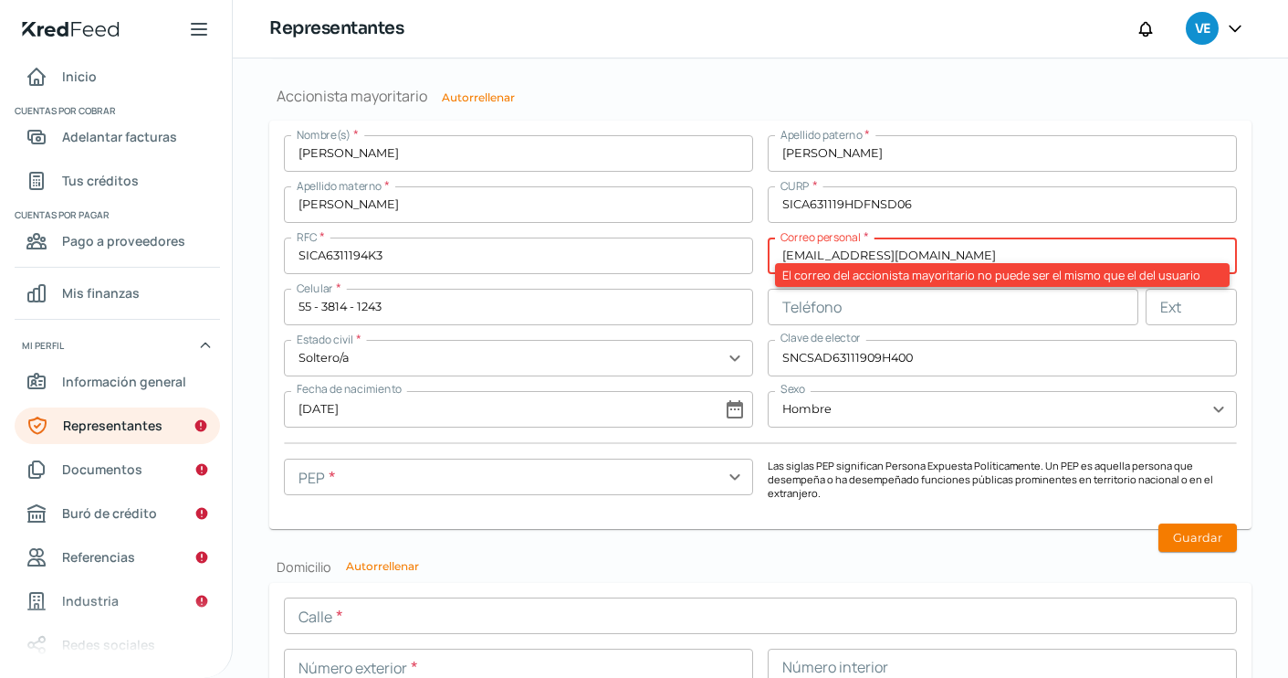
click at [817, 252] on input "[EMAIL_ADDRESS][DOMAIN_NAME]" at bounding box center [1002, 255] width 469 height 37
click at [1104, 250] on input "[EMAIL_ADDRESS][DOMAIN_NAME]" at bounding box center [1002, 255] width 469 height 37
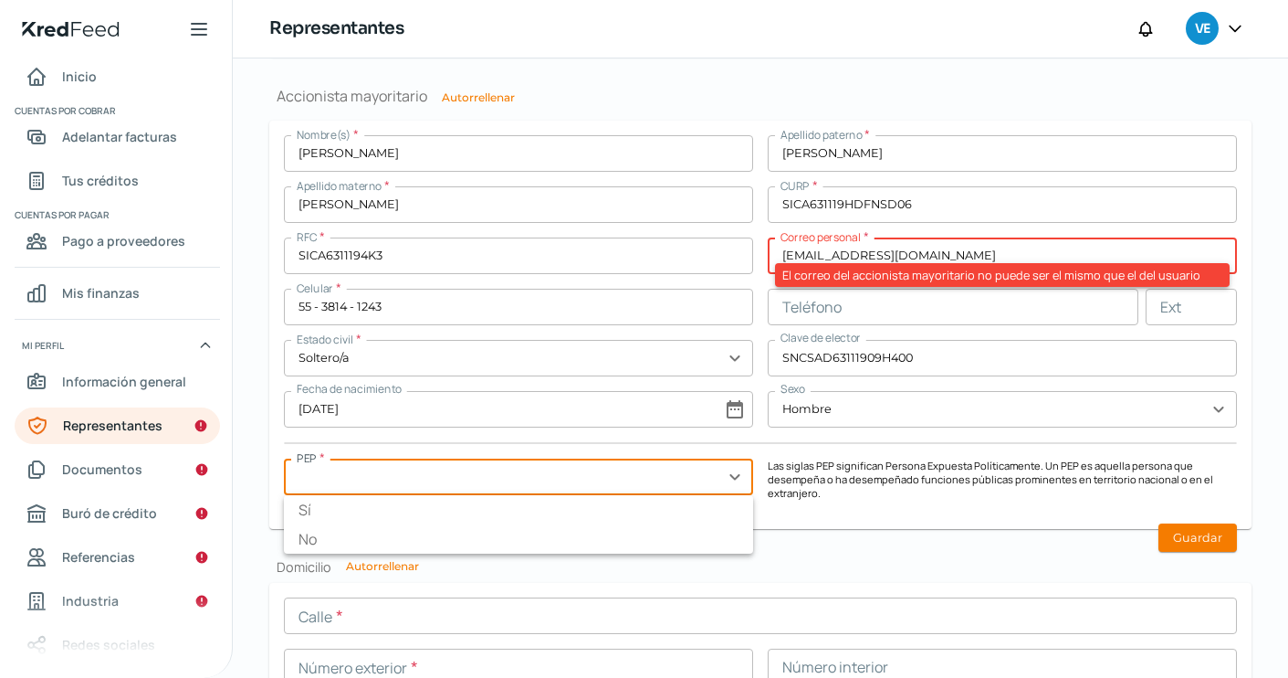
click at [730, 474] on input "text" at bounding box center [518, 476] width 469 height 37
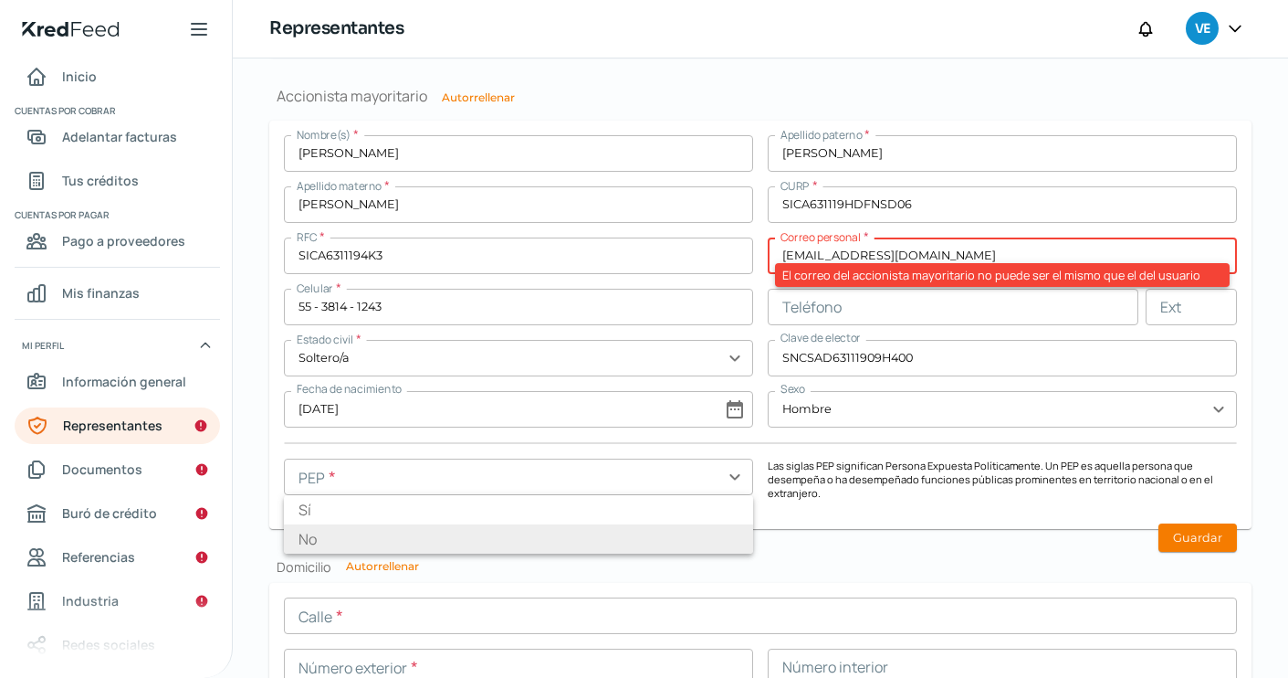
click at [420, 541] on li "No" at bounding box center [518, 538] width 469 height 29
type input "No"
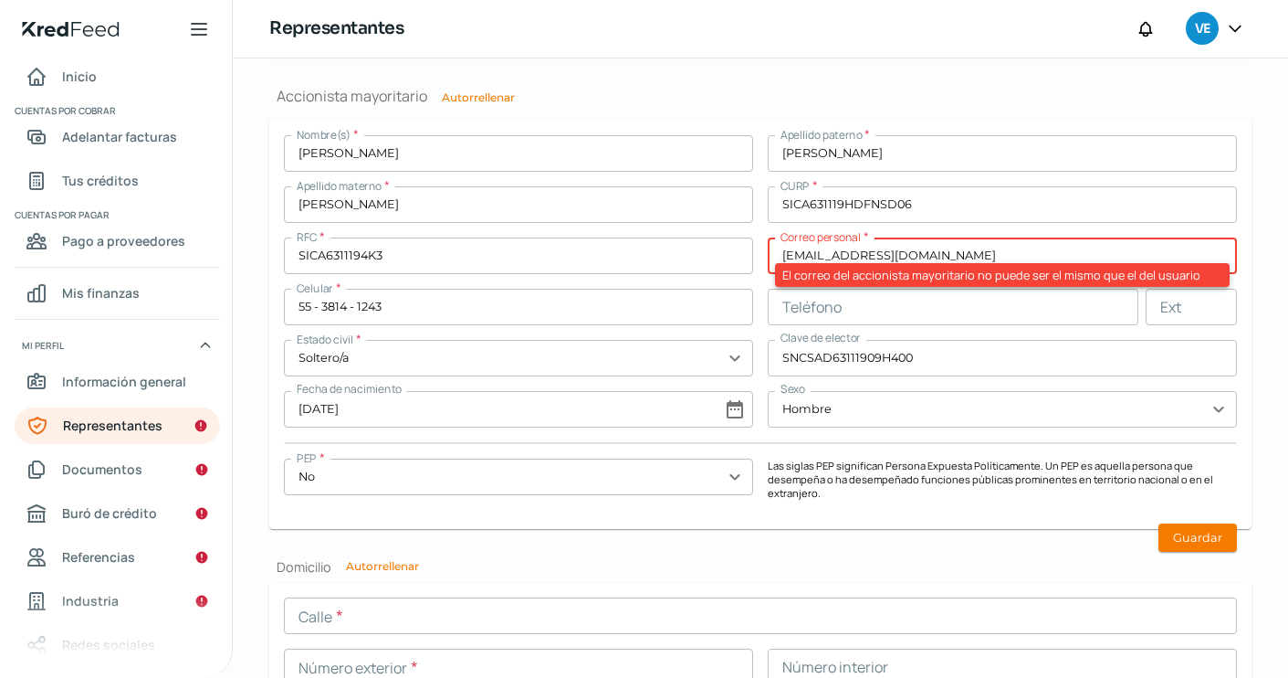
click at [786, 525] on form "Nombre(s) * [PERSON_NAME] paterno * [PERSON_NAME] materno * [PERSON_NAME] CURP …" at bounding box center [760, 325] width 983 height 408
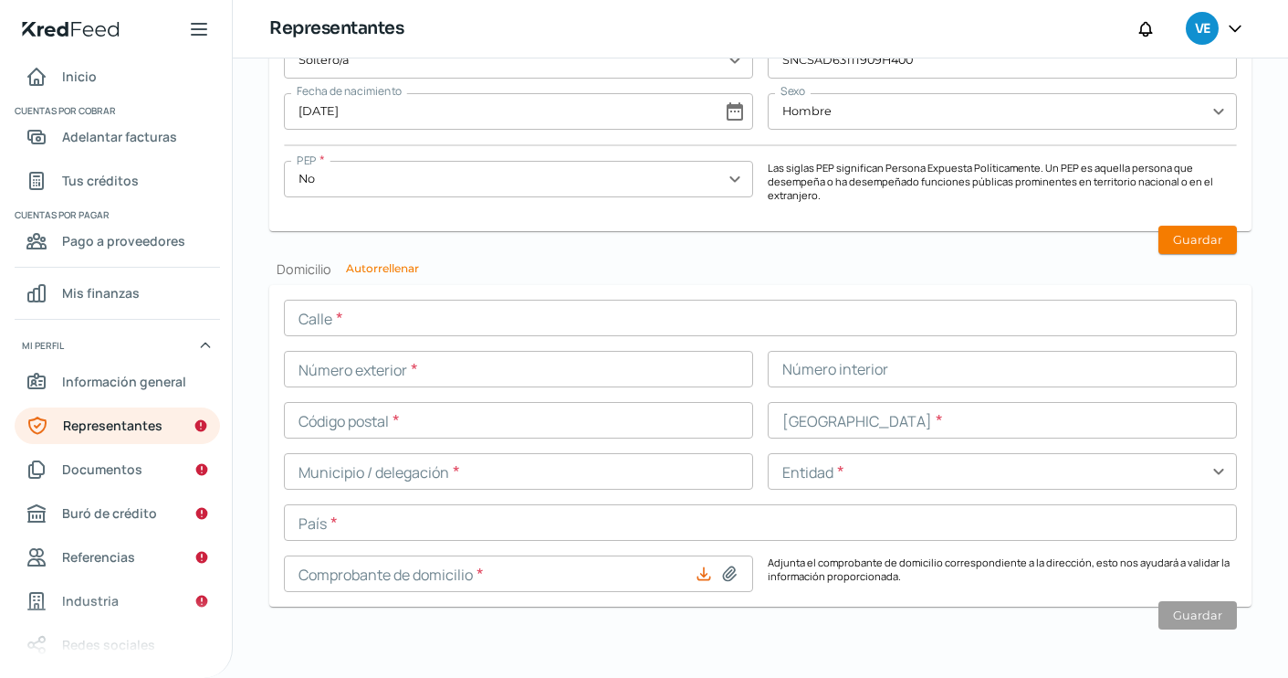
scroll to position [1743, 0]
click at [385, 261] on h2 "Domicilio Autorrellenar" at bounding box center [760, 269] width 983 height 17
click at [393, 265] on button "Autorrellenar" at bounding box center [382, 269] width 73 height 11
type input "[PERSON_NAME]"
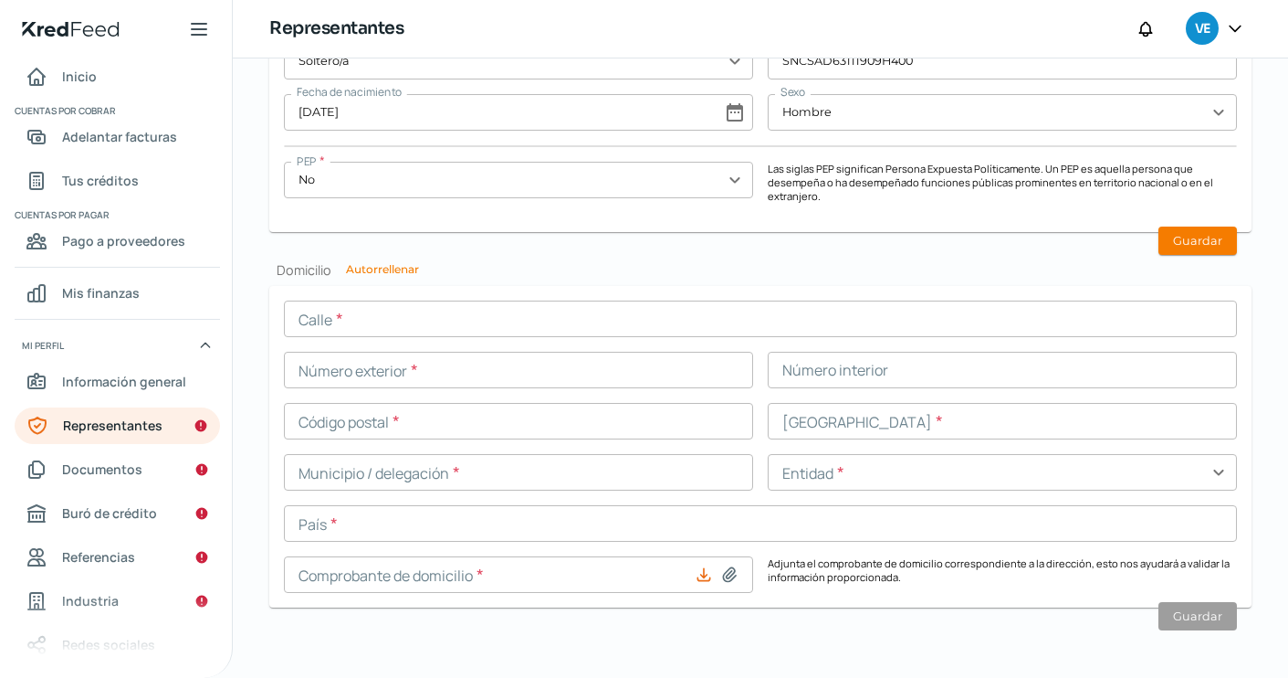
type input "73"
type input "01120"
type input "cove"
type input "[PERSON_NAME]"
type input "CDMX"
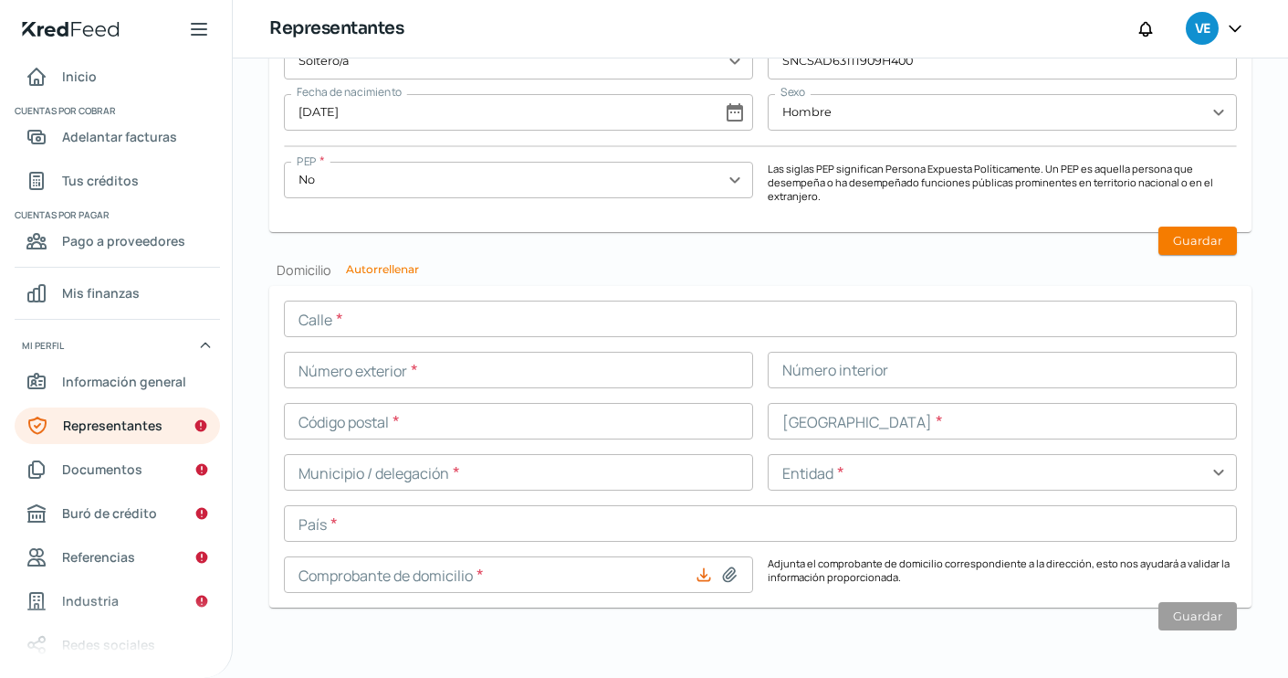
type input "[GEOGRAPHIC_DATA]"
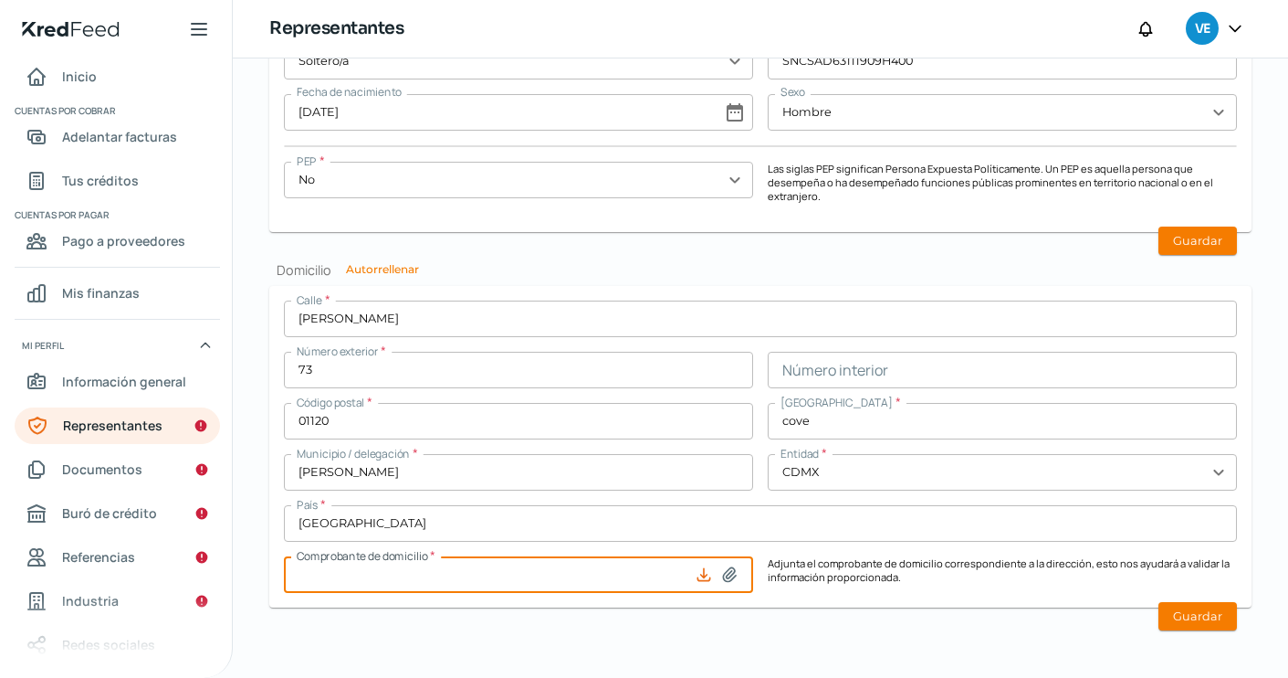
click at [725, 572] on icon at bounding box center [729, 574] width 13 height 14
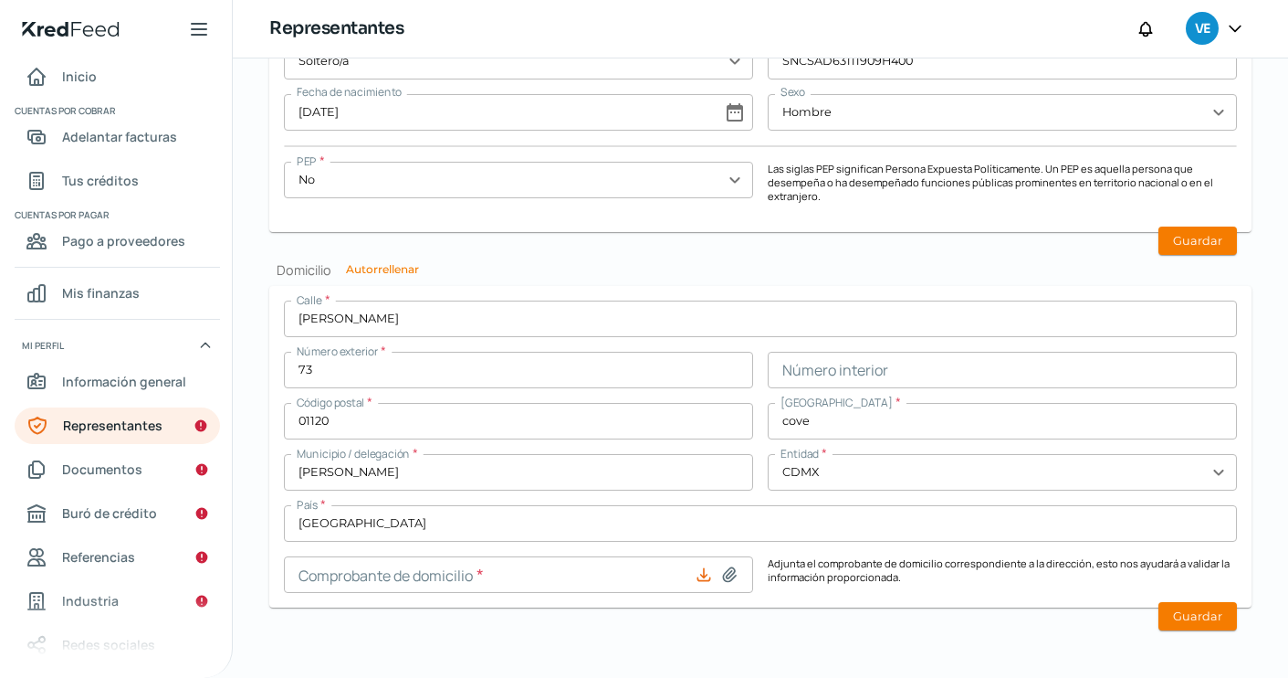
type input "C:\fakepath\estado-cuenta-agosto - GRUPO XOCOYO IZTET.pdf"
type input "estado-cuenta-agosto - GRUPO XOCOYO IZTET.pdf"
click at [1203, 607] on button "Guardar" at bounding box center [1198, 616] width 79 height 28
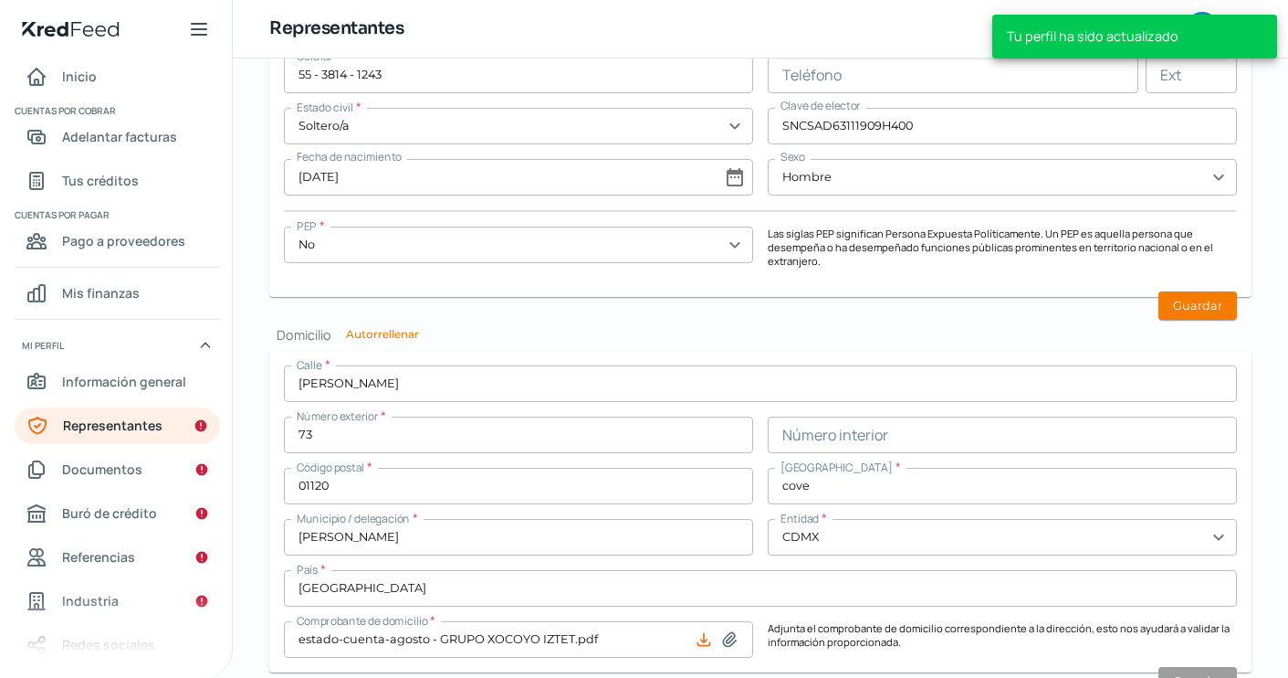
scroll to position [1599, 0]
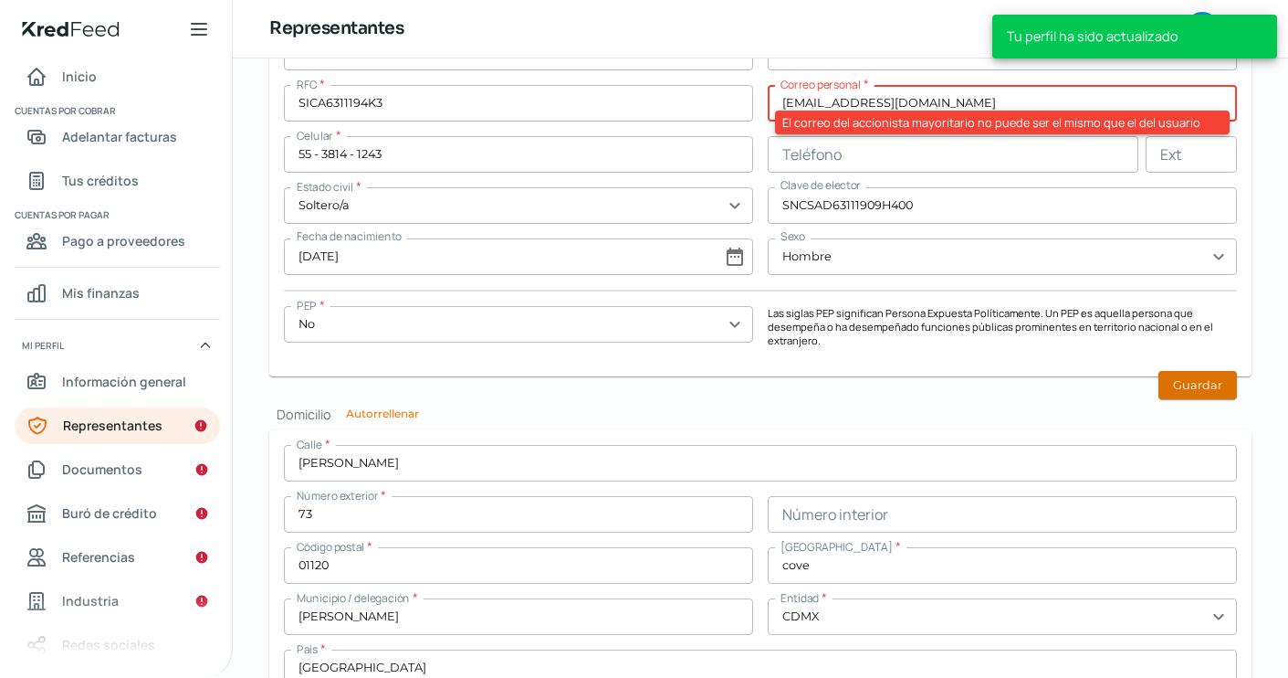
click at [1176, 378] on button "Guardar" at bounding box center [1198, 385] width 79 height 28
click at [1179, 382] on button "Guardar" at bounding box center [1198, 385] width 79 height 28
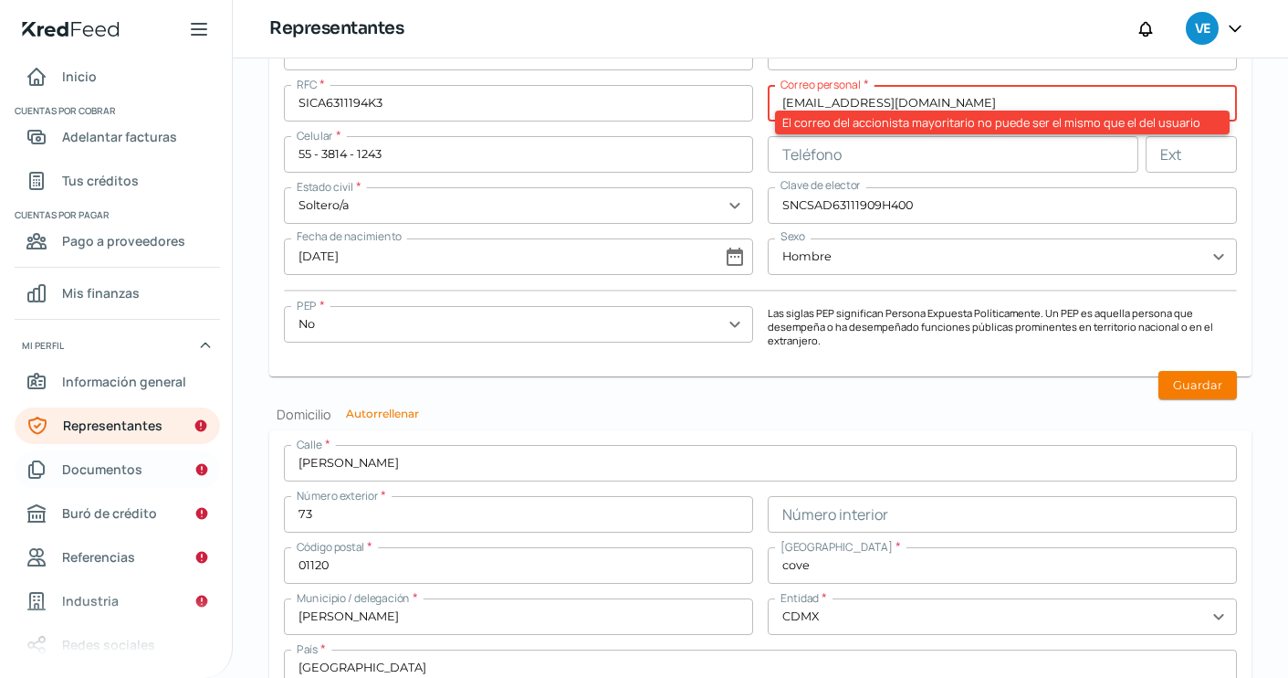
click at [91, 471] on span "Documentos" at bounding box center [102, 468] width 80 height 23
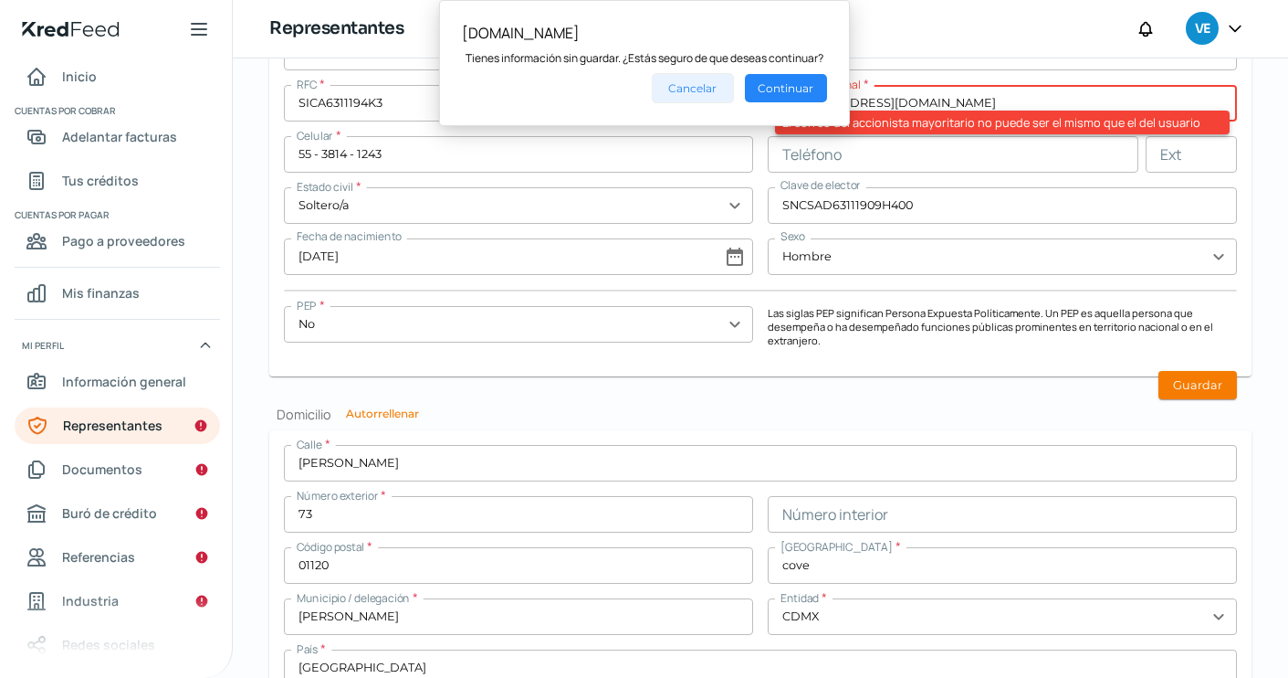
click at [700, 89] on button "Cancelar" at bounding box center [693, 88] width 82 height 30
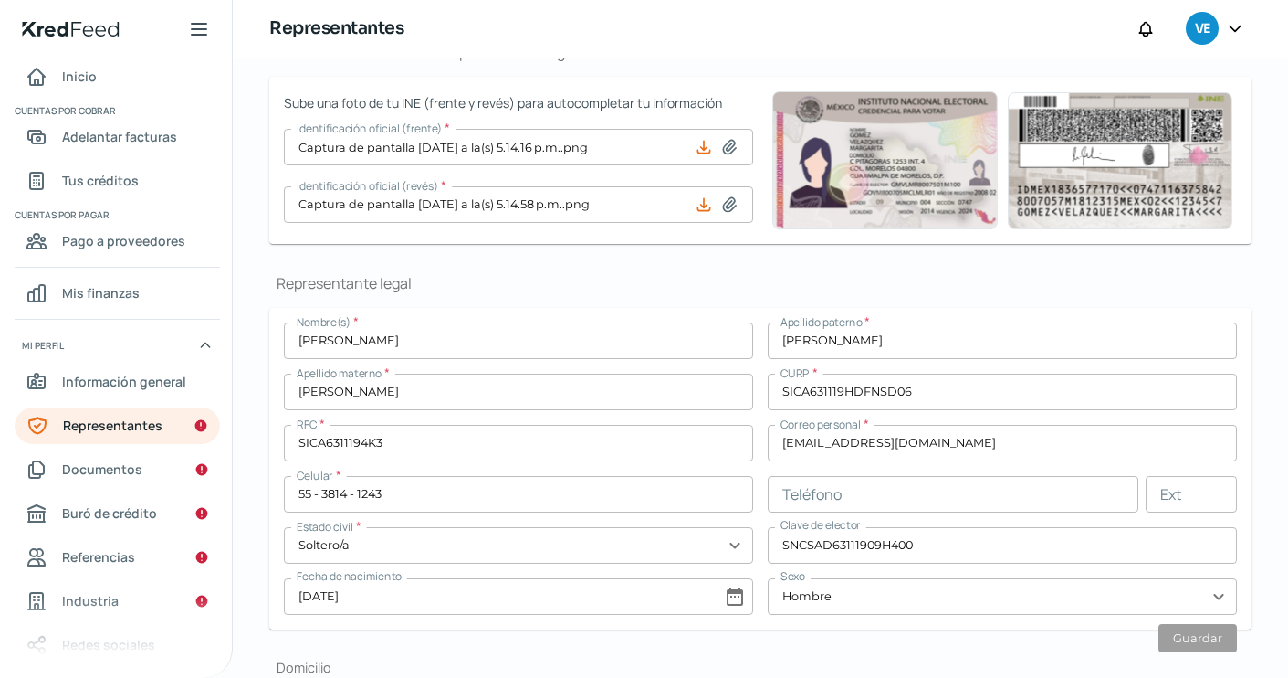
scroll to position [244, 0]
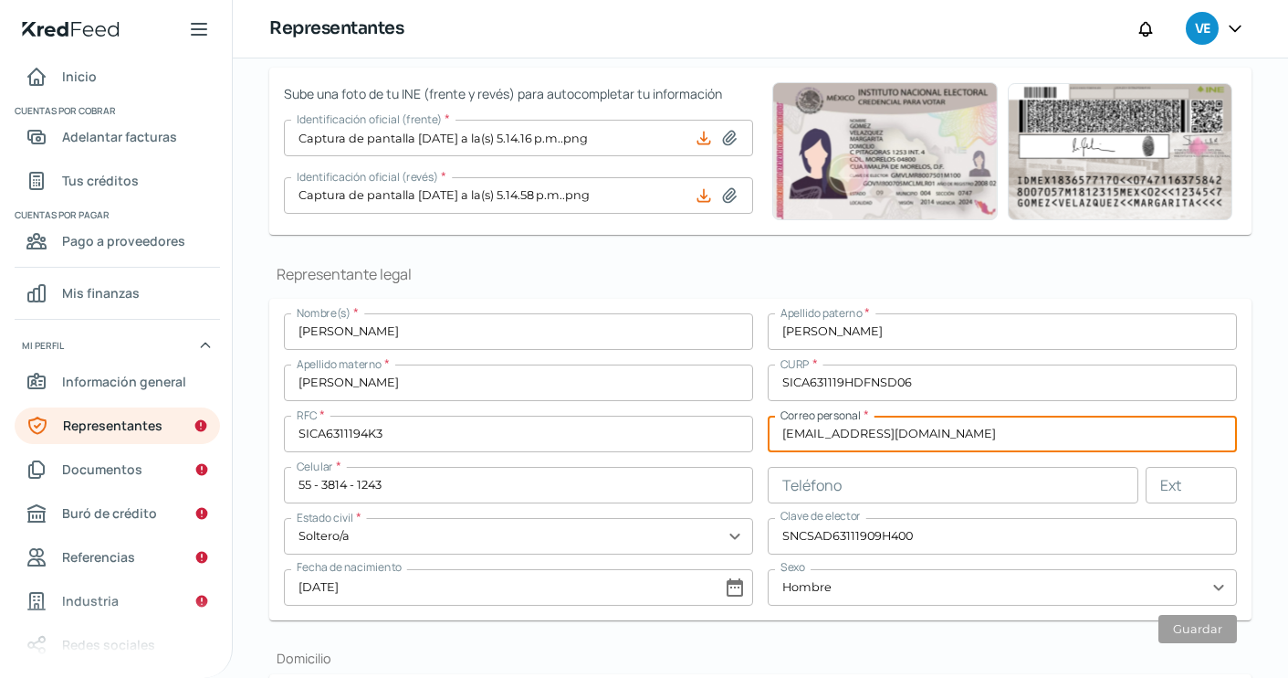
drag, startPoint x: 1007, startPoint y: 432, endPoint x: 773, endPoint y: 430, distance: 233.8
click at [773, 430] on input "[EMAIL_ADDRESS][DOMAIN_NAME]" at bounding box center [1002, 433] width 469 height 37
click at [889, 415] on input "[EMAIL_ADDRESS][DOMAIN_NAME]" at bounding box center [1002, 433] width 469 height 37
click at [819, 434] on input "[EMAIL_ADDRESS][DOMAIN_NAME]" at bounding box center [1002, 433] width 469 height 37
type input "[EMAIL_ADDRESS][DOMAIN_NAME]"
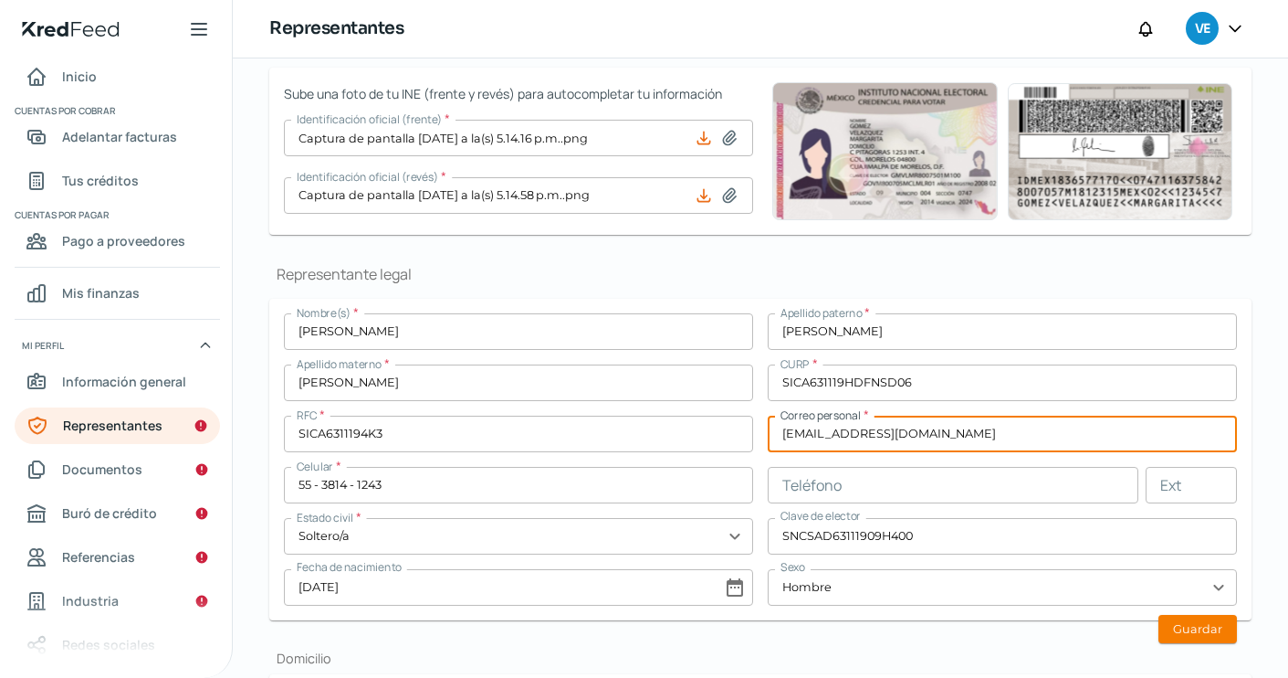
click at [752, 468] on div "Nombre(s) * [PERSON_NAME] paterno * [PERSON_NAME] materno * [PERSON_NAME] CURP …" at bounding box center [760, 459] width 953 height 292
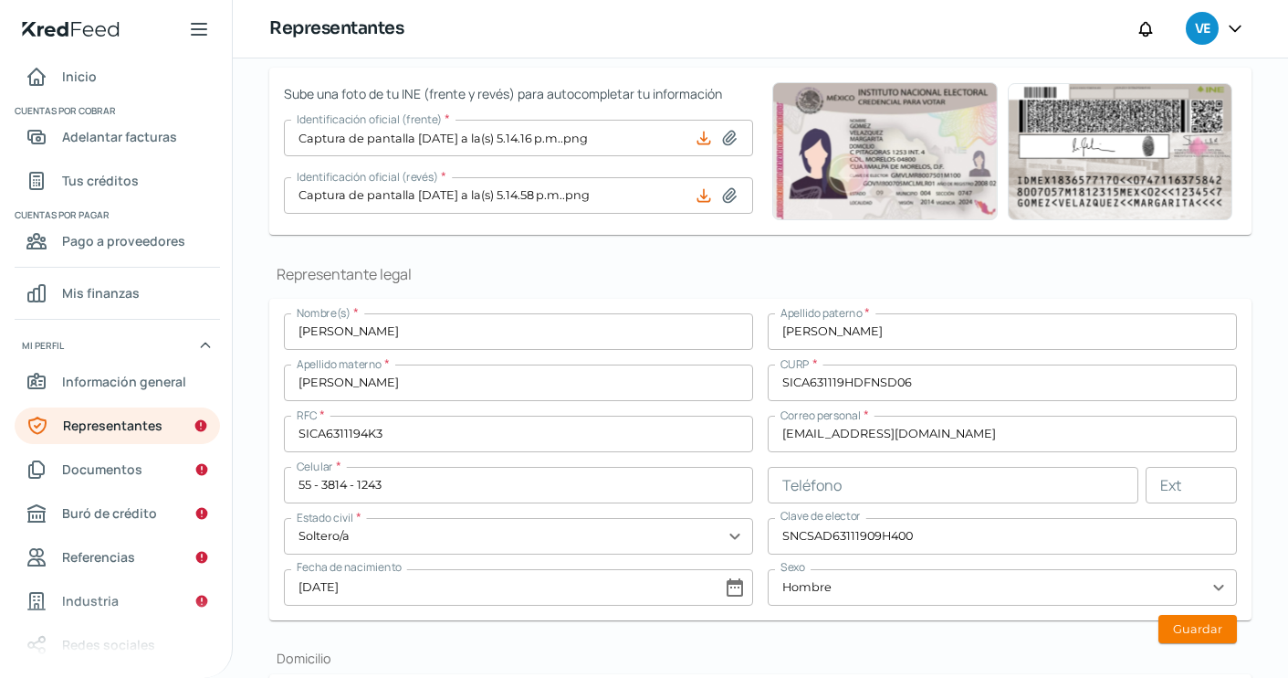
scroll to position [451, 0]
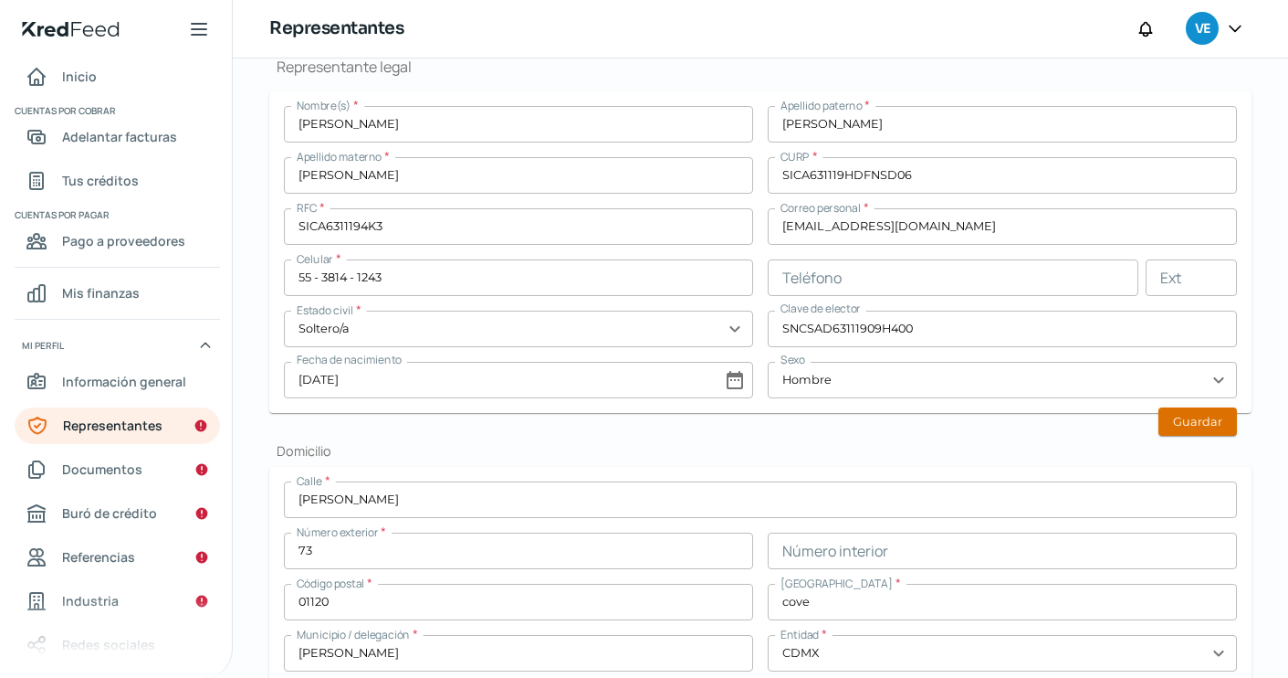
click at [1212, 423] on button "Guardar" at bounding box center [1198, 421] width 79 height 28
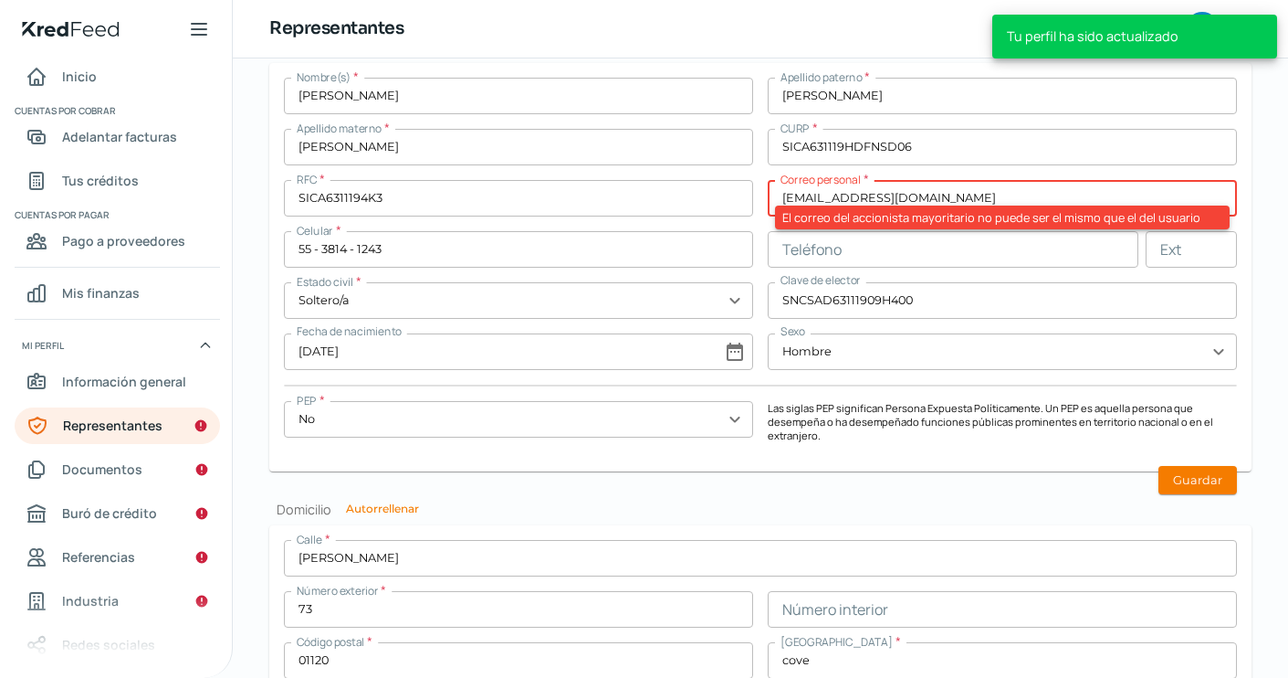
scroll to position [1506, 0]
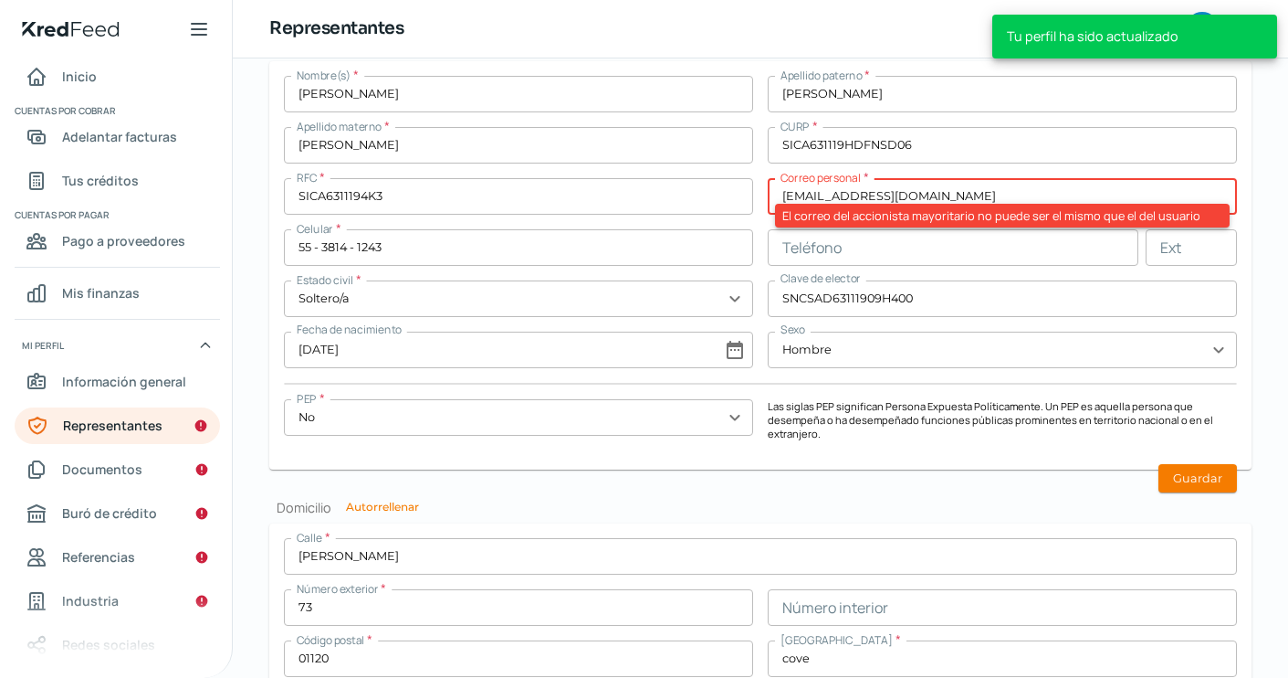
drag, startPoint x: 815, startPoint y: 194, endPoint x: 763, endPoint y: 194, distance: 52.0
click at [763, 194] on div "Nombre(s) * [PERSON_NAME] paterno * [PERSON_NAME] materno * [PERSON_NAME] CURP …" at bounding box center [760, 265] width 953 height 379
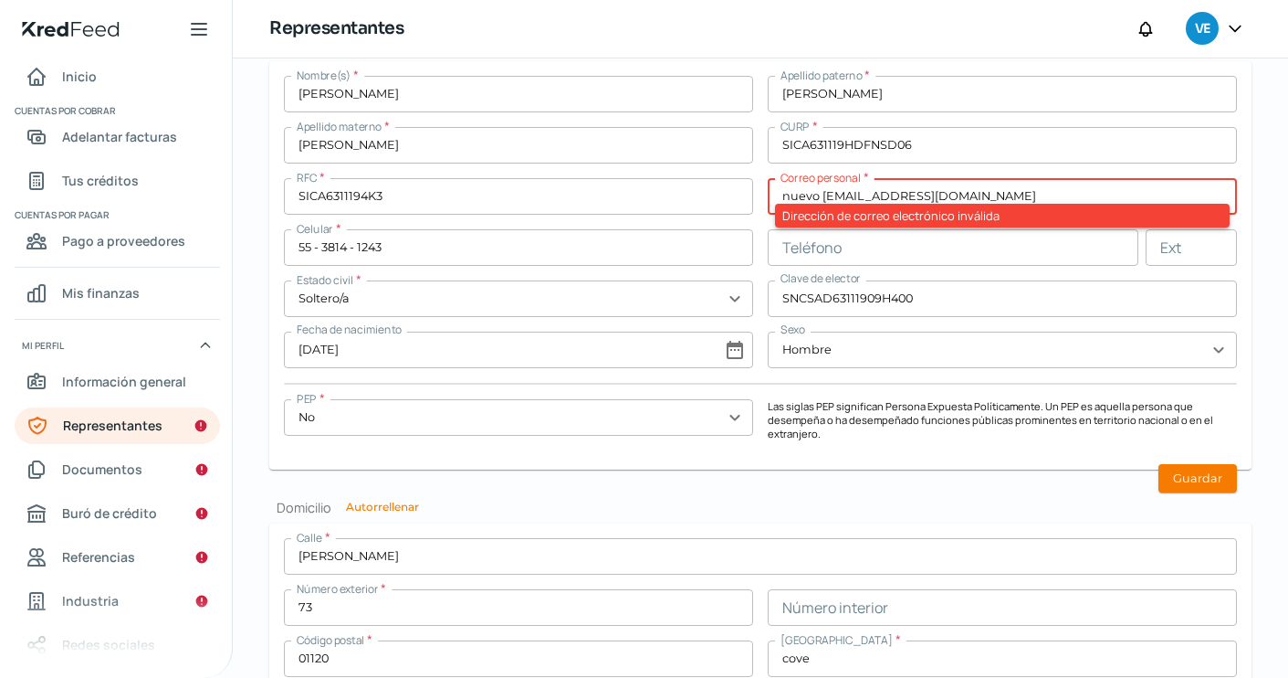
click at [820, 192] on input "nuevo [EMAIL_ADDRESS][DOMAIN_NAME]" at bounding box center [1002, 196] width 469 height 37
type input "[EMAIL_ADDRESS][DOMAIN_NAME]"
click at [926, 403] on p "Las siglas PEP significan Persona Expuesta Políticamente. Un PEP es aquella per…" at bounding box center [1002, 419] width 469 height 41
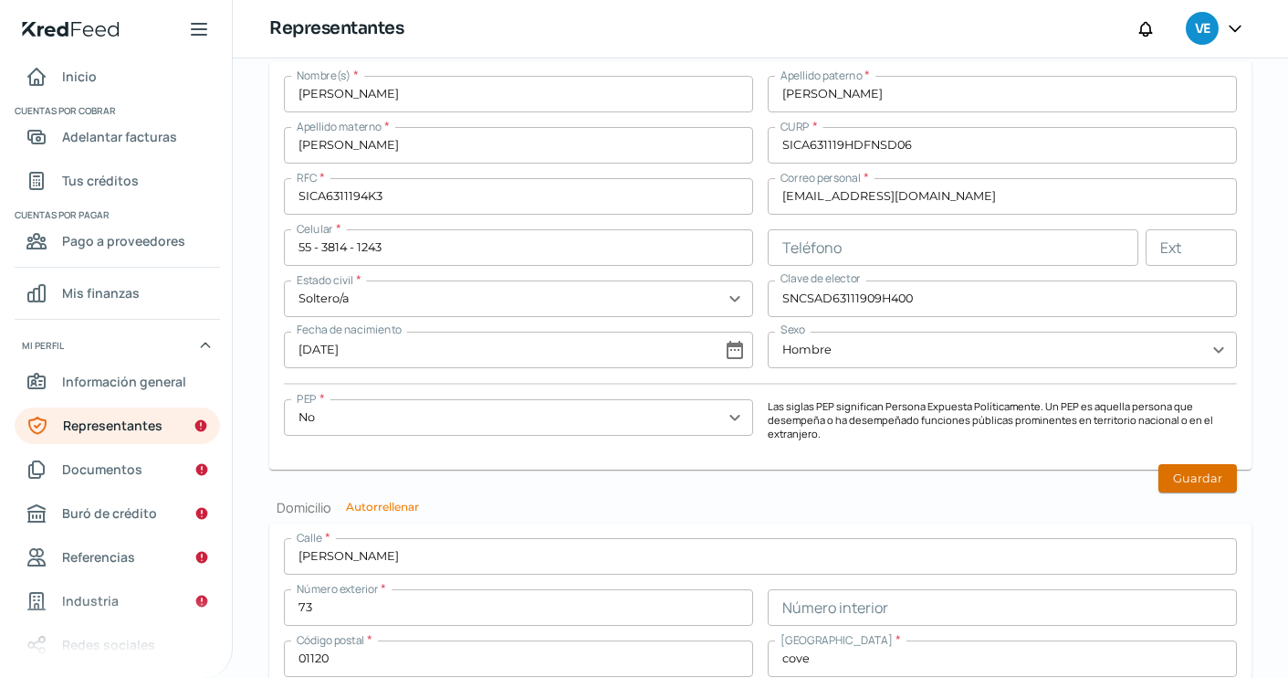
click at [1189, 479] on button "Guardar" at bounding box center [1198, 478] width 79 height 28
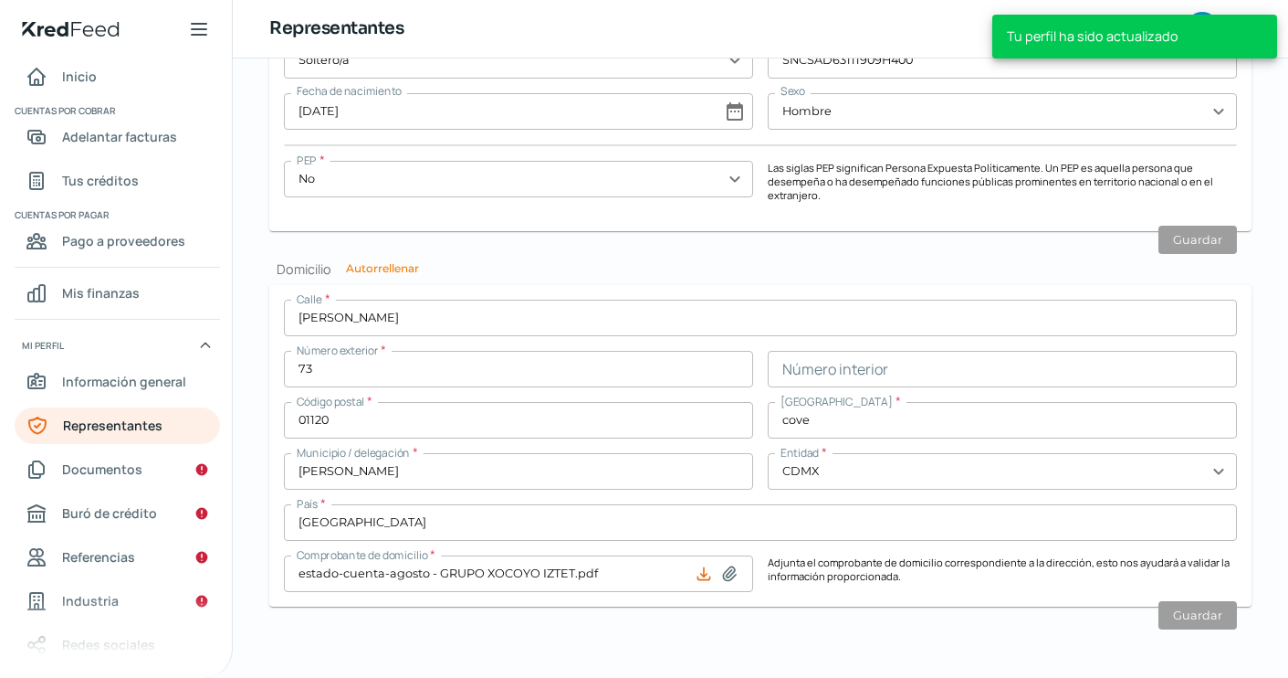
scroll to position [1690, 0]
click at [125, 459] on span "Documentos" at bounding box center [102, 468] width 80 height 23
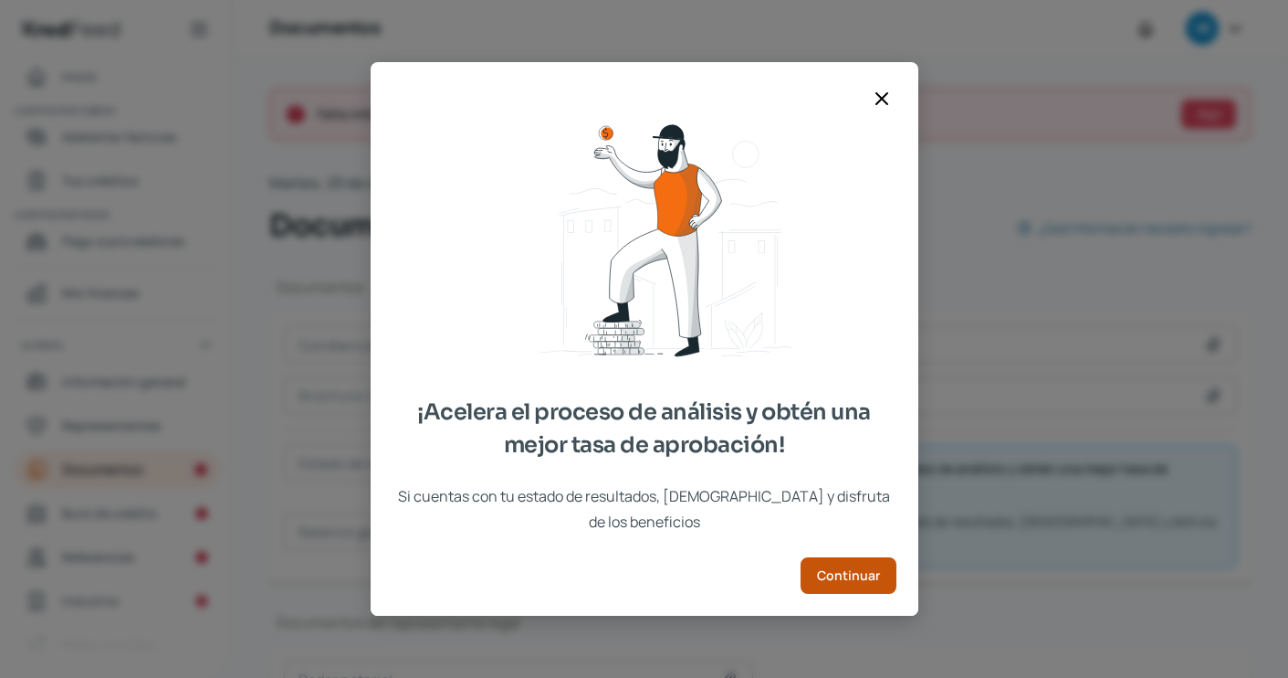
click at [863, 569] on span "Continuar" at bounding box center [848, 575] width 63 height 13
